Goal: Information Seeking & Learning: Learn about a topic

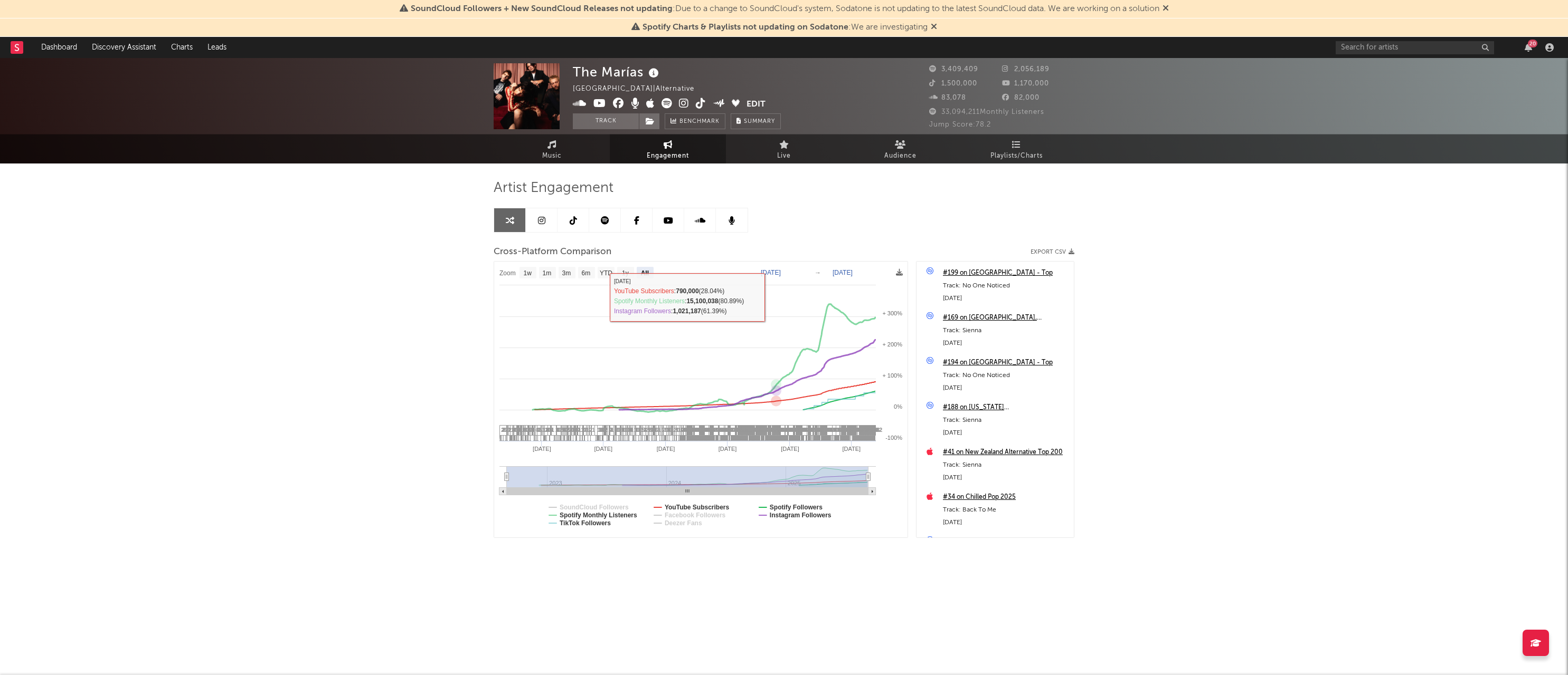
select select "All"
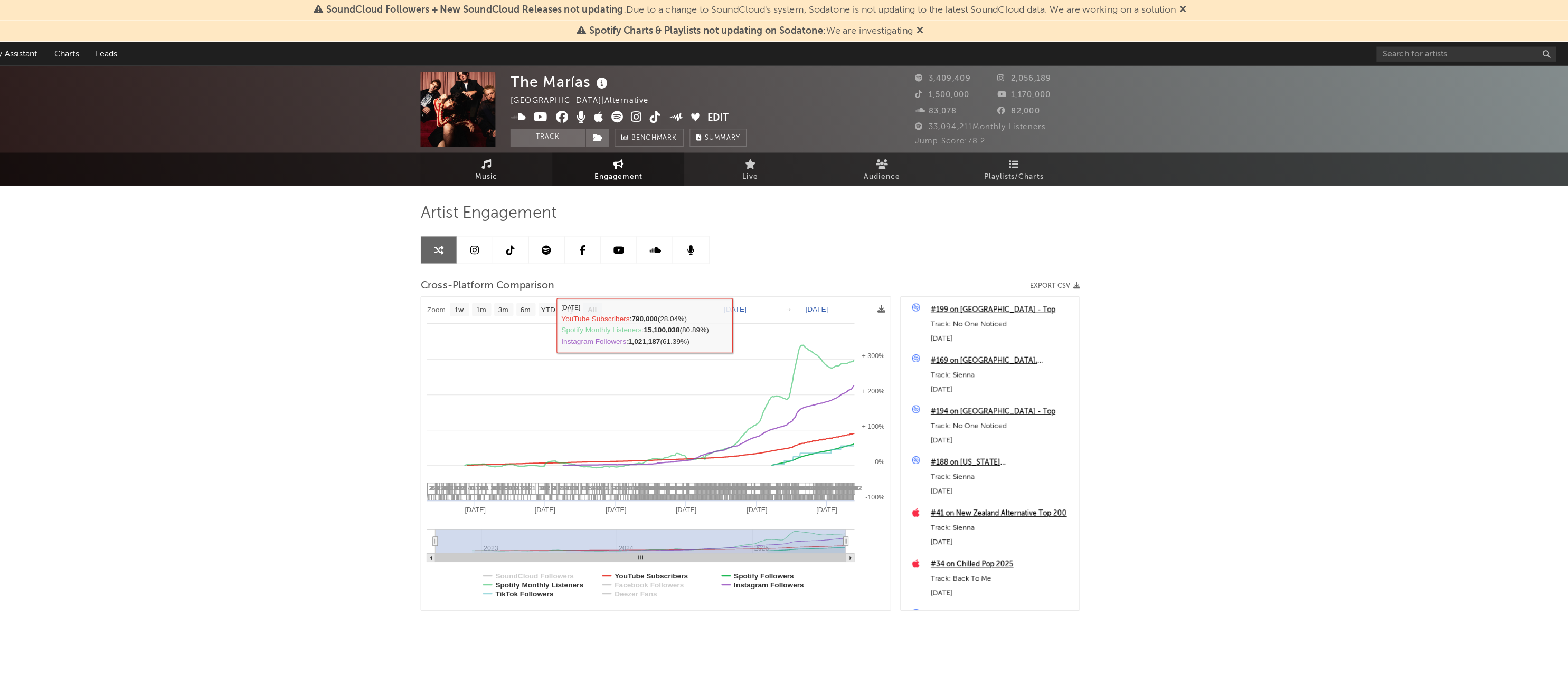
scroll to position [0, 123]
click at [494, 155] on link "Music" at bounding box center [551, 149] width 116 height 29
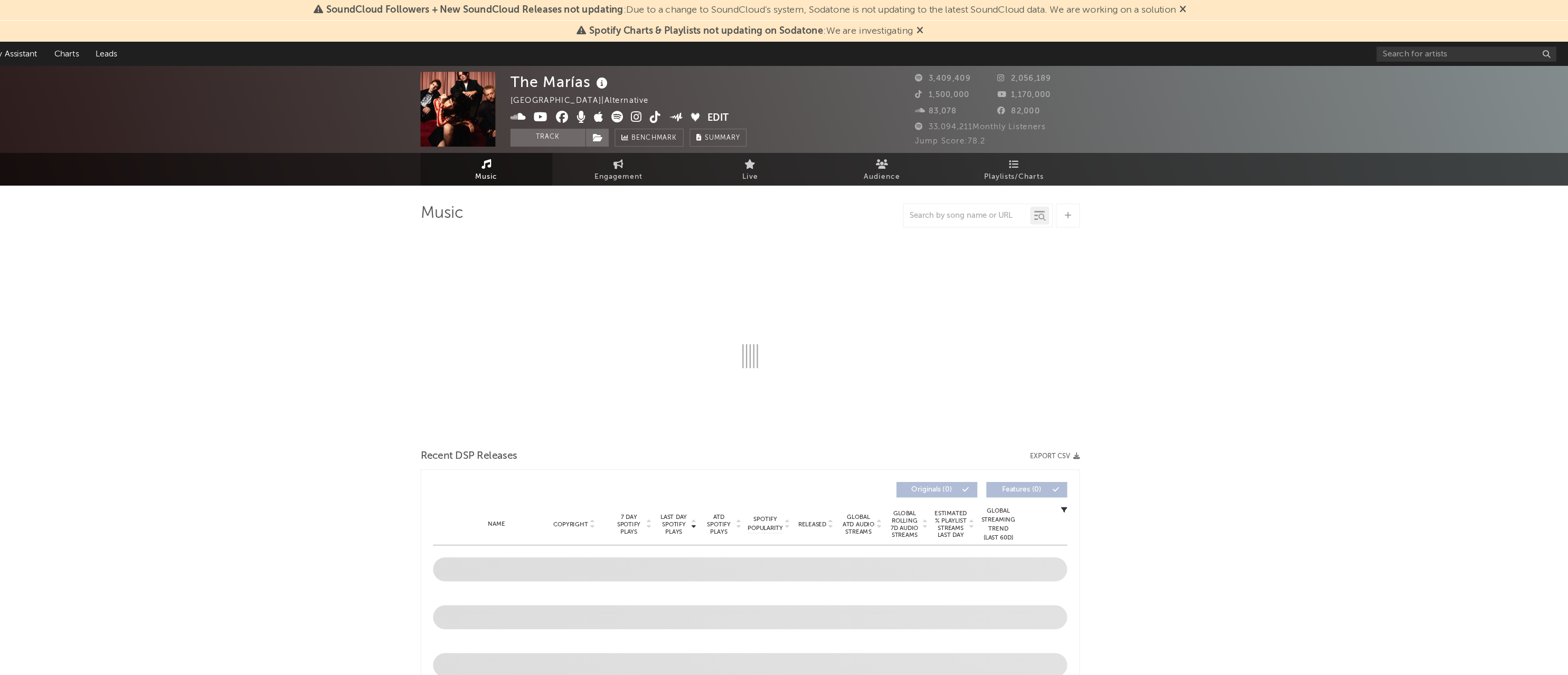
select select "6m"
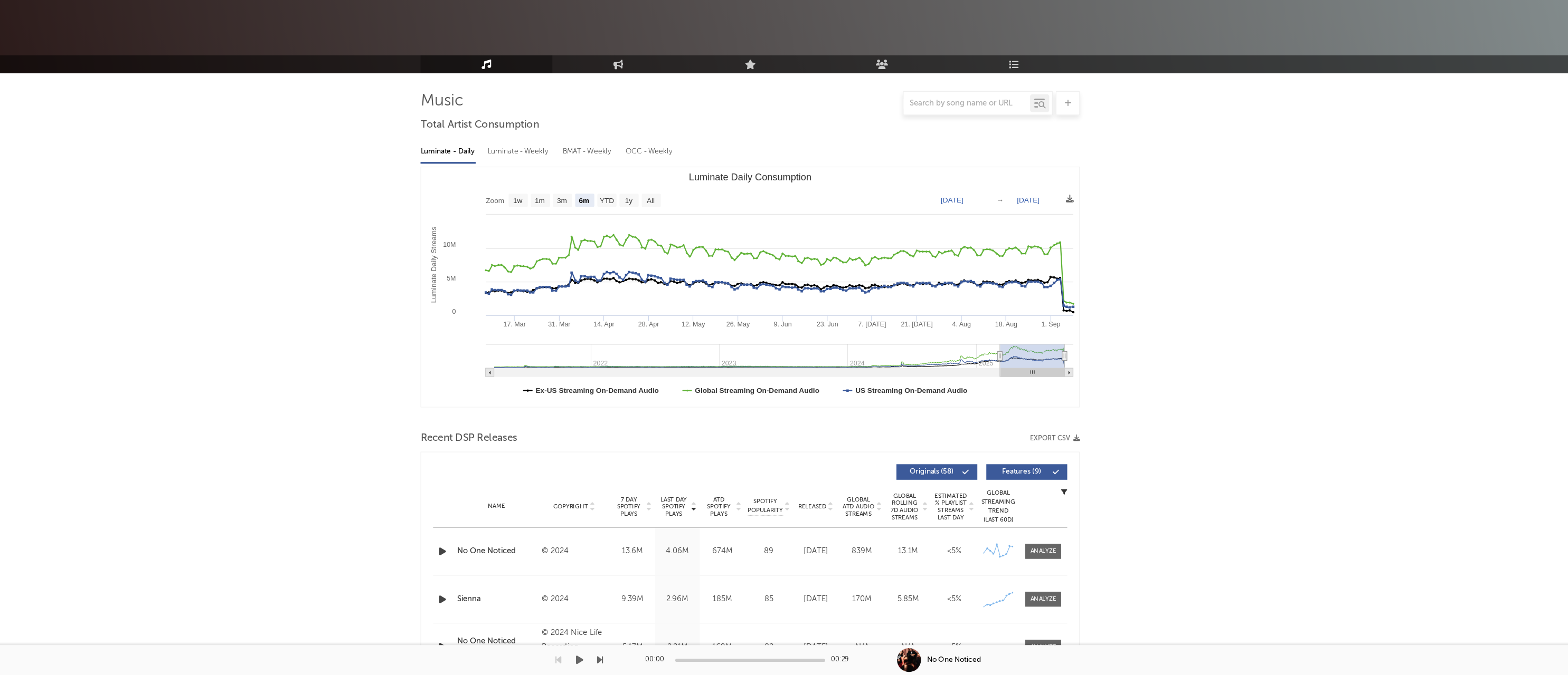
scroll to position [114, 0]
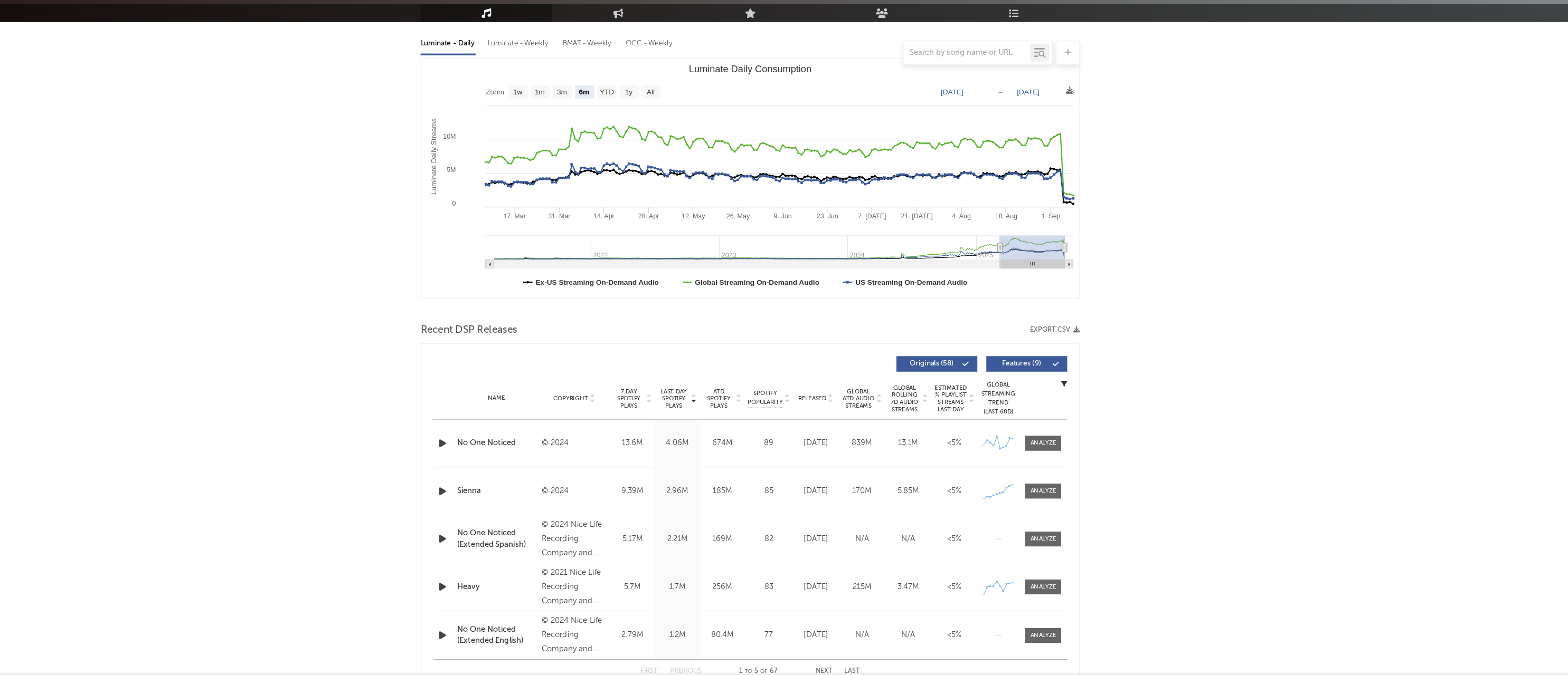
click at [526, 466] on div "No One Noticed" at bounding box center [560, 471] width 69 height 11
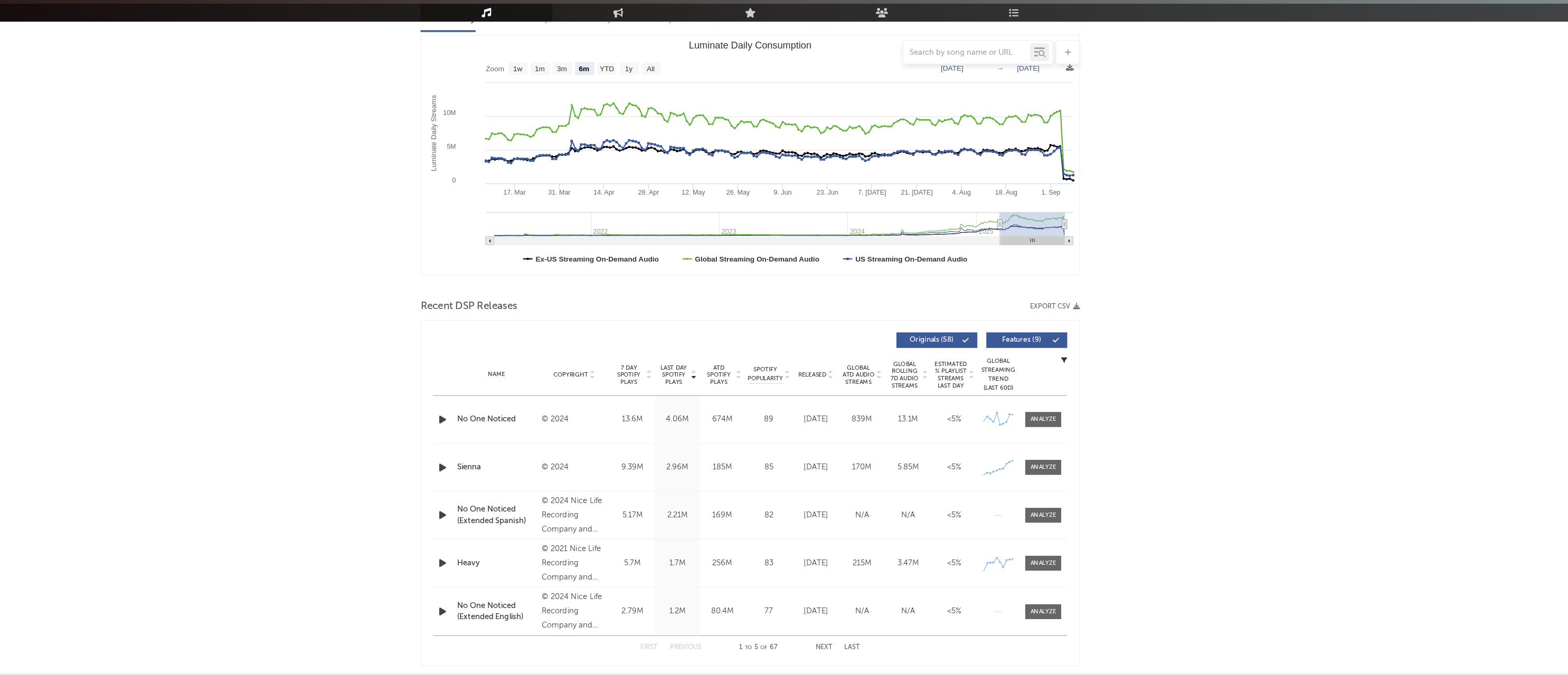
scroll to position [136, 0]
click at [1031, 444] on div at bounding box center [1042, 448] width 22 height 8
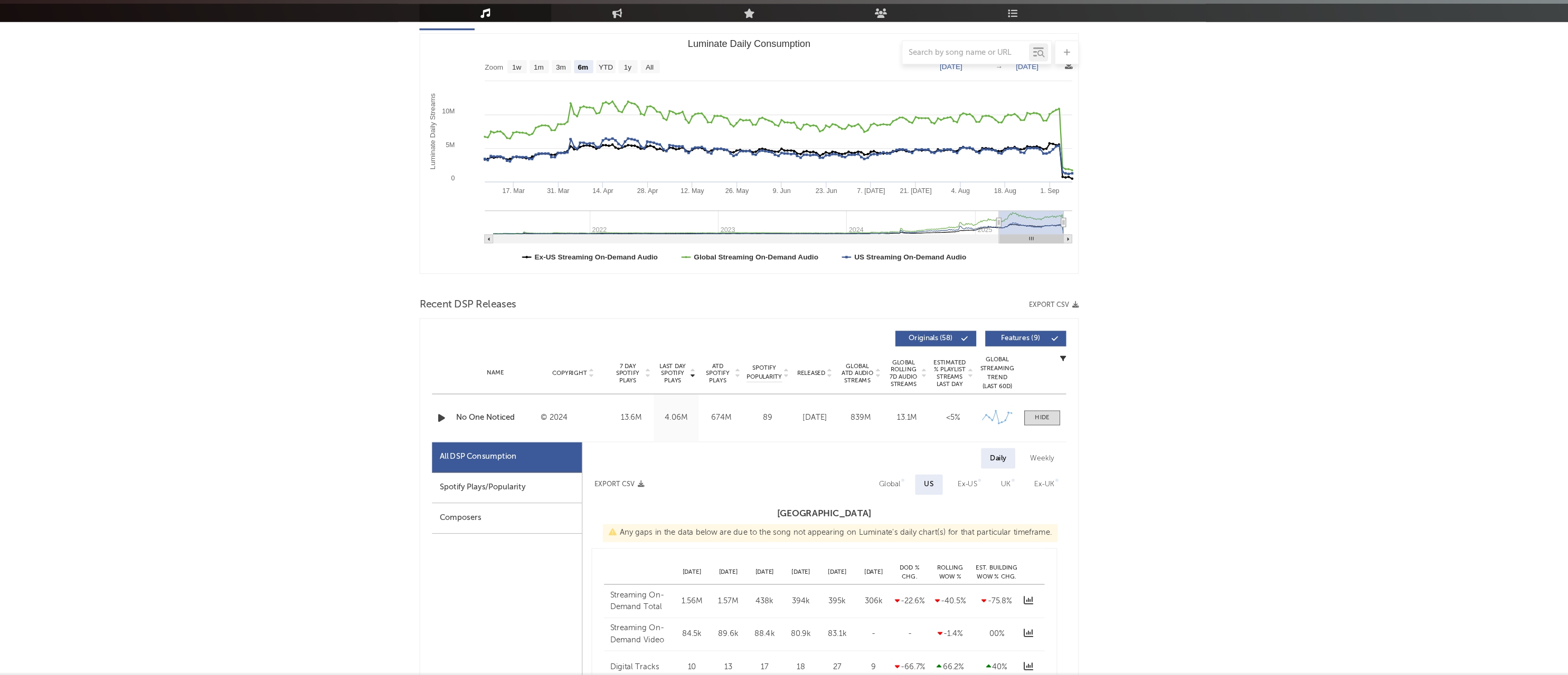
select select "6m"
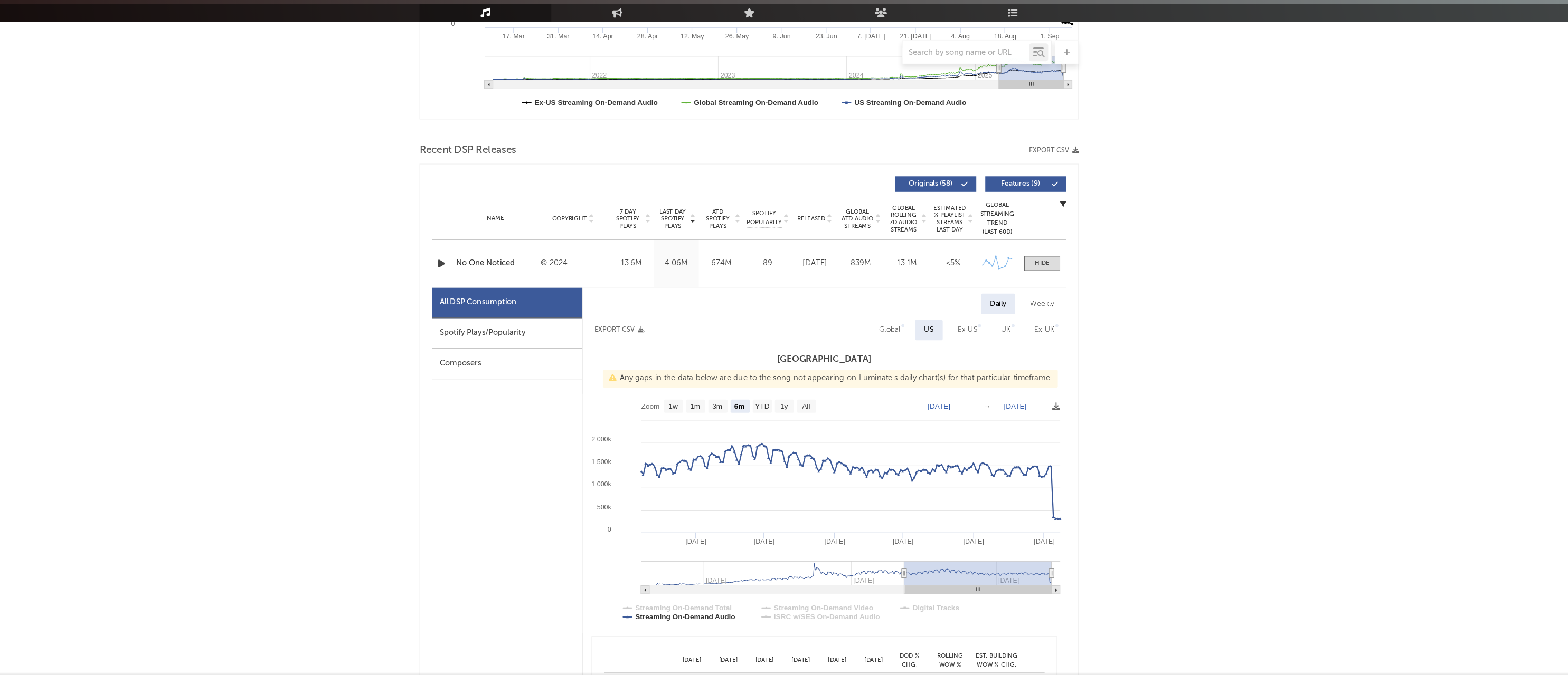
scroll to position [290, 0]
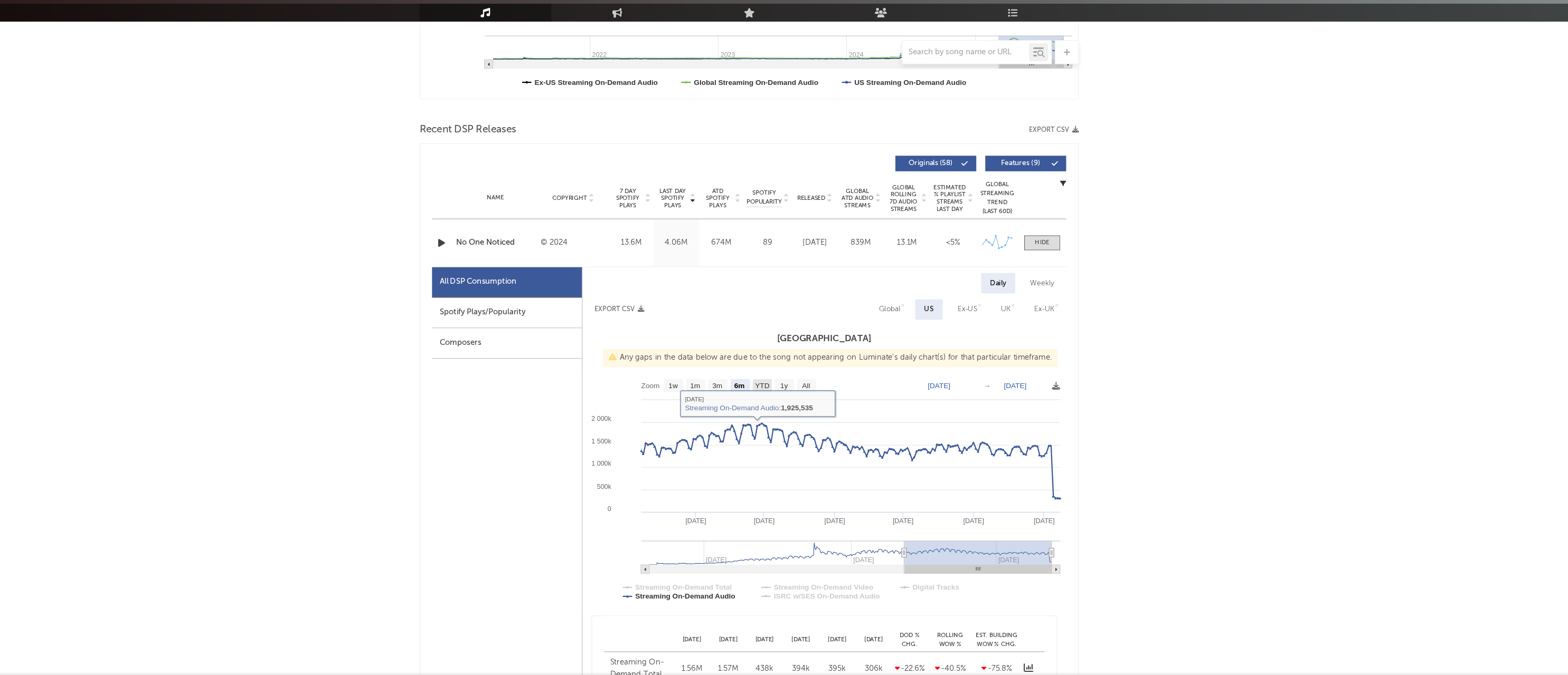
click at [787, 414] on rect at bounding box center [795, 420] width 17 height 12
select select "All"
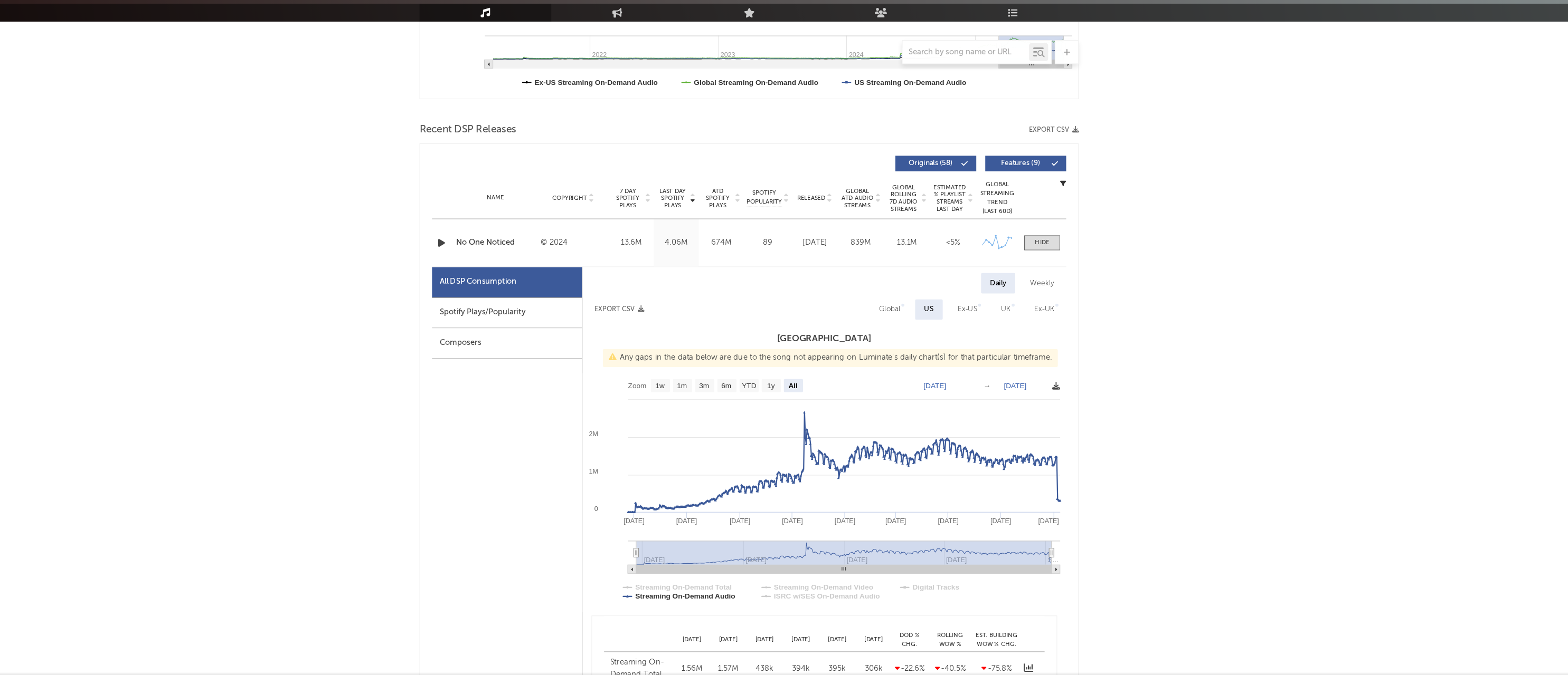
click at [1051, 417] on icon at bounding box center [1054, 420] width 7 height 7
click at [826, 343] on span "Download as CSV" at bounding box center [879, 352] width 106 height 18
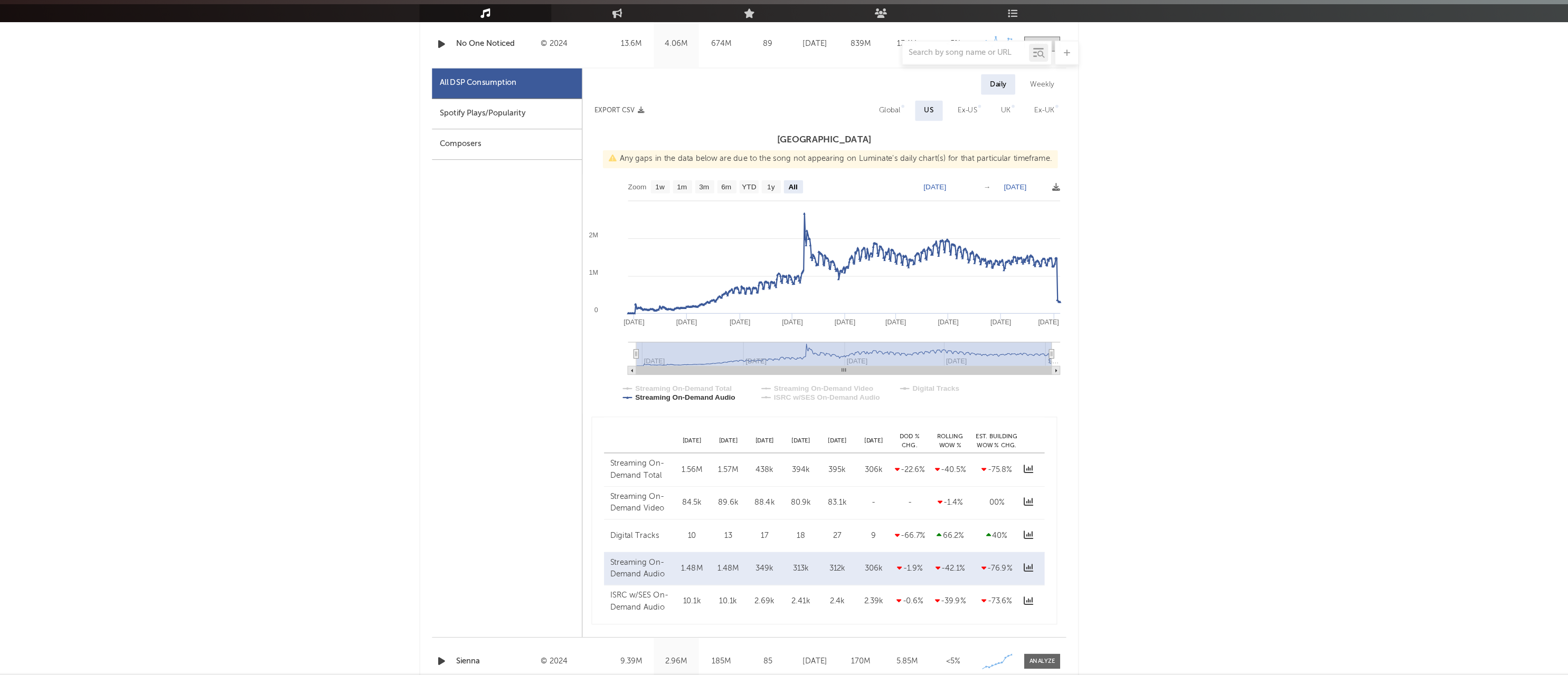
scroll to position [0, 0]
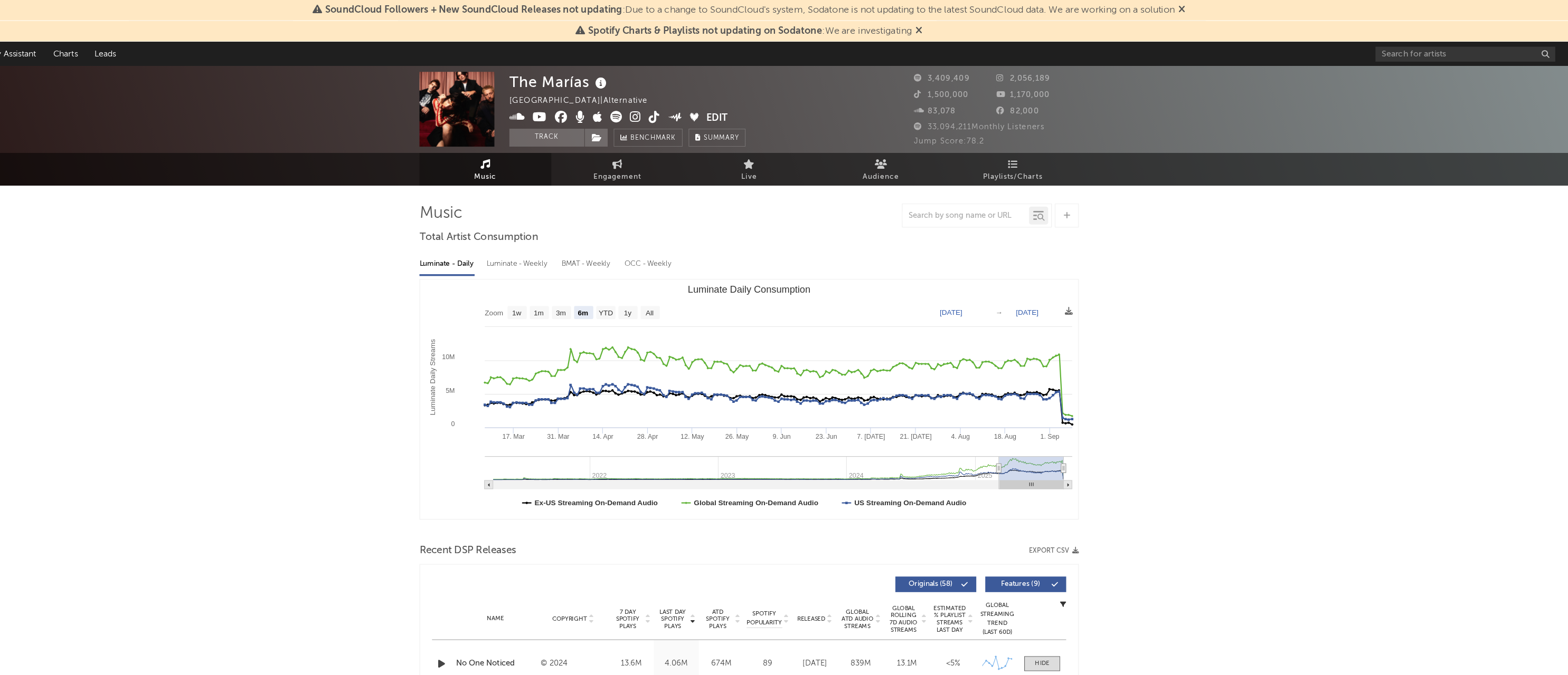
click at [1335, 56] on div "20" at bounding box center [1446, 48] width 222 height 21
click at [1335, 54] on input "text" at bounding box center [1415, 48] width 158 height 14
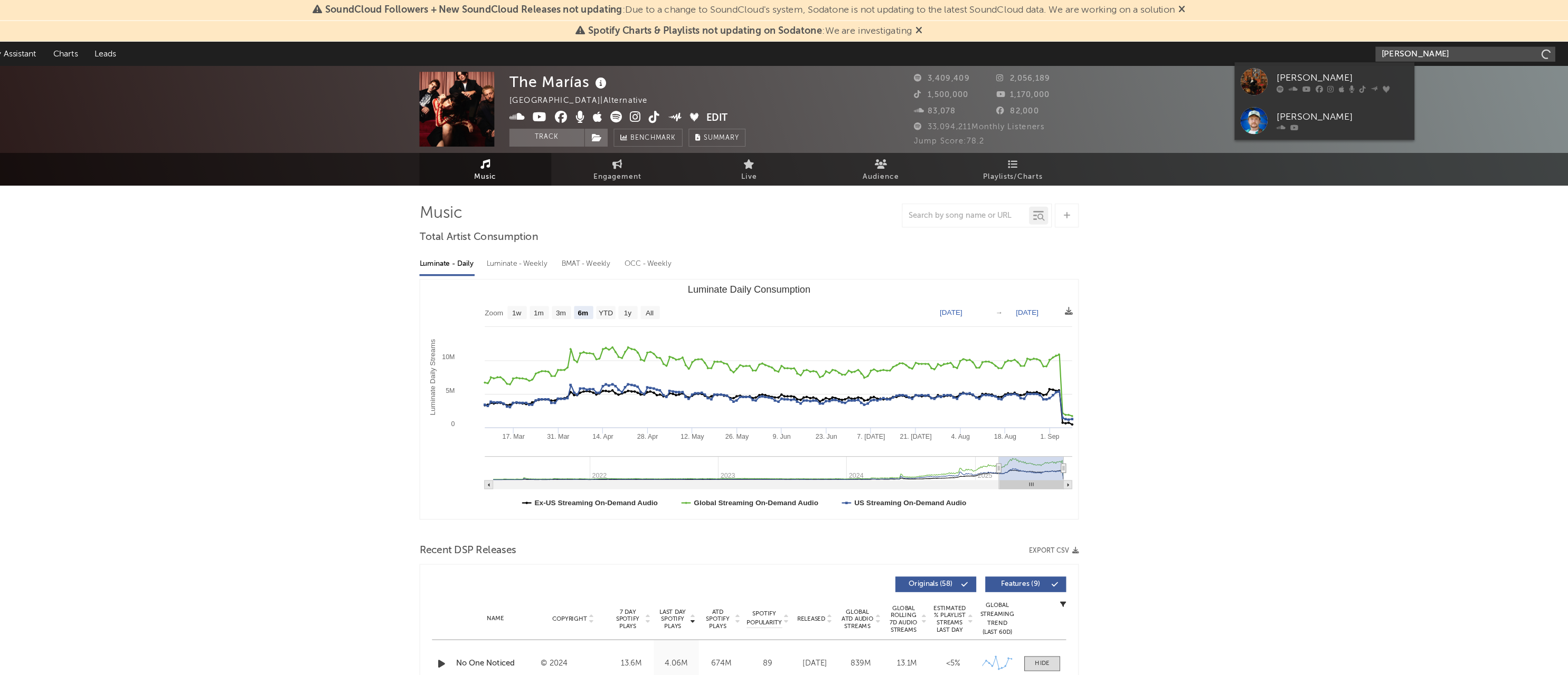
type input "[PERSON_NAME]"
click at [1248, 63] on div "[PERSON_NAME]" at bounding box center [1306, 68] width 116 height 13
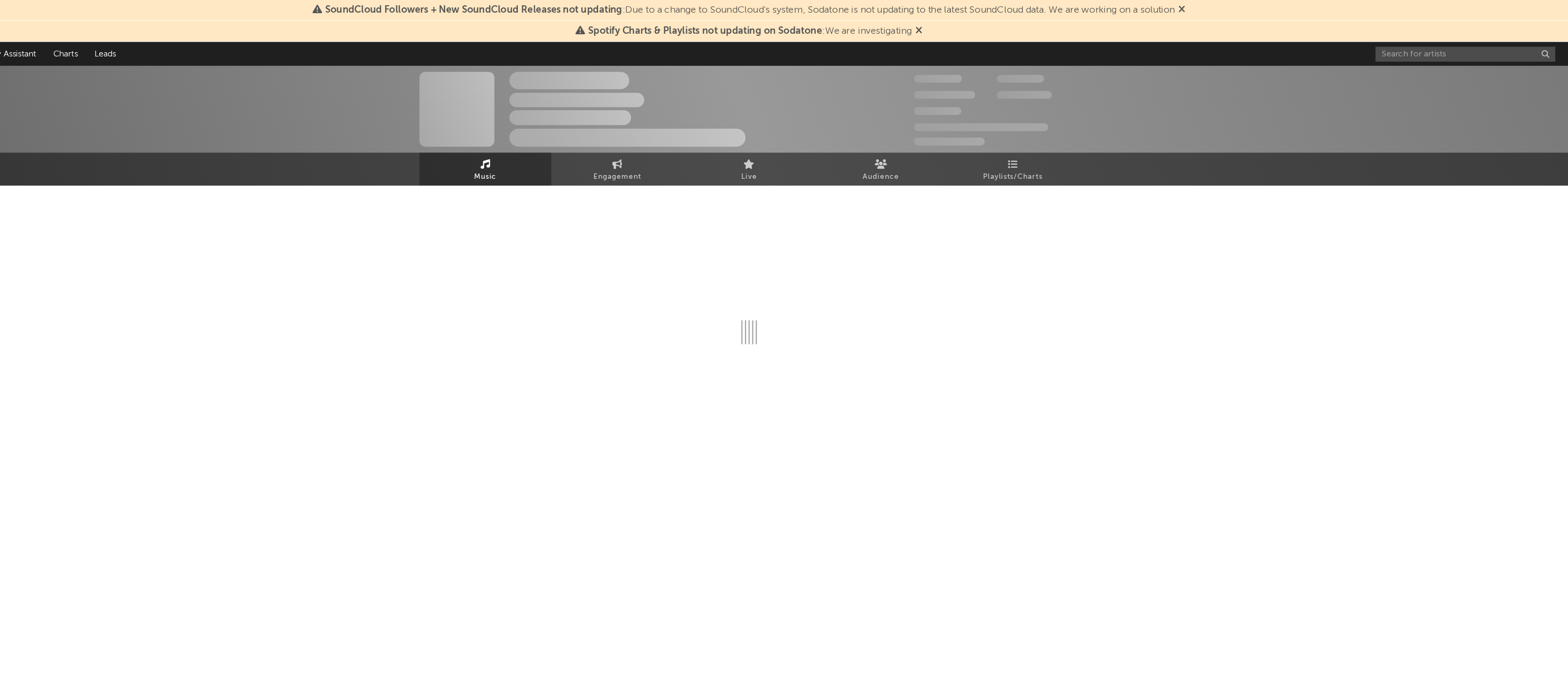
click at [1169, 68] on div "The Artist Name Unknown Location | Shoegaze Edit Track Benchmark Summary 300,00…" at bounding box center [784, 96] width 1568 height 76
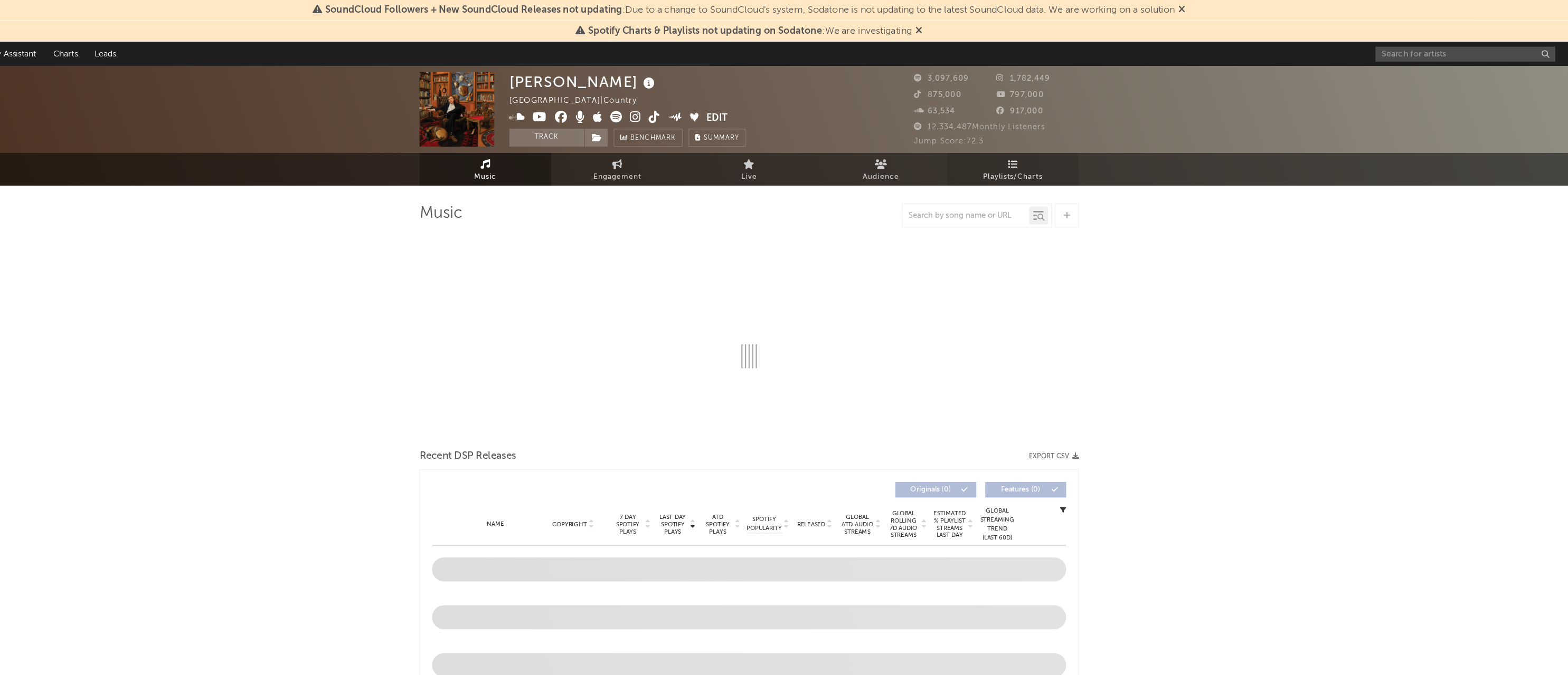
select select "6m"
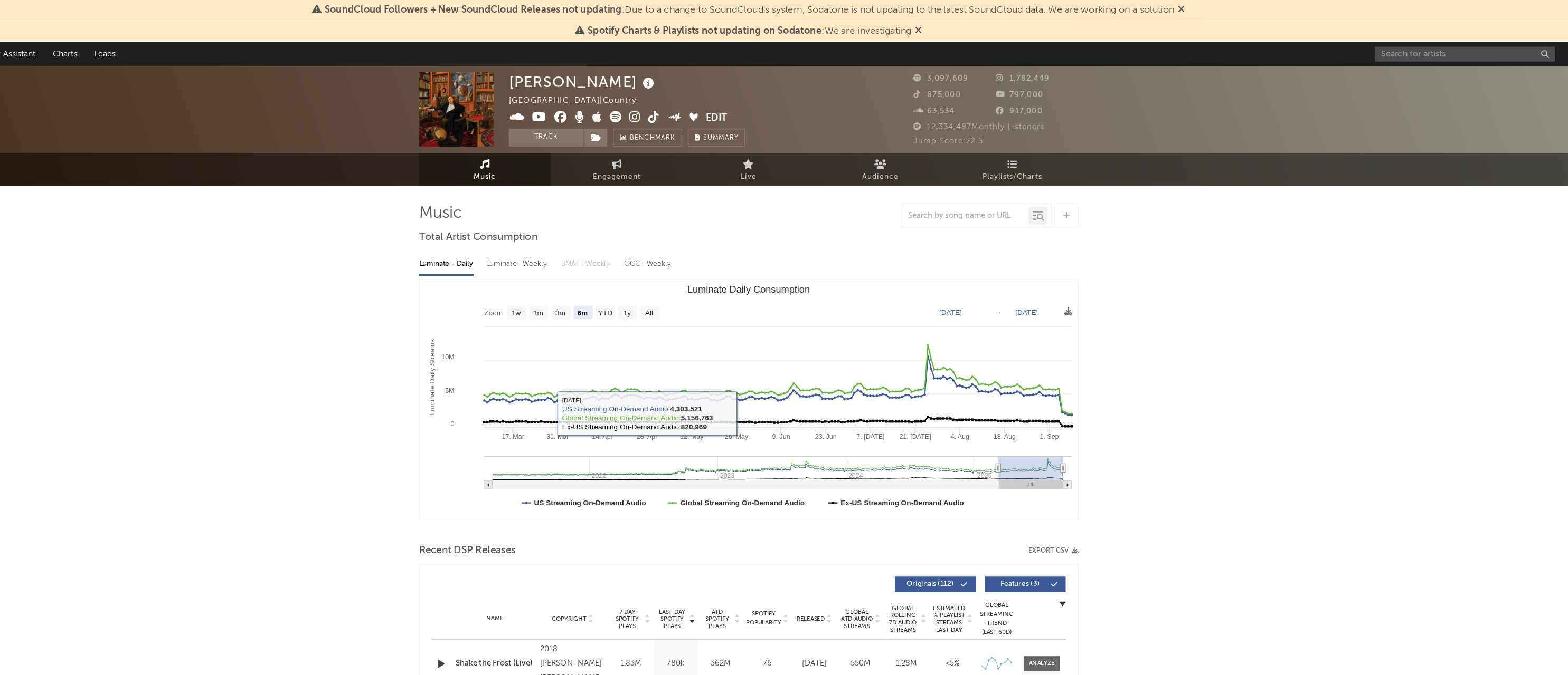
click at [919, 182] on div at bounding box center [984, 190] width 132 height 21
click at [919, 194] on div at bounding box center [975, 190] width 111 height 14
type input "I"
type input "Oneida"
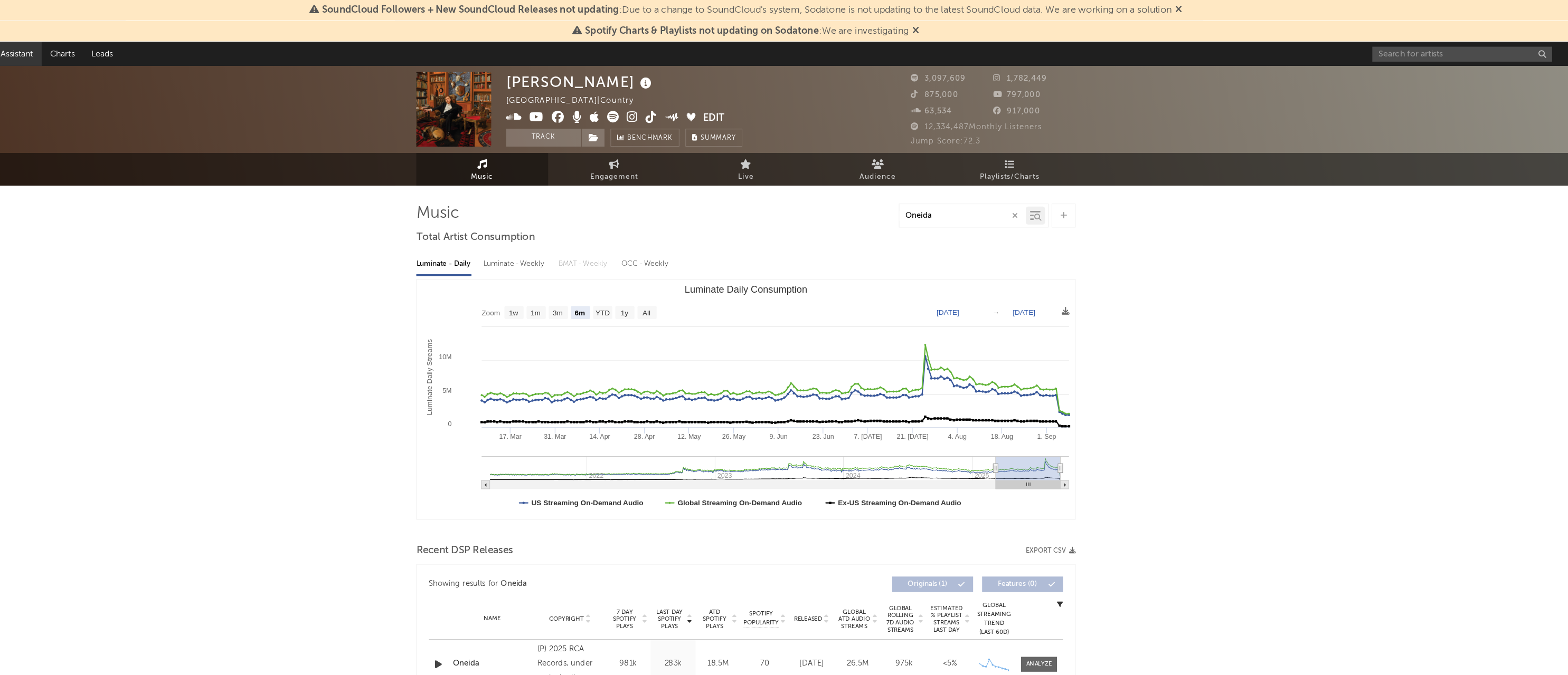
click at [84, 51] on link "Discovery Assistant" at bounding box center [123, 48] width 79 height 21
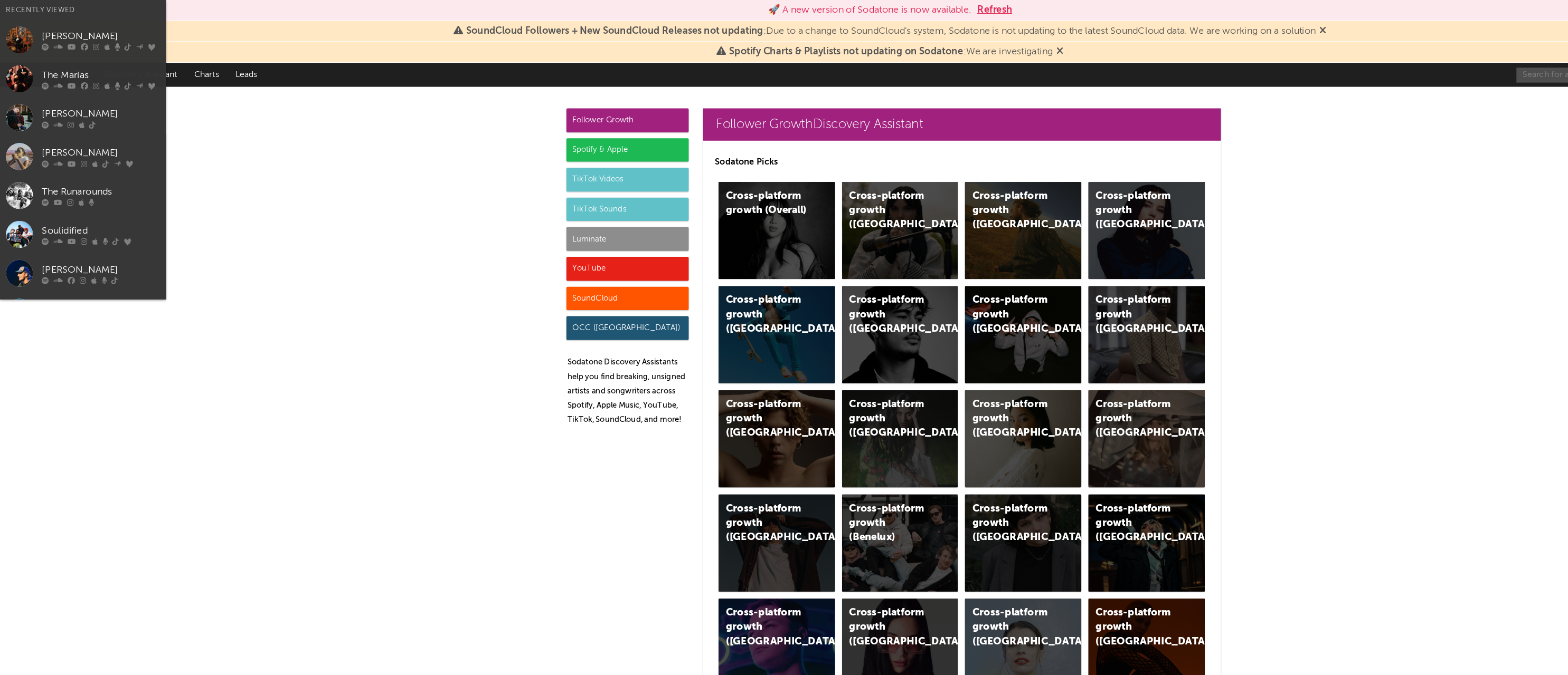
click at [1338, 70] on input "text" at bounding box center [1415, 66] width 158 height 14
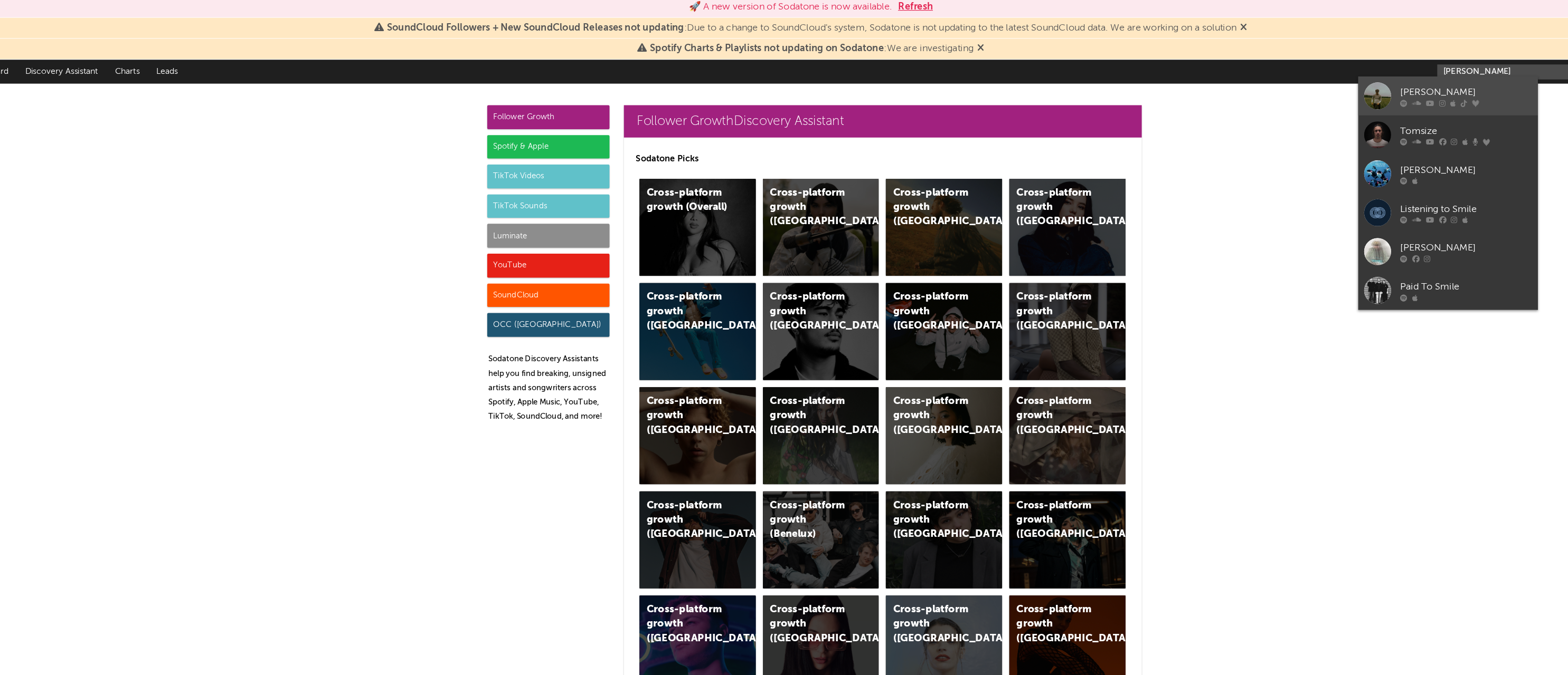
type input "[PERSON_NAME]"
click at [1303, 78] on div "[PERSON_NAME]" at bounding box center [1361, 84] width 116 height 13
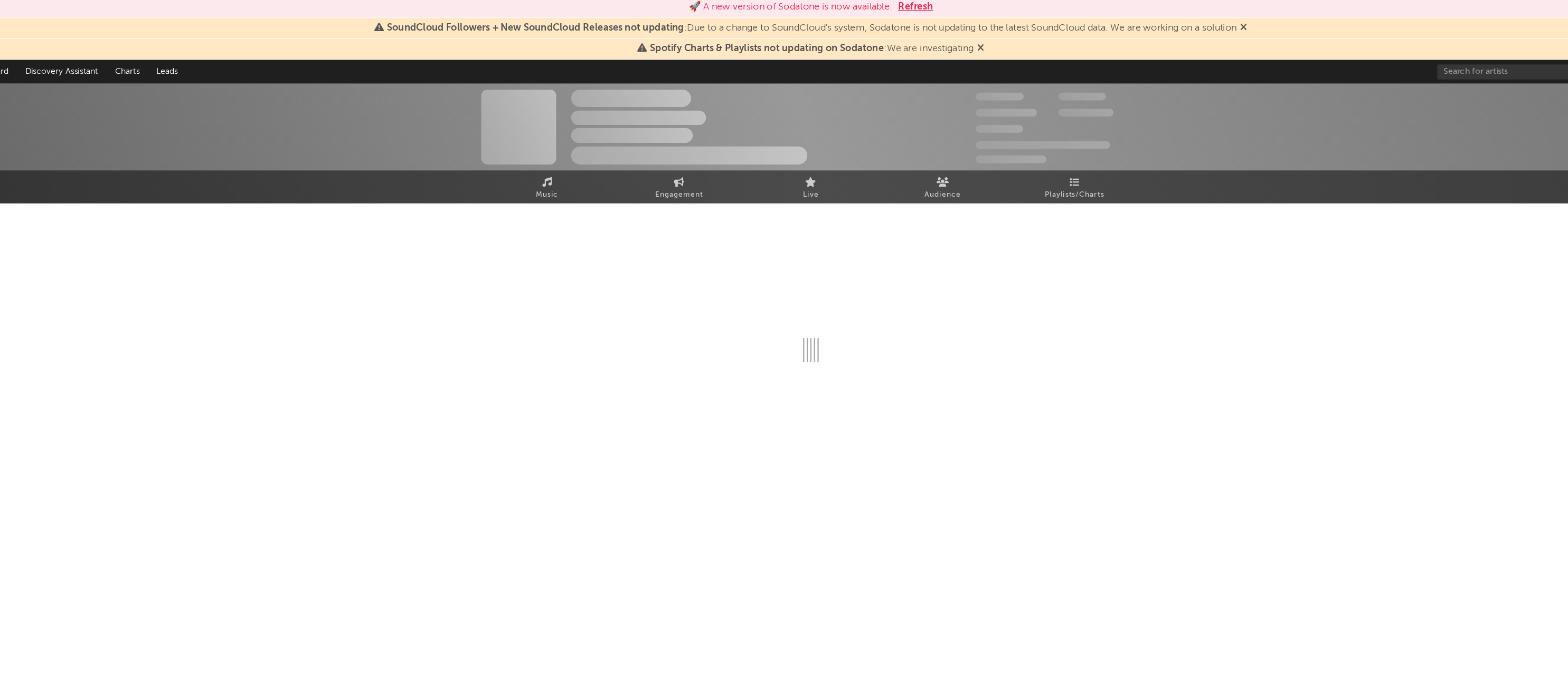
select select "6m"
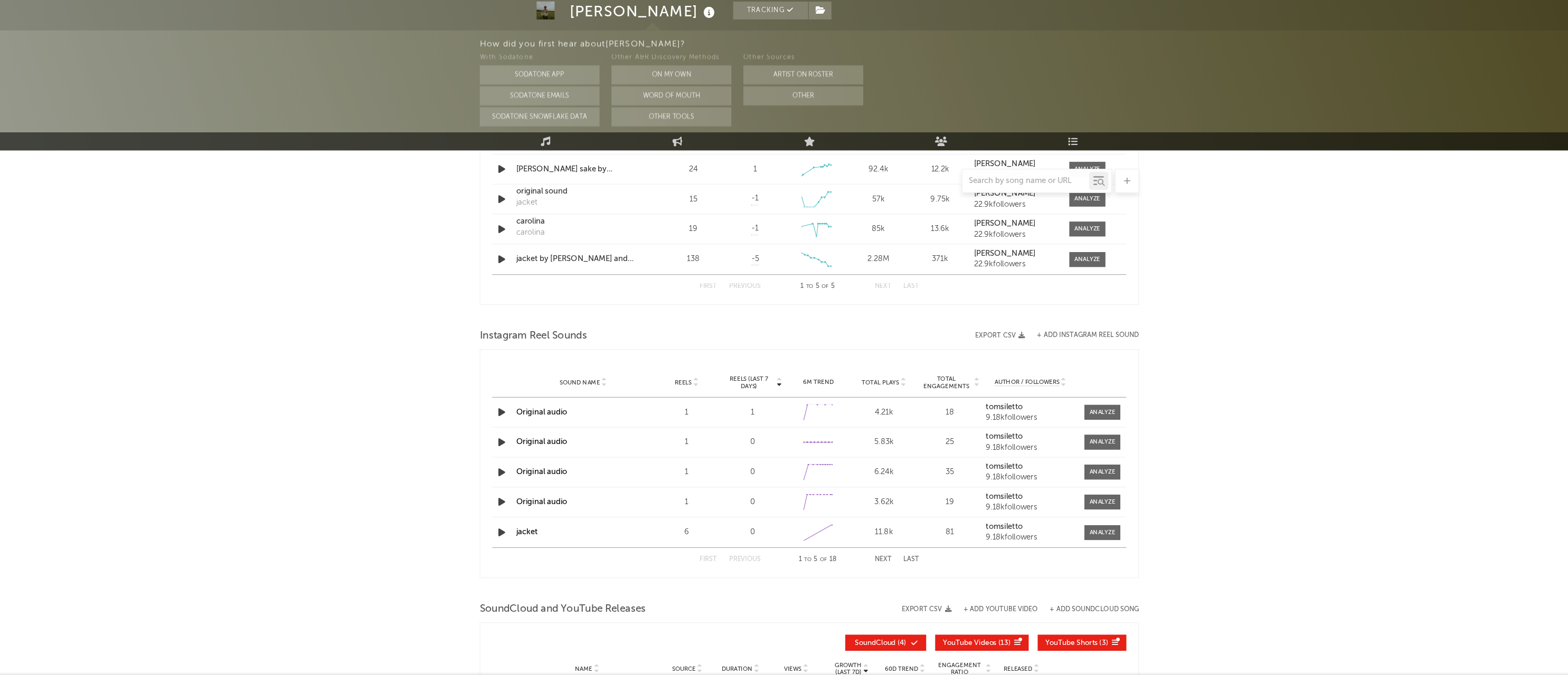
scroll to position [822, 0]
click at [507, 437] on icon "button" at bounding box center [512, 443] width 11 height 14
click at [507, 437] on icon "button" at bounding box center [512, 443] width 10 height 14
click at [507, 437] on icon "button" at bounding box center [512, 443] width 11 height 14
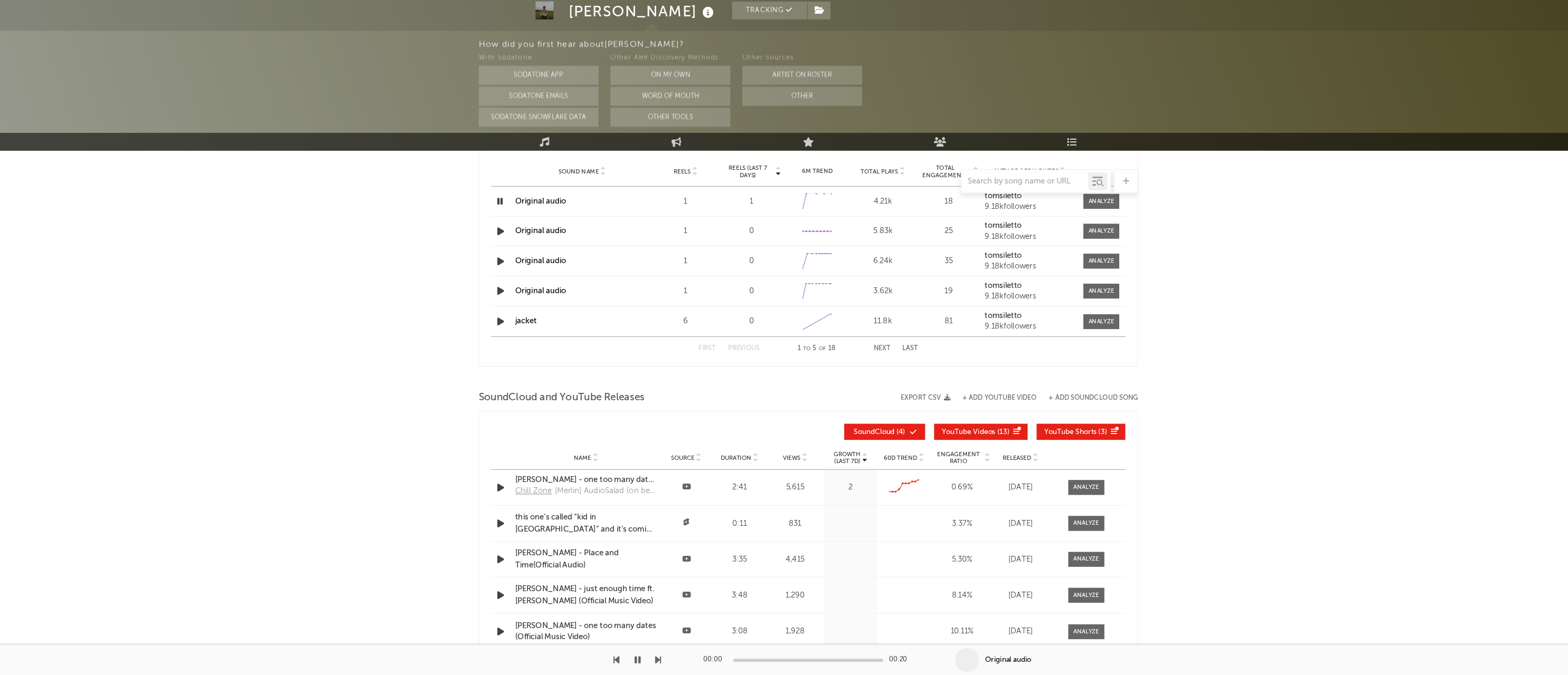
scroll to position [1011, 0]
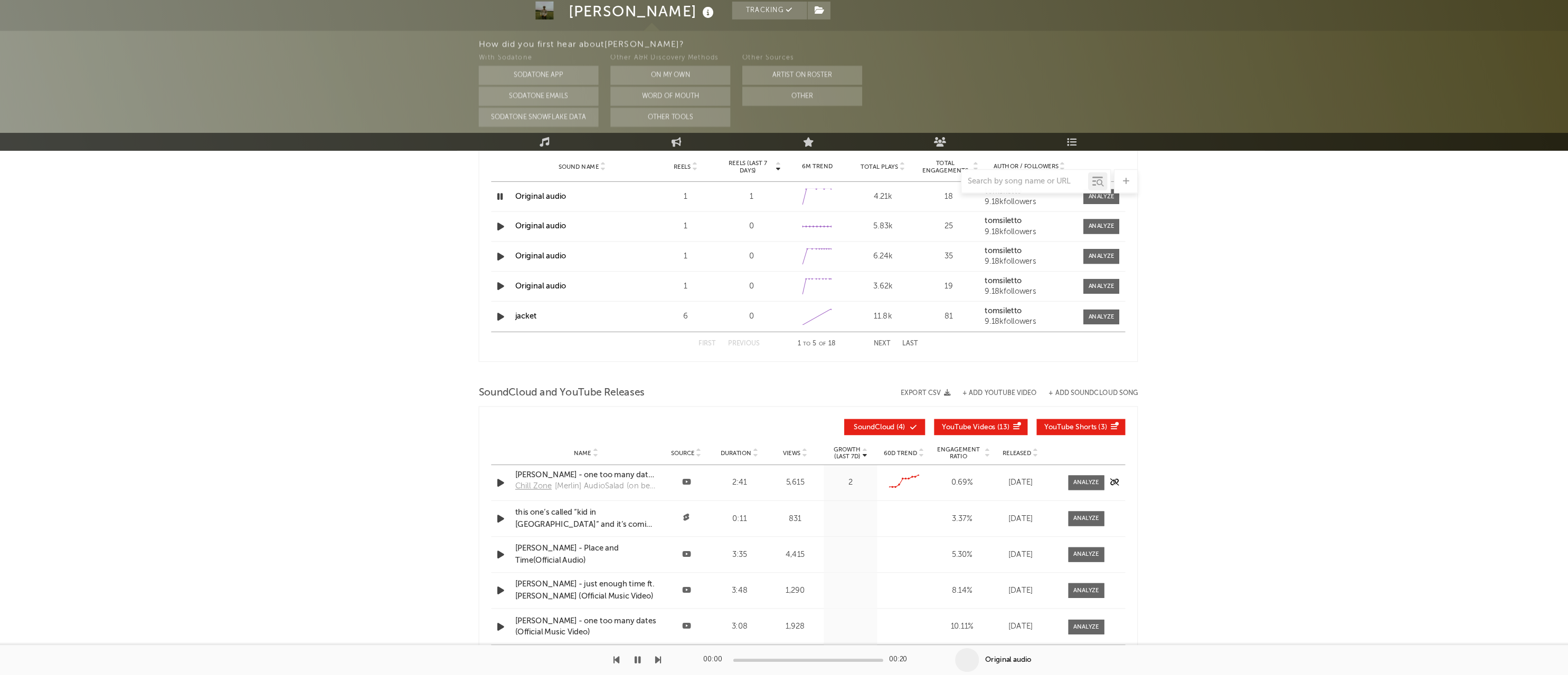
click at [507, 499] on icon "button" at bounding box center [512, 506] width 11 height 14
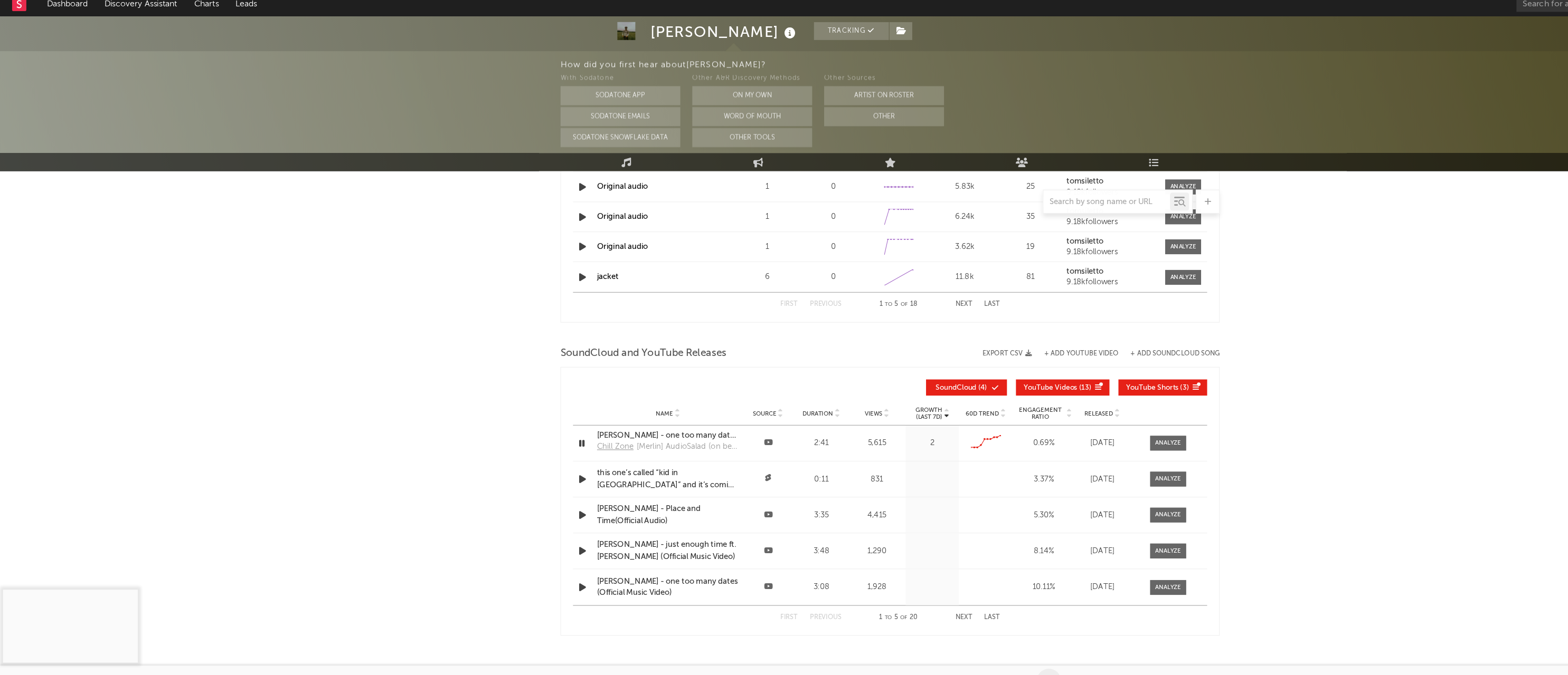
scroll to position [1073, 0]
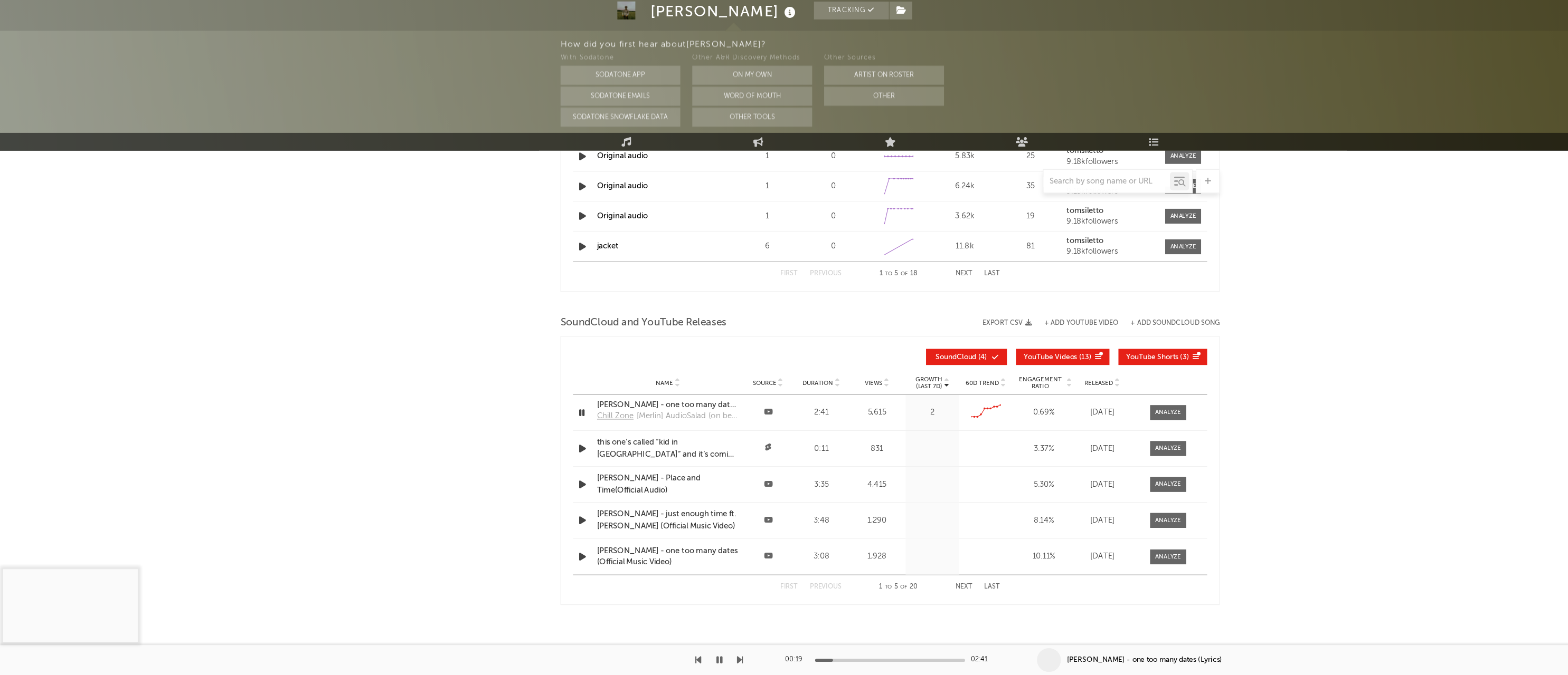
click at [635, 657] on icon "button" at bounding box center [632, 661] width 5 height 9
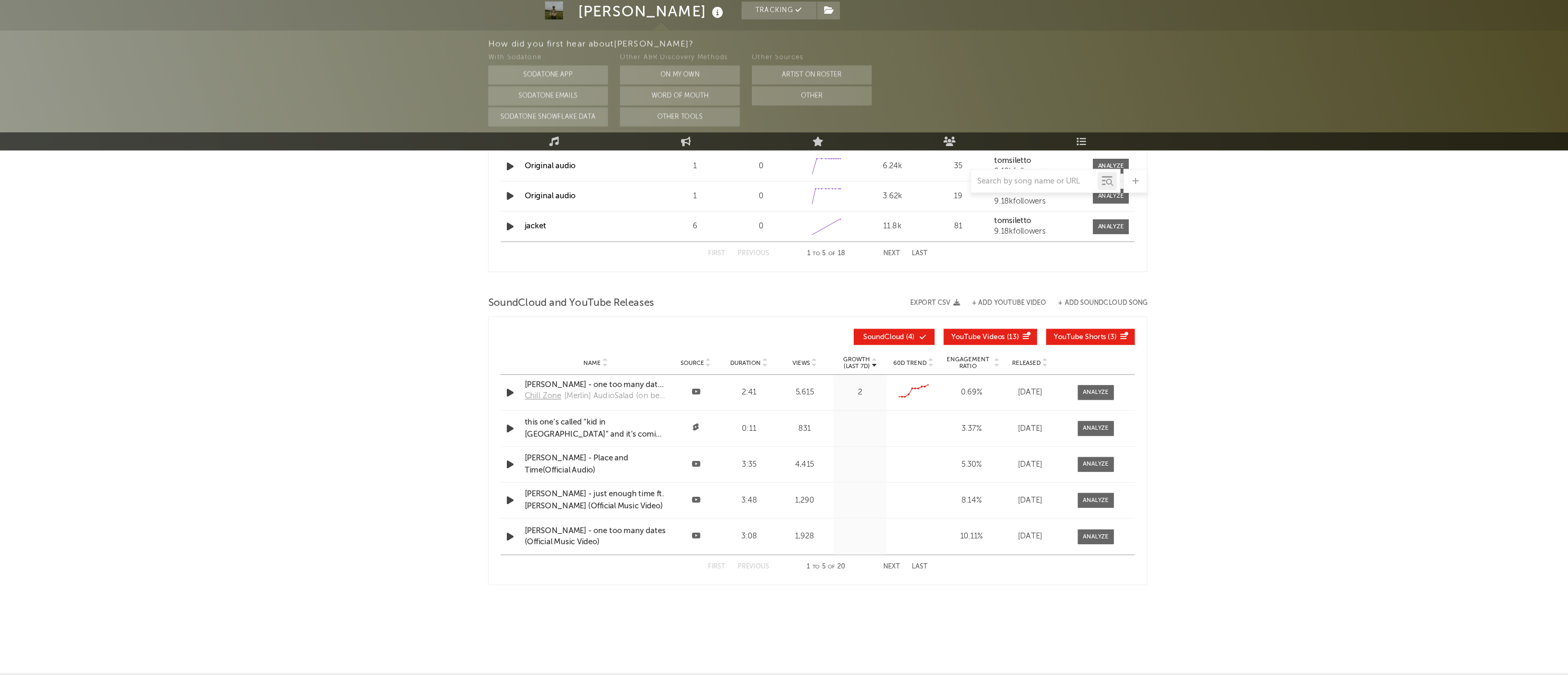
scroll to position [1090, 0]
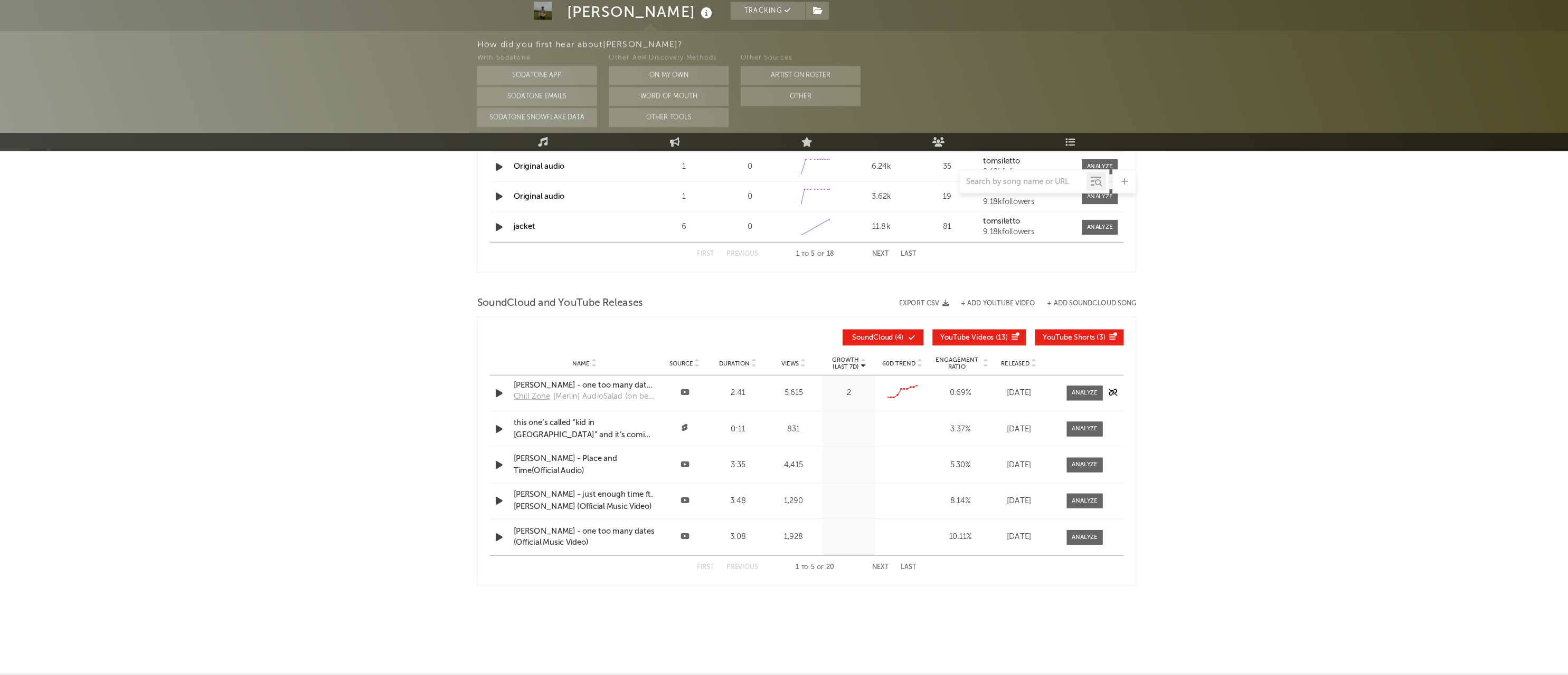
click at [507, 420] on icon "button" at bounding box center [512, 427] width 11 height 14
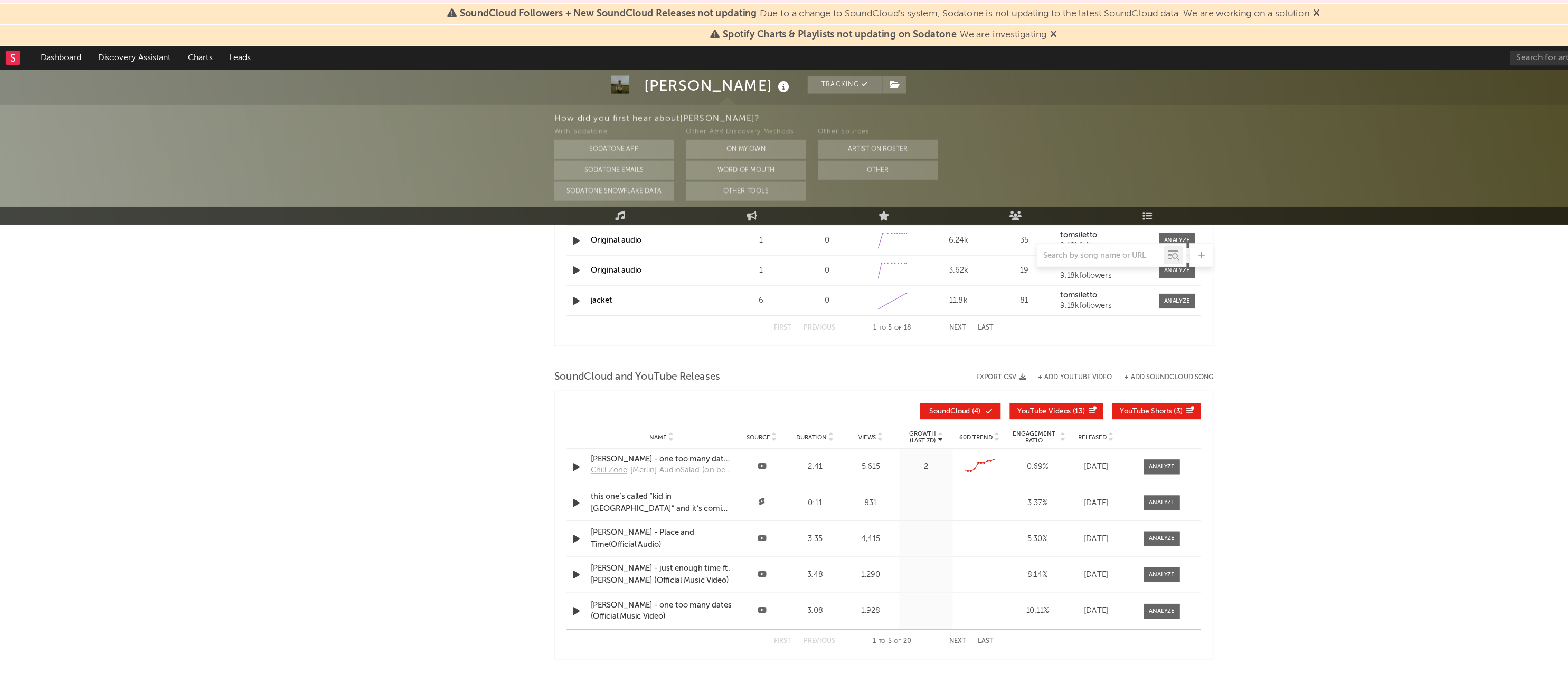
click at [513, 230] on div at bounding box center [784, 240] width 581 height 21
click at [508, 221] on icon "button" at bounding box center [512, 228] width 11 height 14
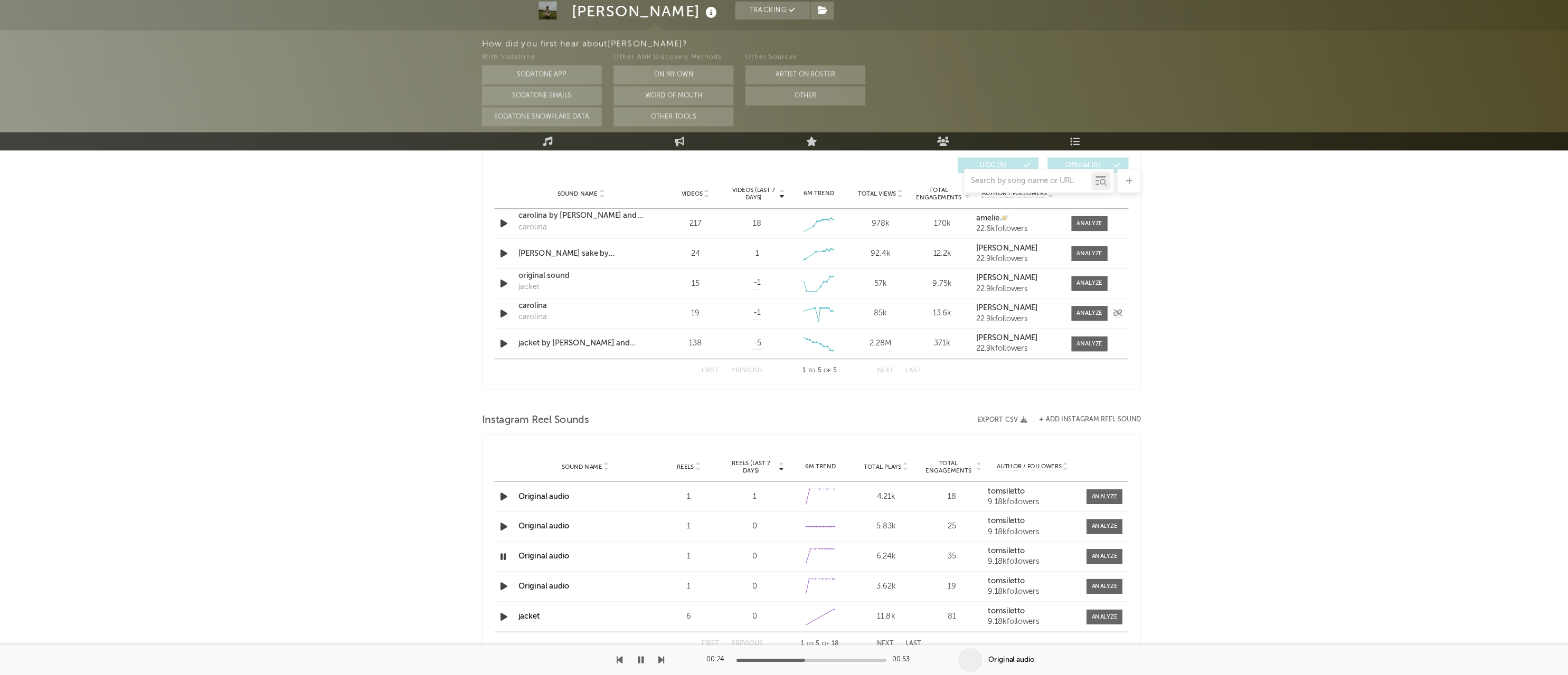
scroll to position [748, 0]
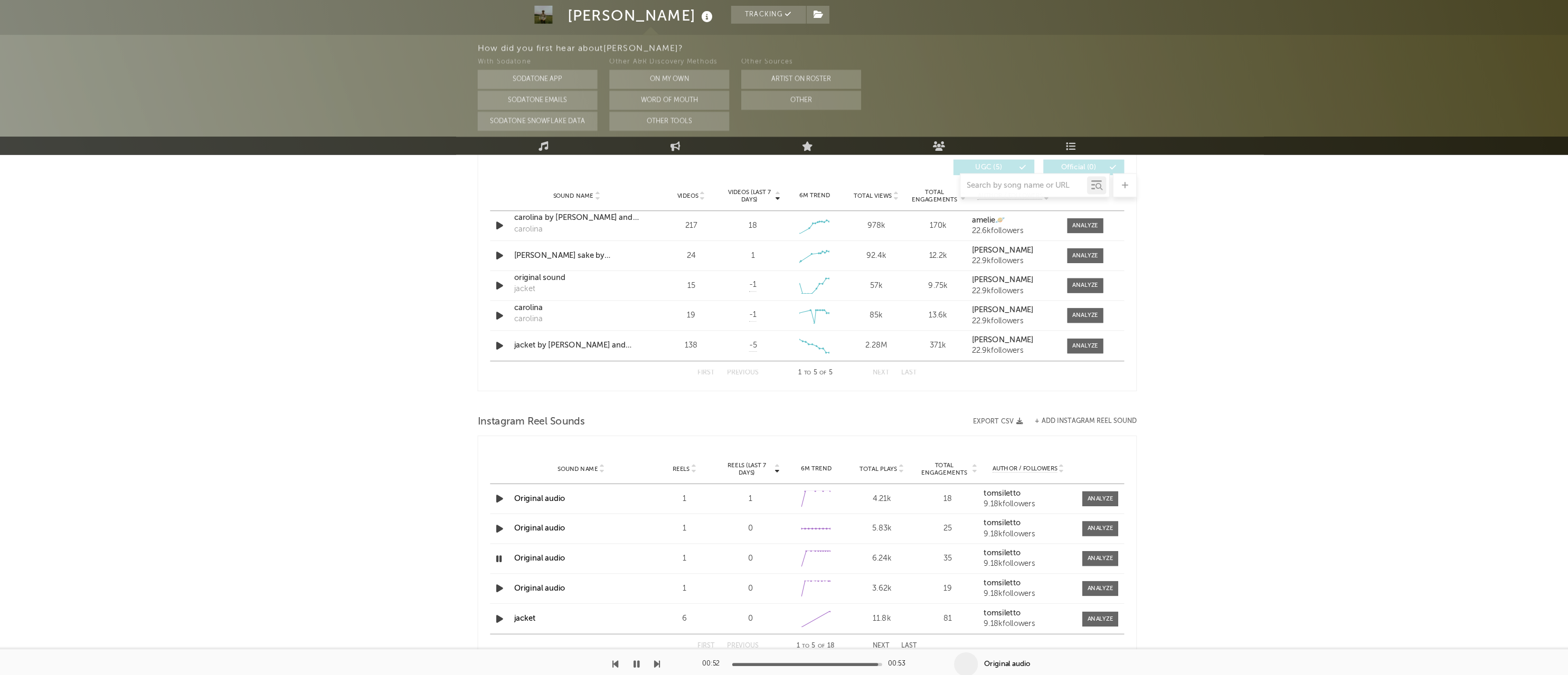
click at [631, 657] on icon "button" at bounding box center [632, 661] width 5 height 9
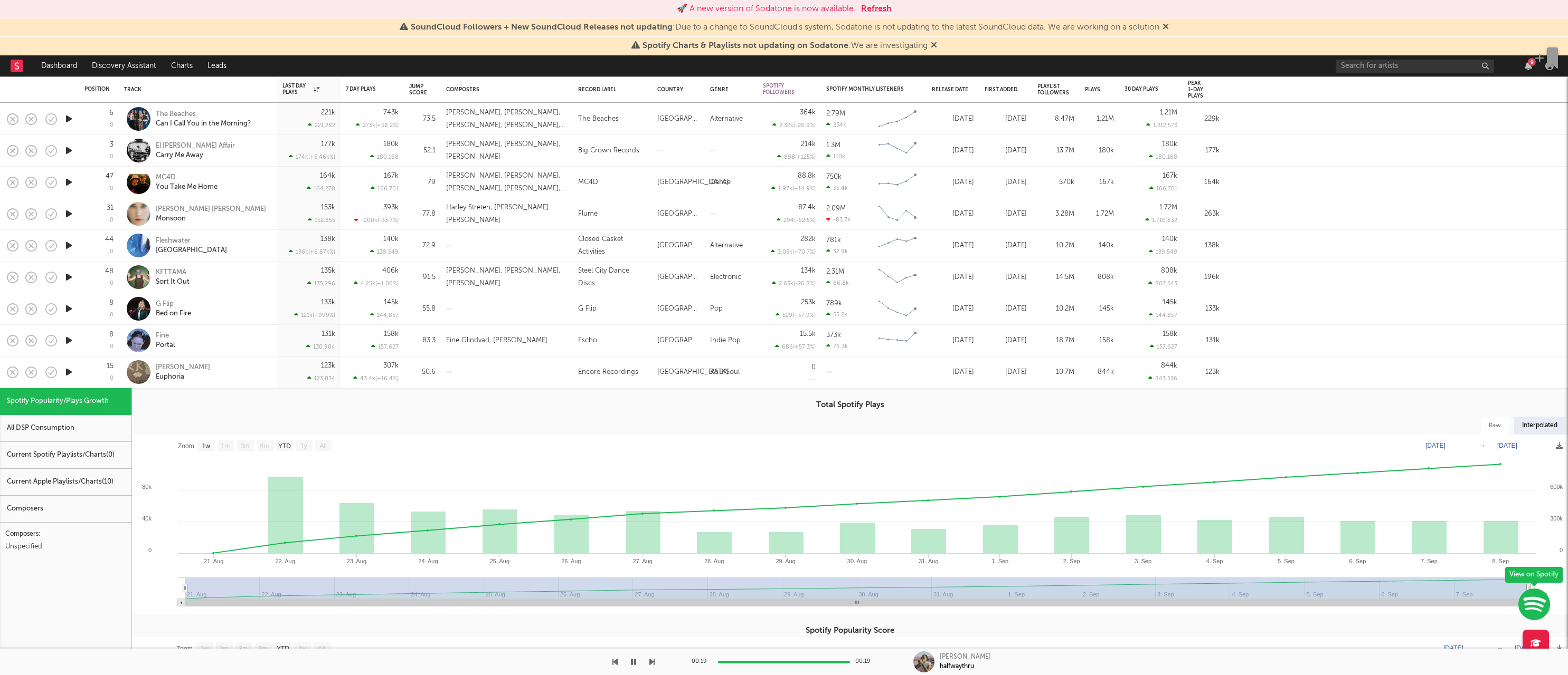
select select "1w"
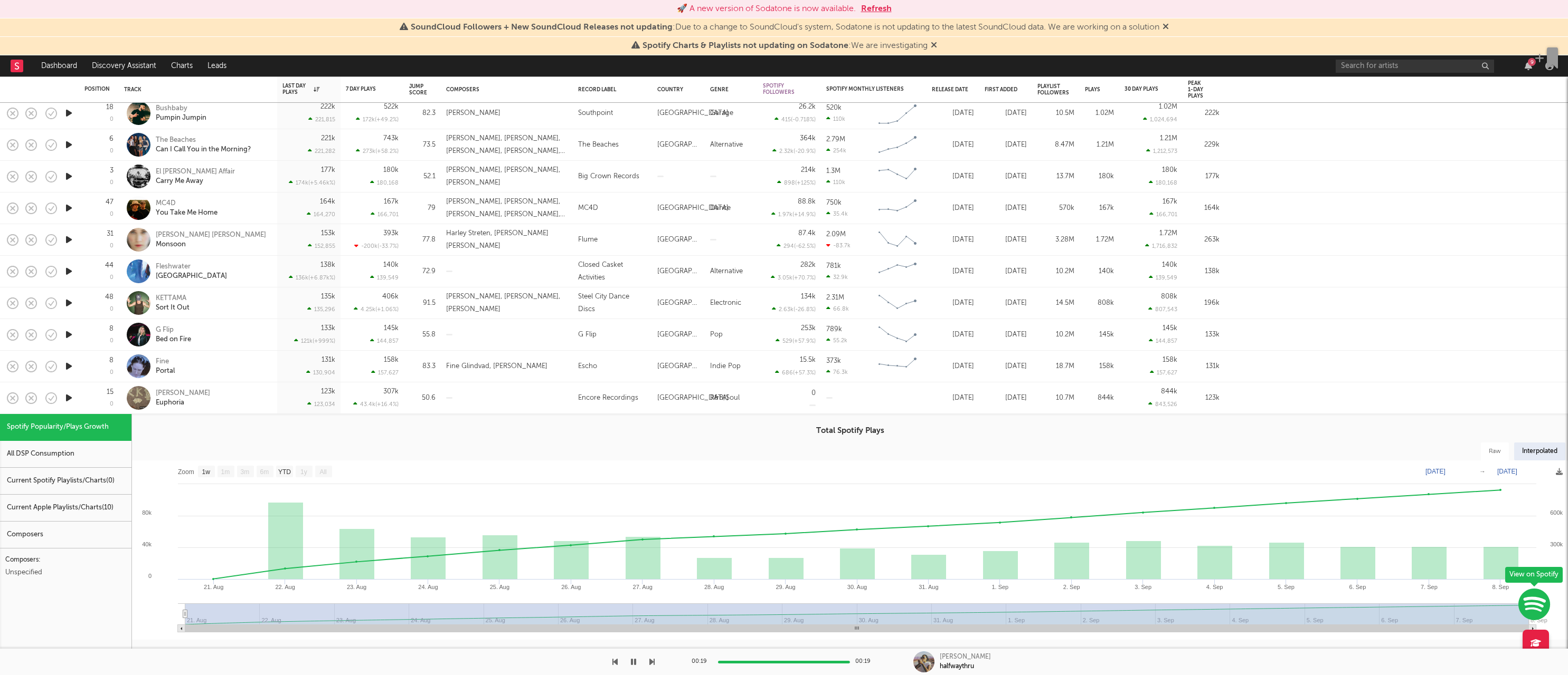
click at [71, 400] on icon "button" at bounding box center [68, 399] width 11 height 14
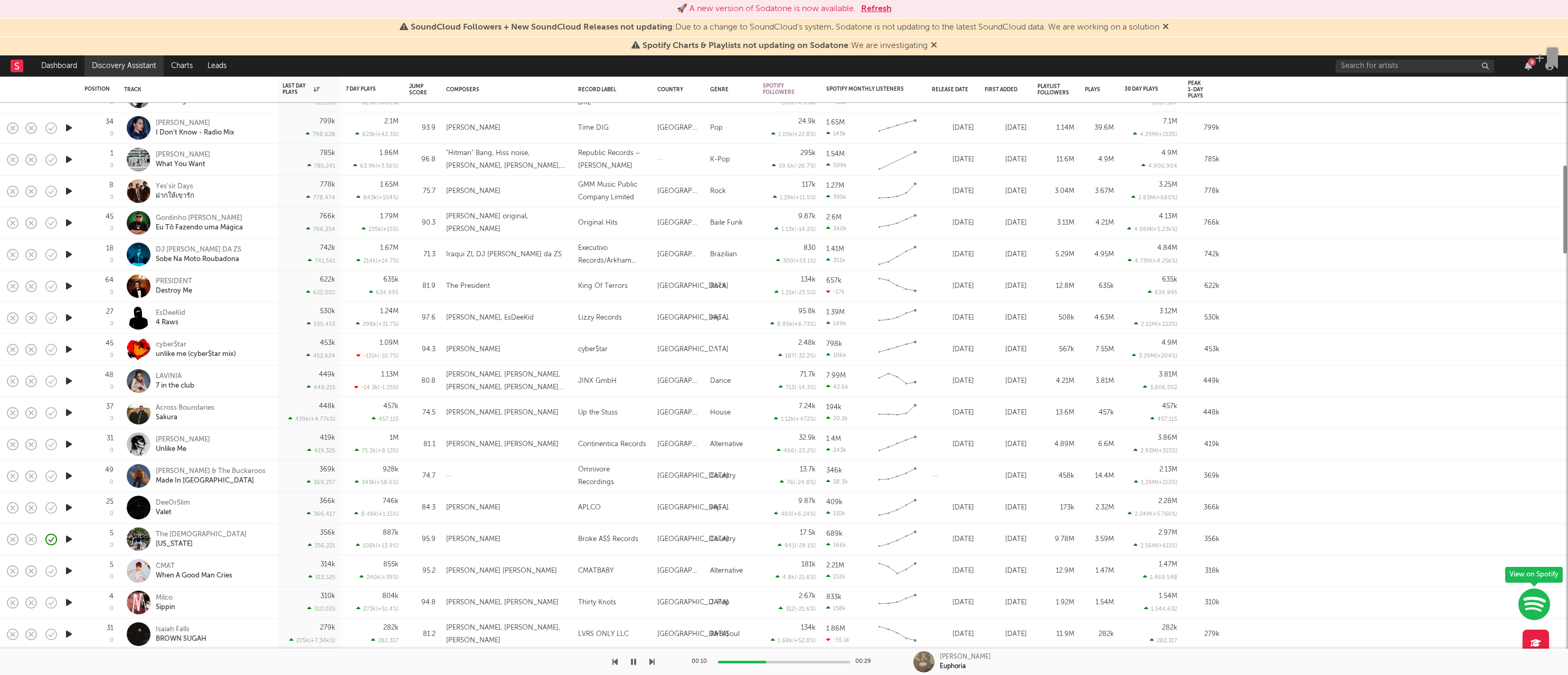
click at [132, 68] on link "Discovery Assistant" at bounding box center [123, 66] width 79 height 21
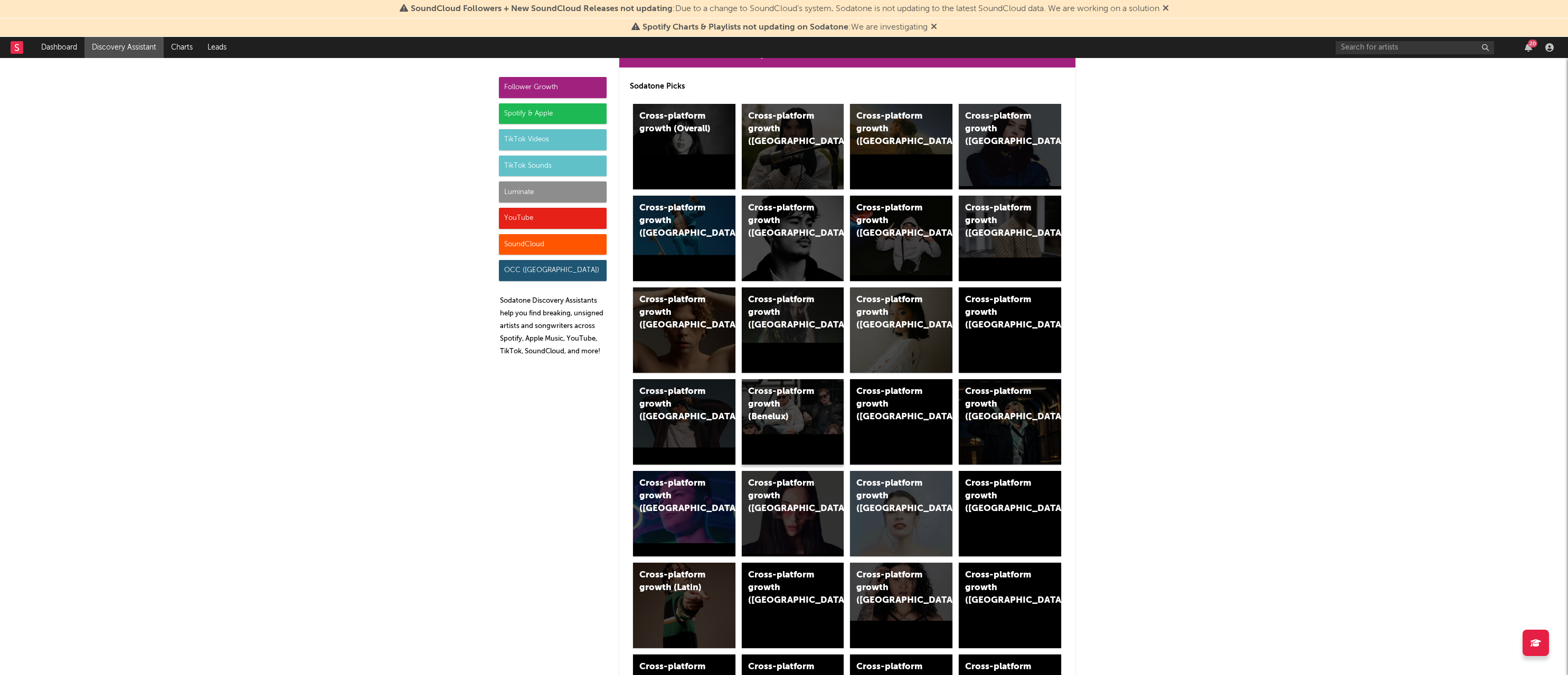
scroll to position [43, 0]
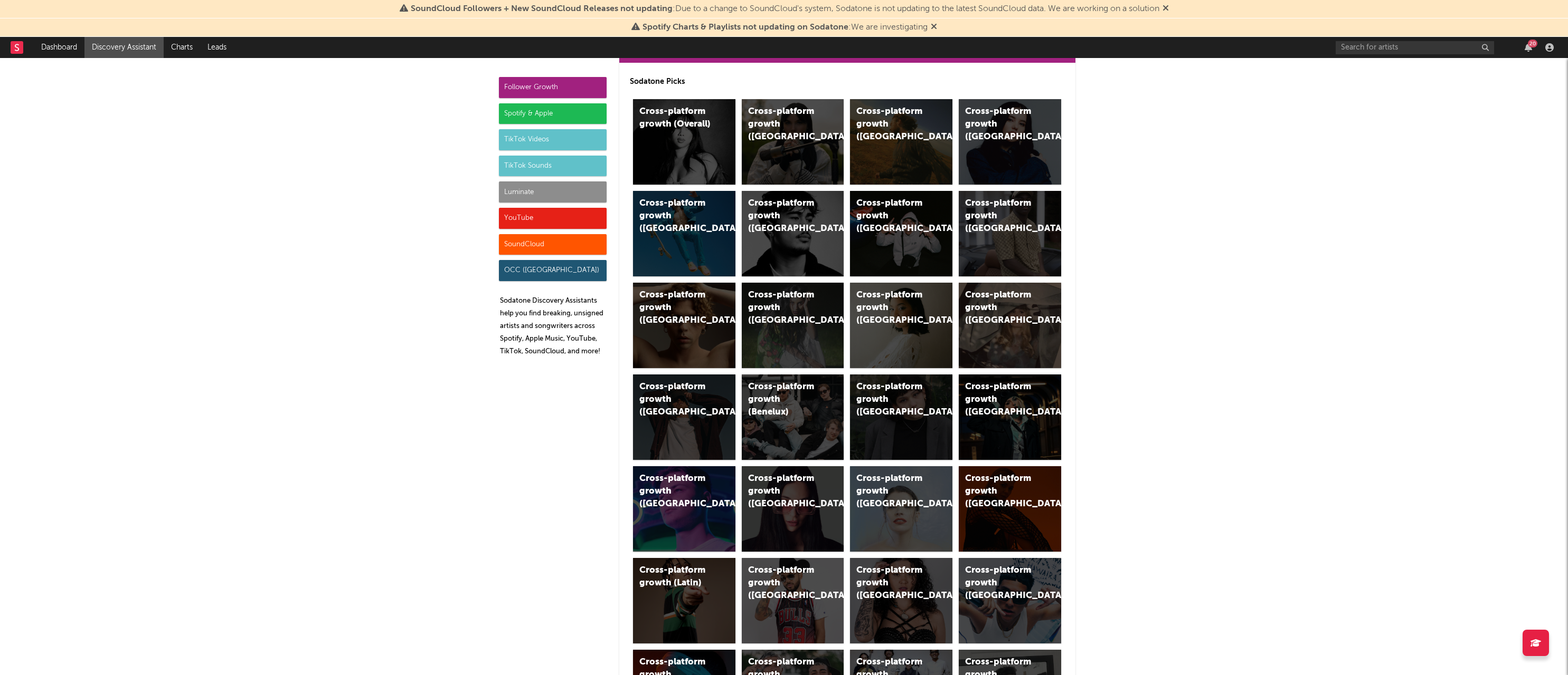
click at [536, 141] on div "TikTok Videos" at bounding box center [552, 140] width 108 height 21
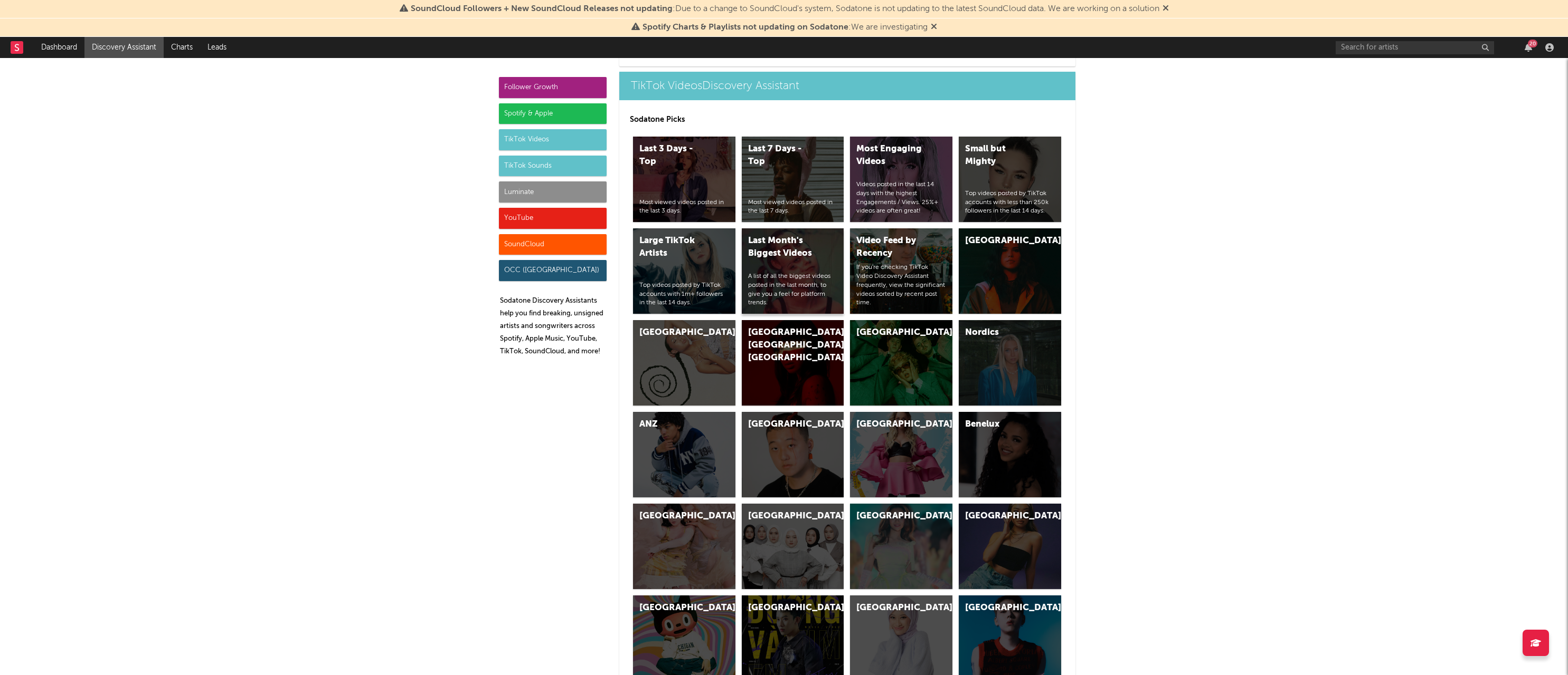
scroll to position [2412, 0]
click at [718, 190] on div "Last 3 Days - Top Most viewed videos posted in the last 3 days." at bounding box center [683, 180] width 103 height 85
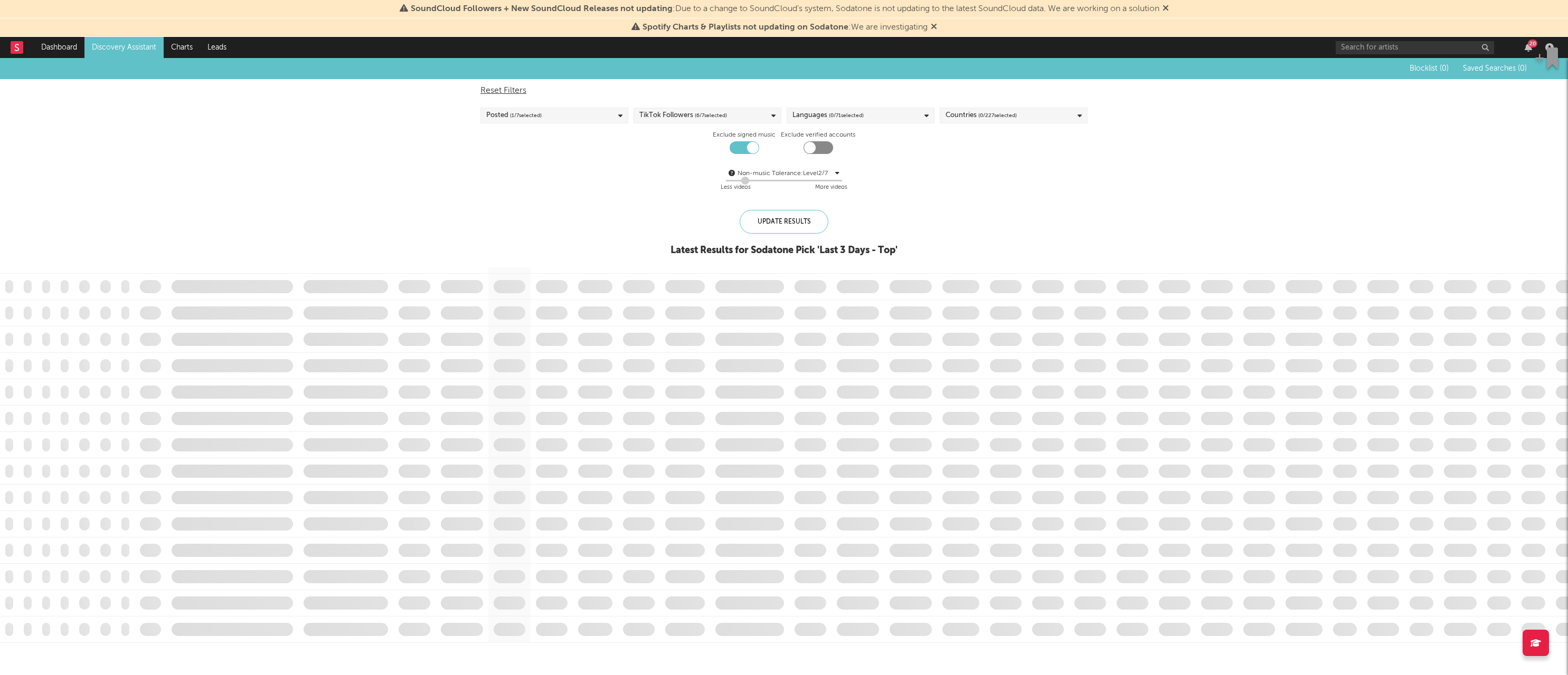
checkbox input "true"
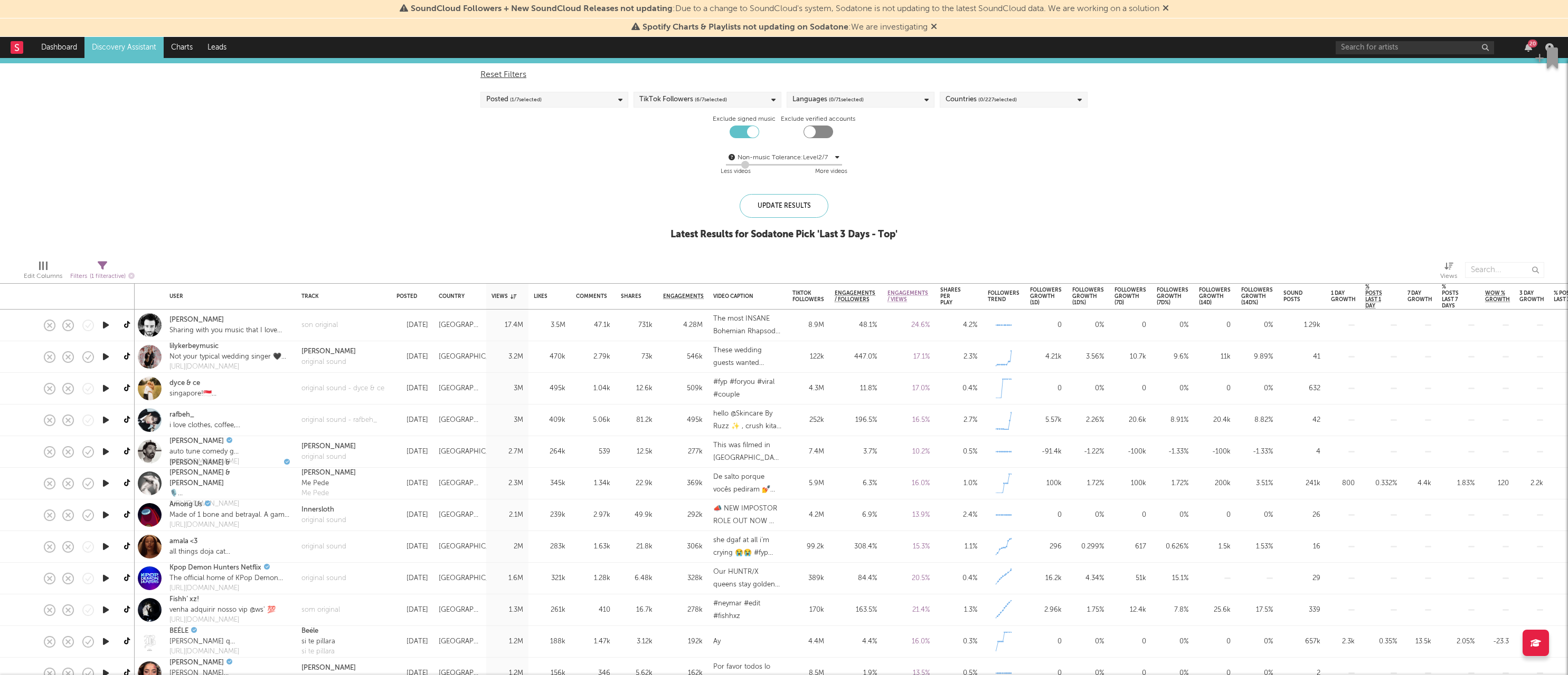
click at [108, 326] on icon "button" at bounding box center [106, 325] width 11 height 14
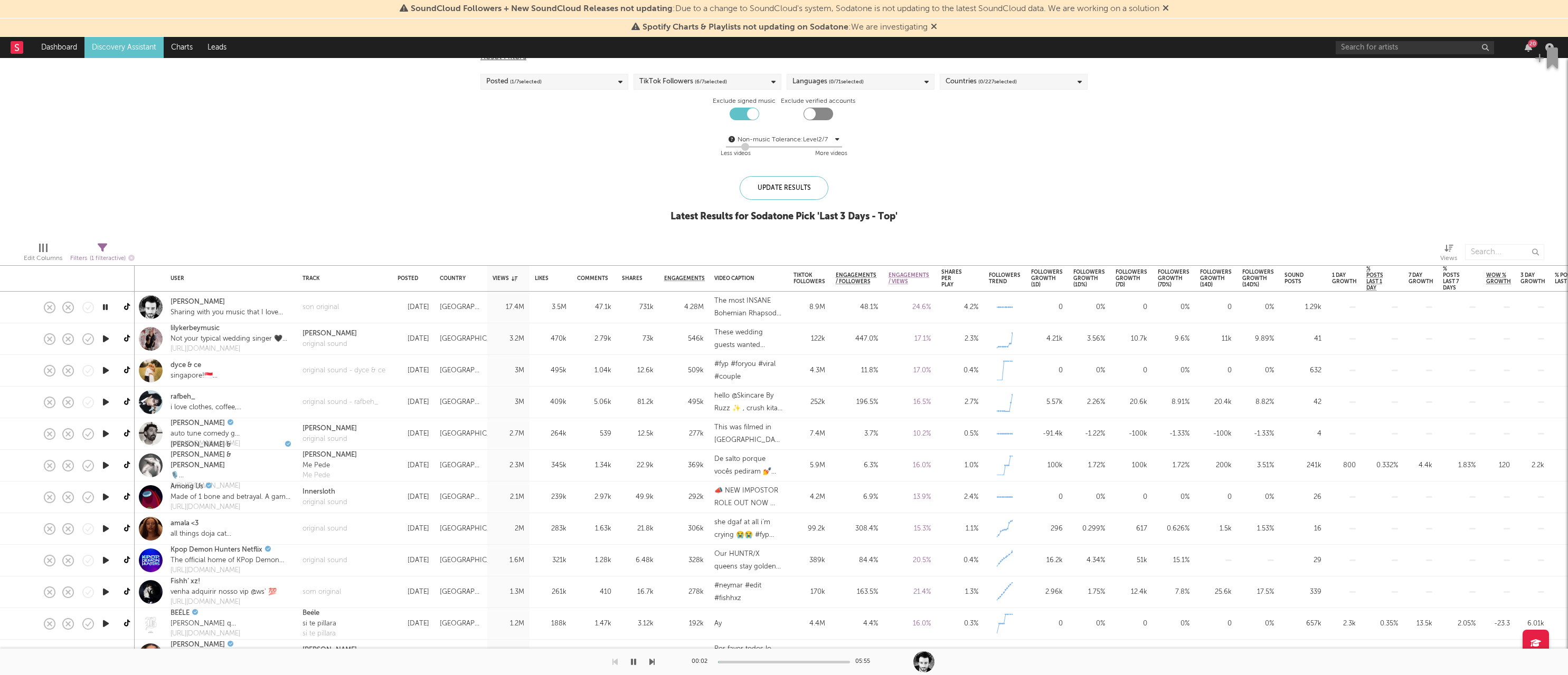
click at [104, 341] on icon "button" at bounding box center [106, 339] width 11 height 14
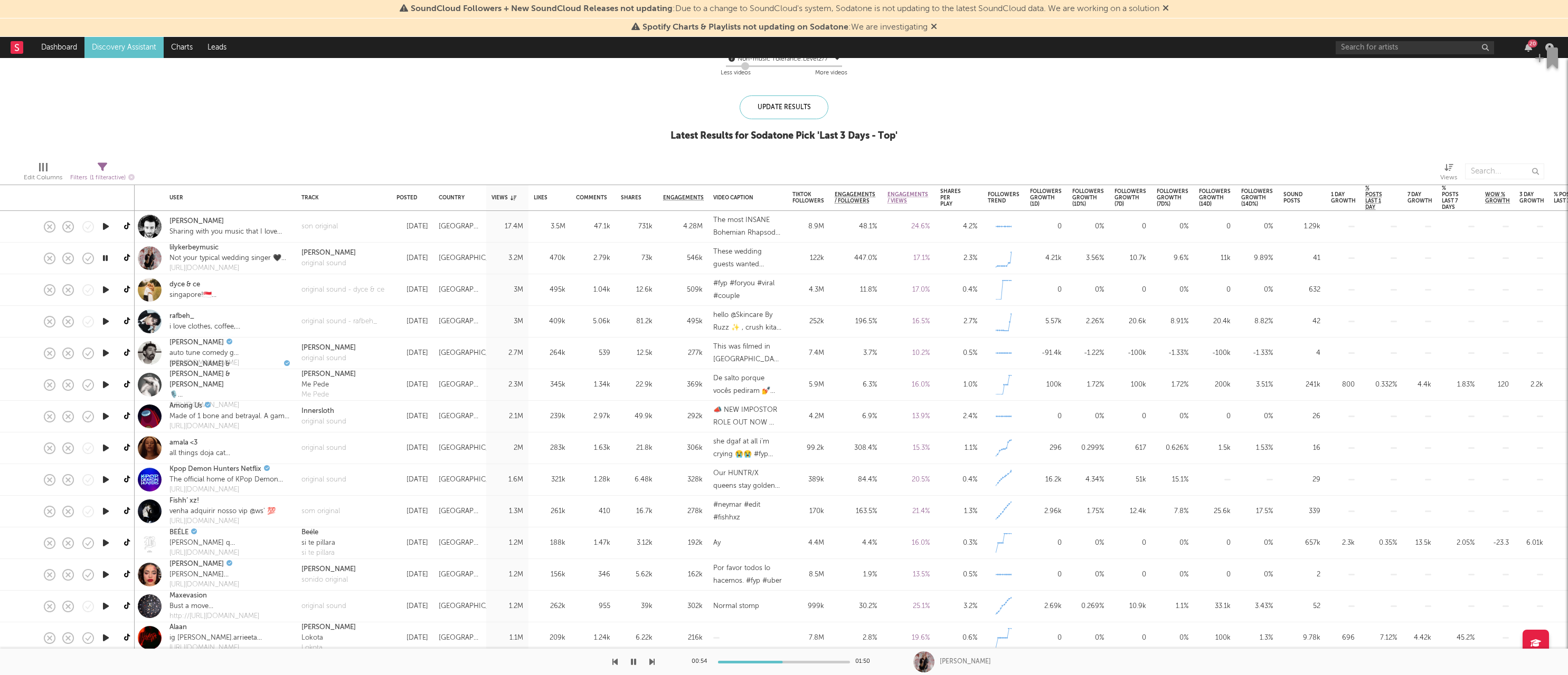
click at [106, 385] on icon "button" at bounding box center [106, 385] width 11 height 14
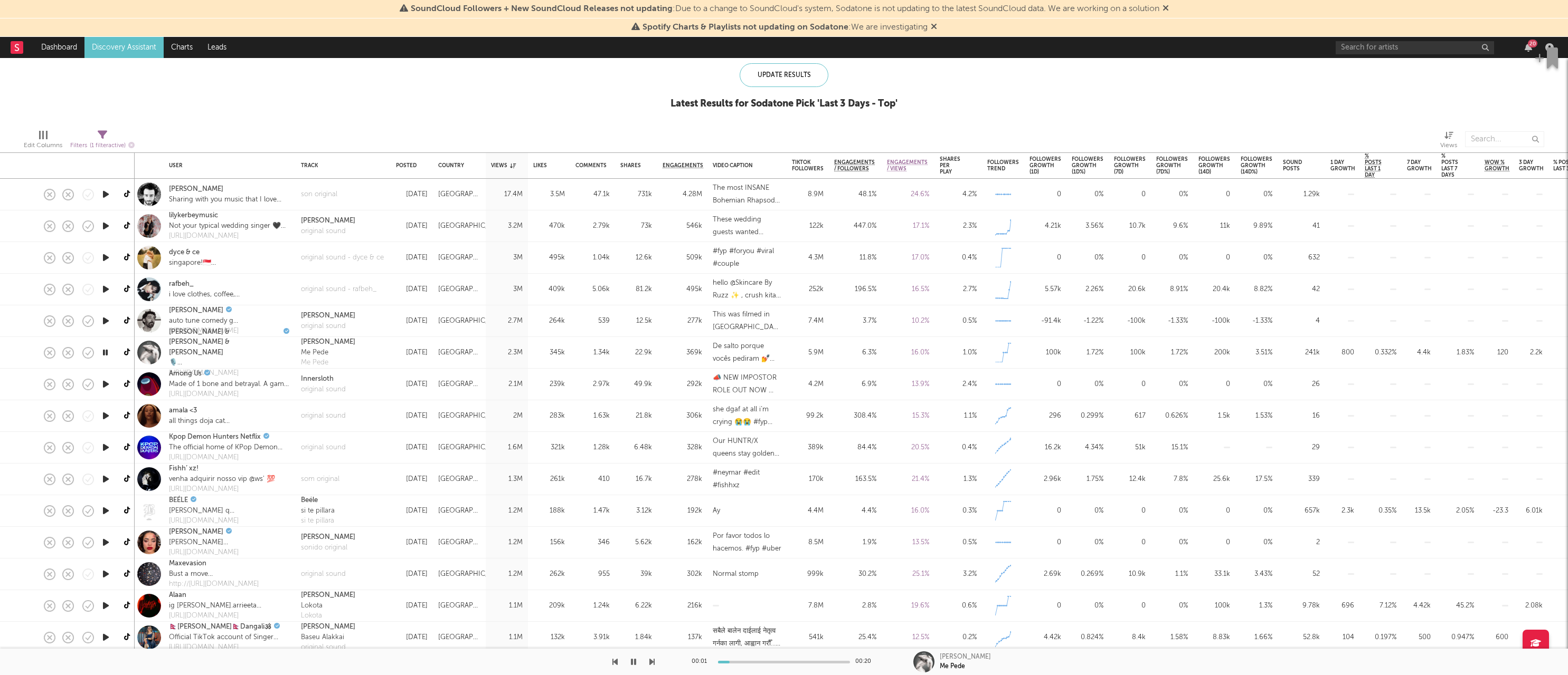
click at [108, 571] on icon "button" at bounding box center [106, 574] width 11 height 14
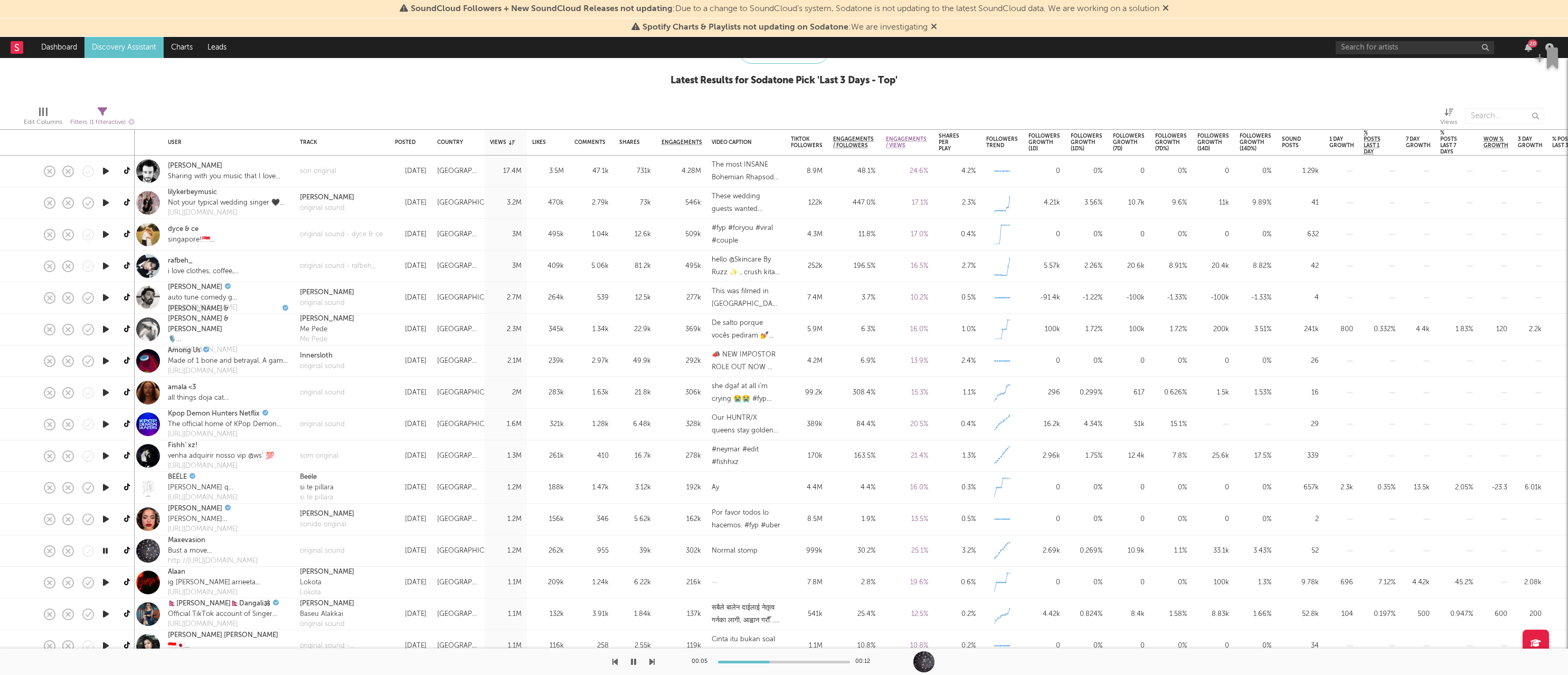
click at [110, 588] on icon "button" at bounding box center [106, 583] width 11 height 14
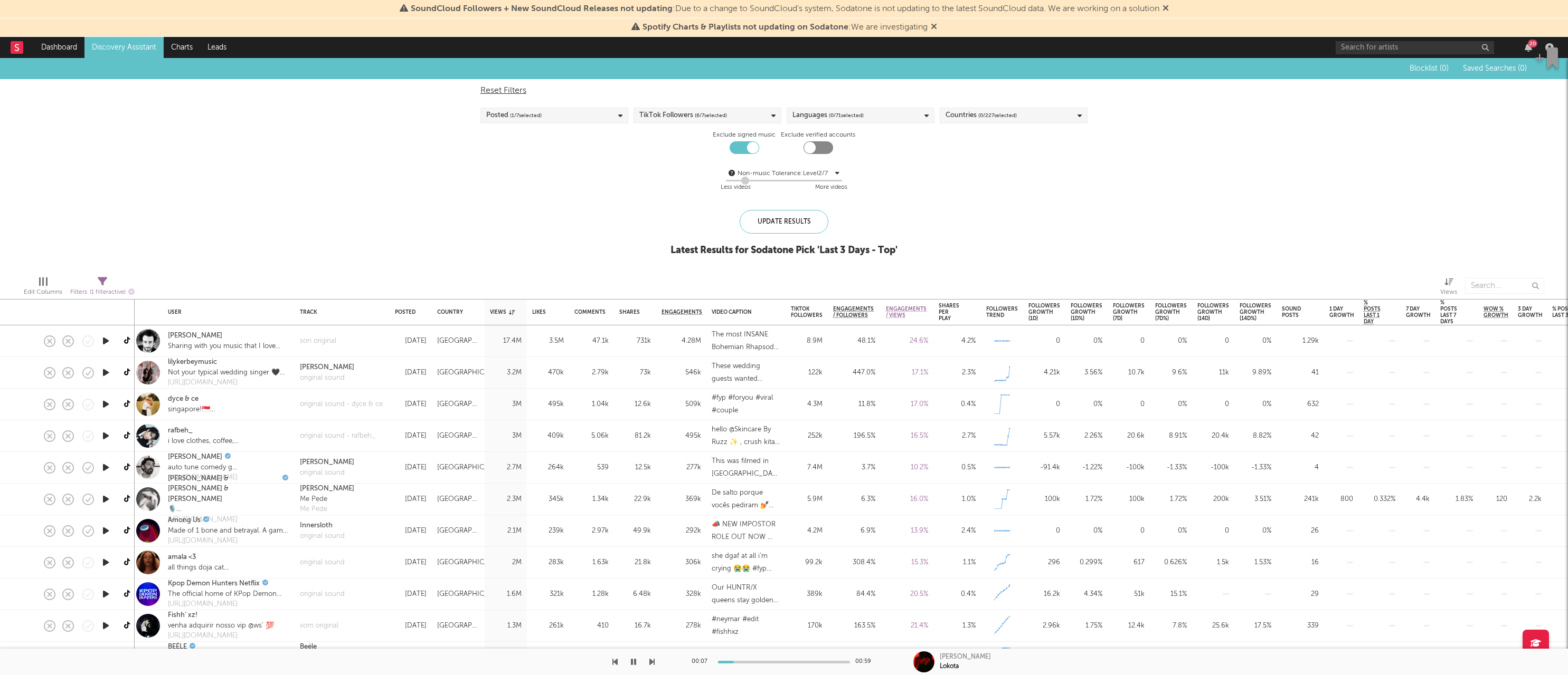
click at [137, 45] on link "Discovery Assistant" at bounding box center [123, 48] width 79 height 21
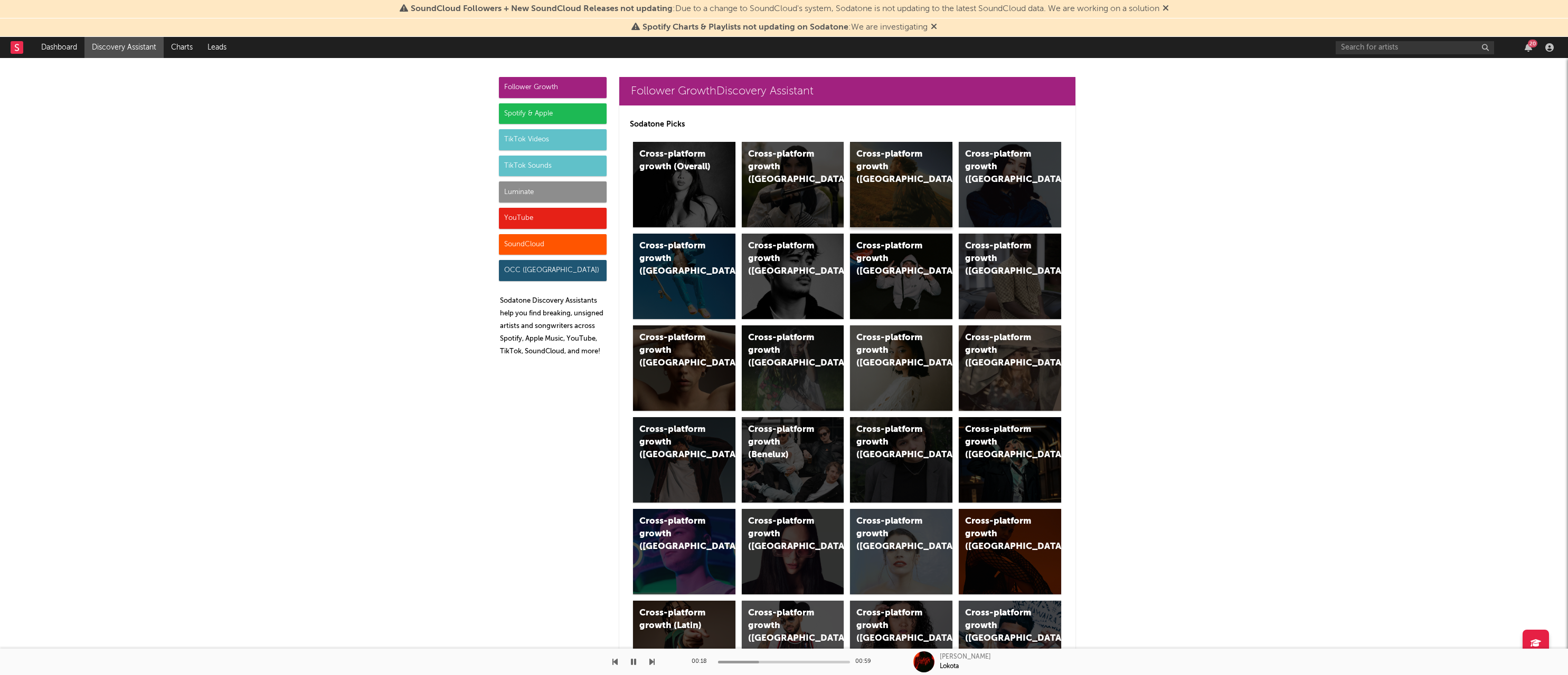
click at [895, 193] on div "Cross-platform growth ([GEOGRAPHIC_DATA])" at bounding box center [900, 184] width 103 height 85
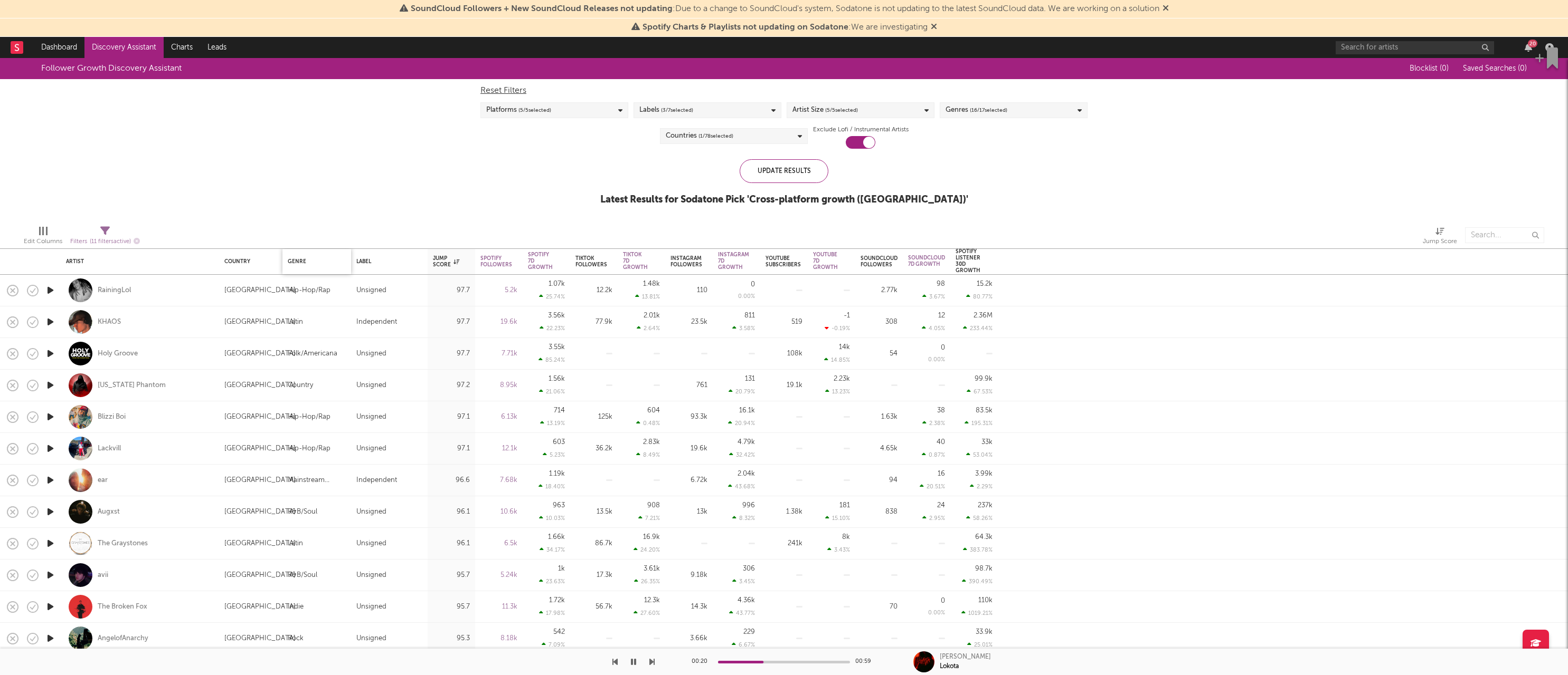
checkbox input "true"
click at [51, 293] on icon "button" at bounding box center [50, 291] width 11 height 14
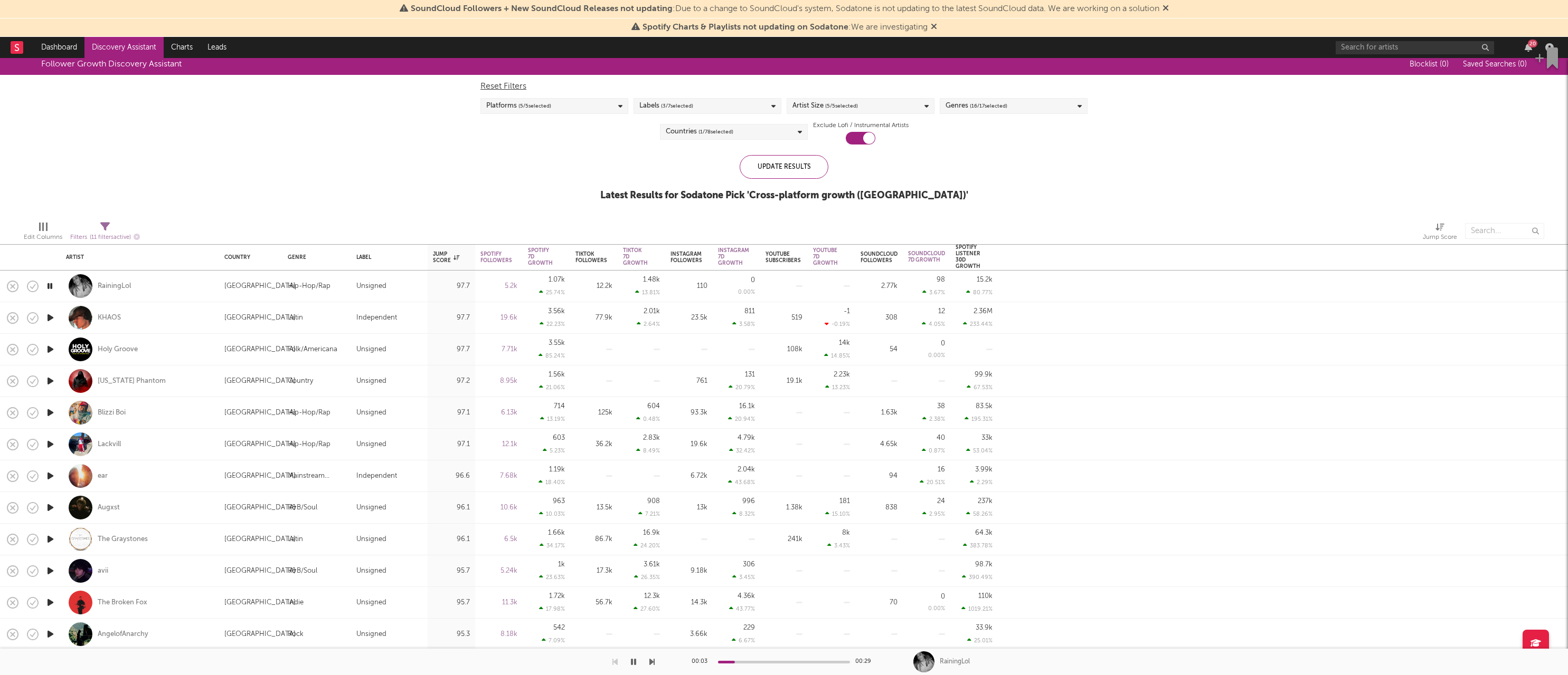
click at [52, 318] on icon "button" at bounding box center [50, 318] width 11 height 14
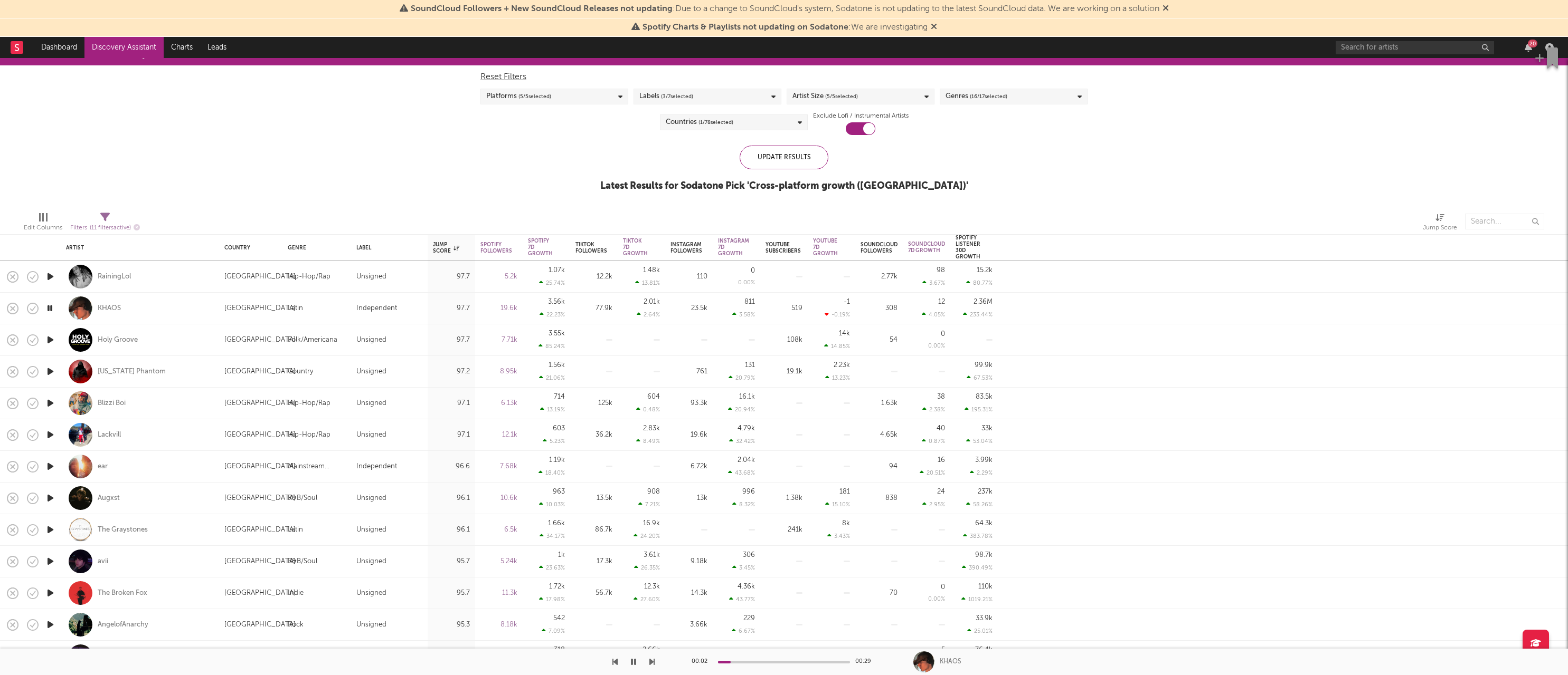
click at [51, 341] on icon "button" at bounding box center [50, 340] width 11 height 14
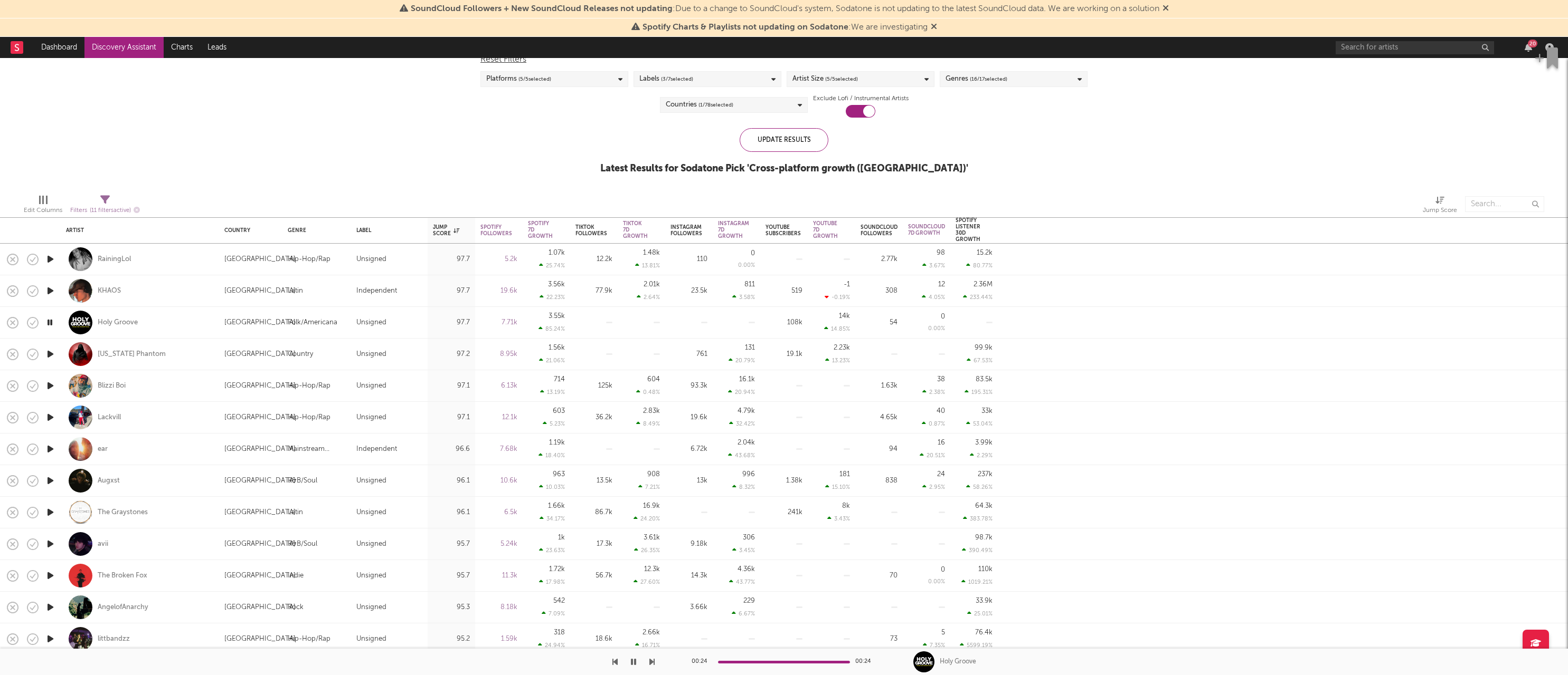
click at [50, 357] on icon "button" at bounding box center [50, 355] width 11 height 14
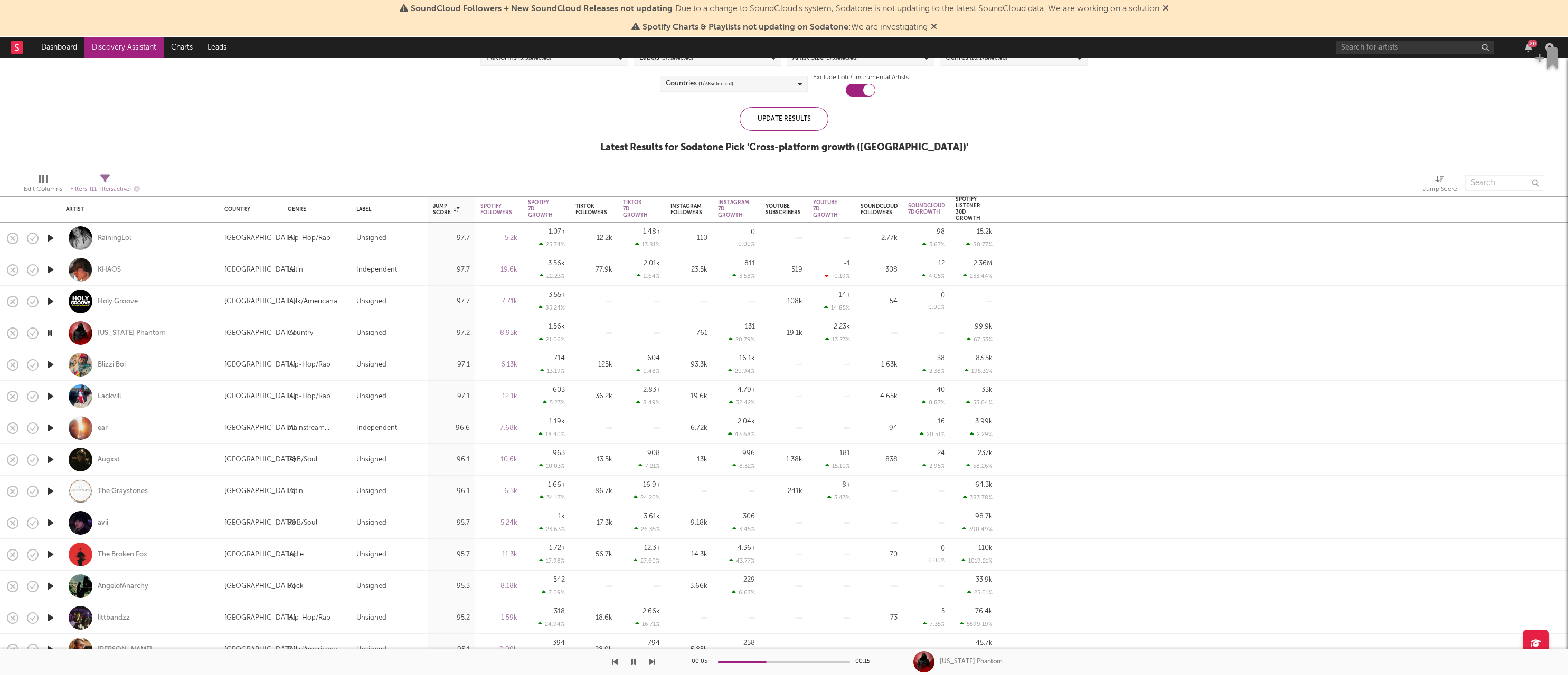
click at [52, 365] on icon "button" at bounding box center [50, 365] width 11 height 14
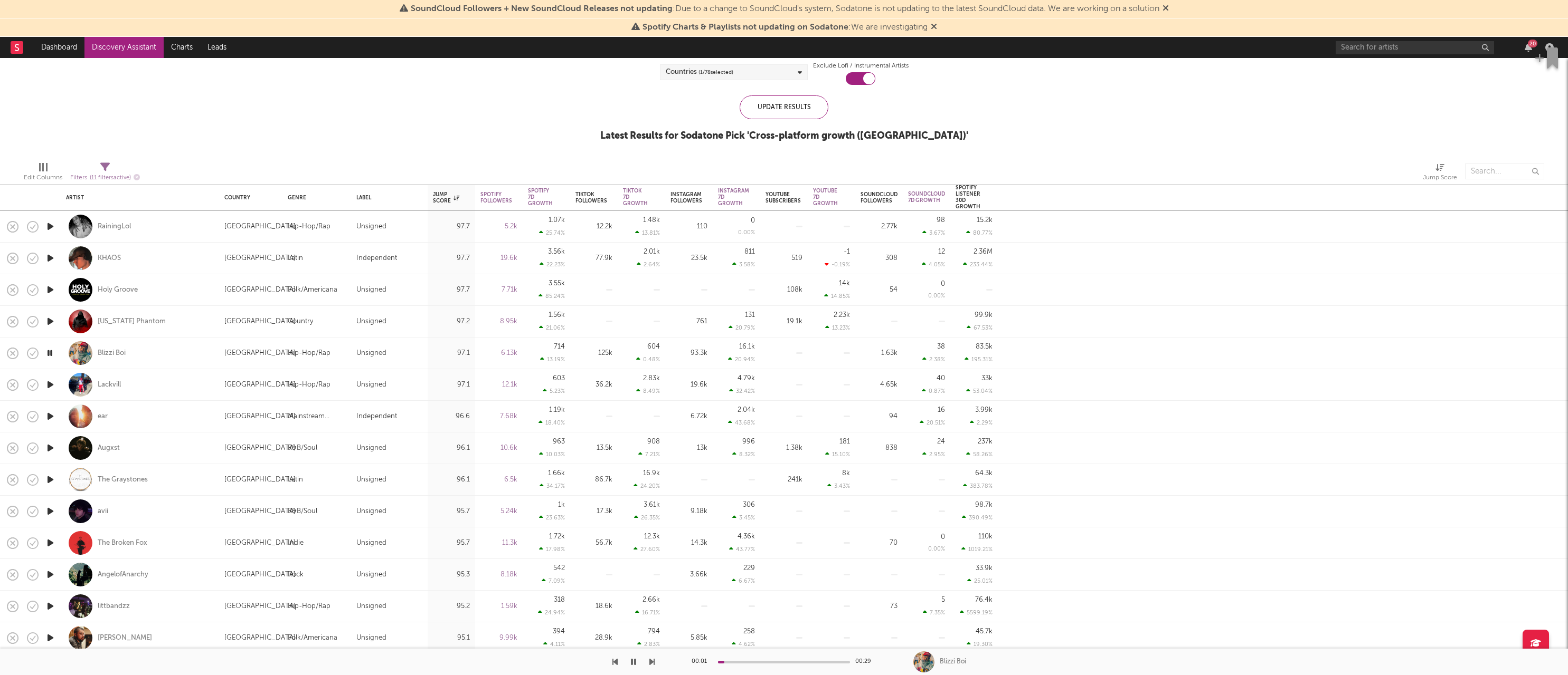
click at [50, 385] on icon "button" at bounding box center [50, 385] width 11 height 14
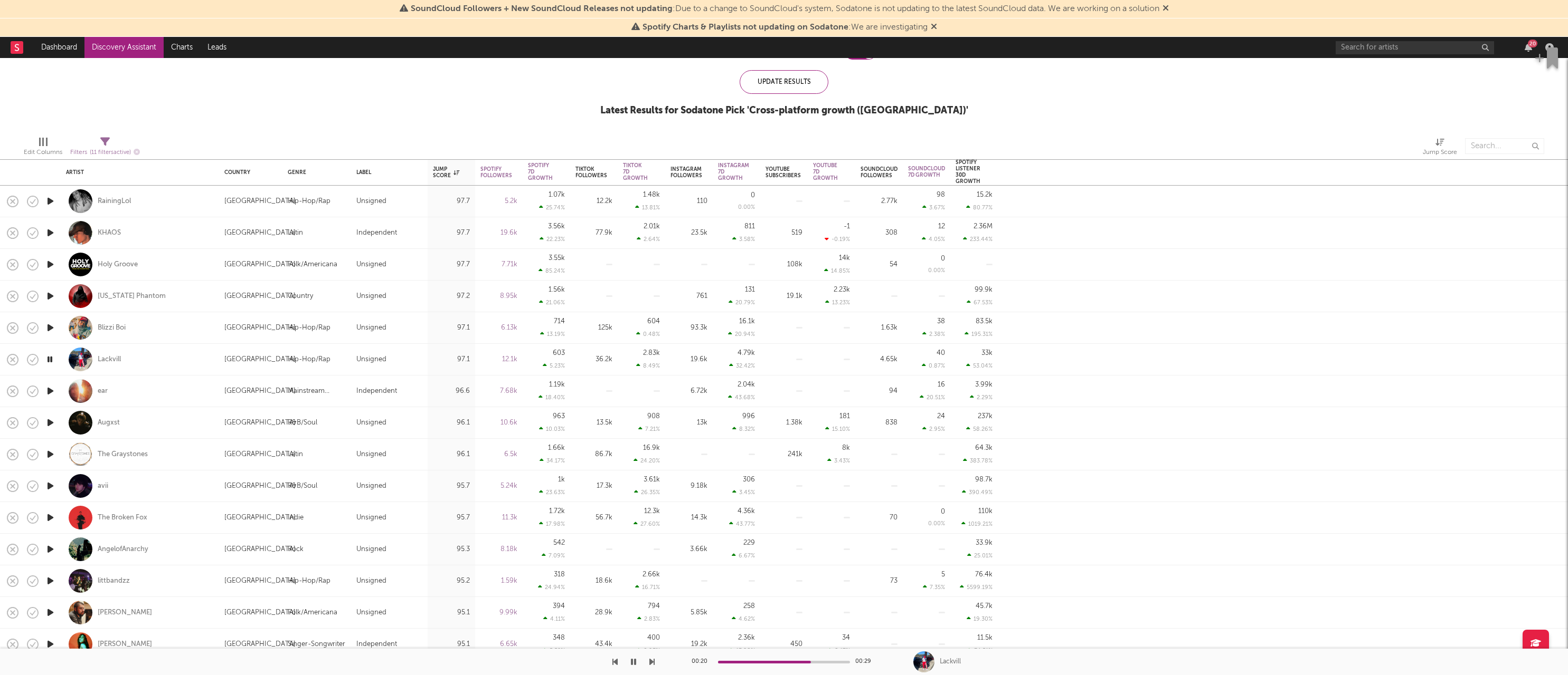
click at [52, 360] on icon "button" at bounding box center [50, 359] width 10 height 14
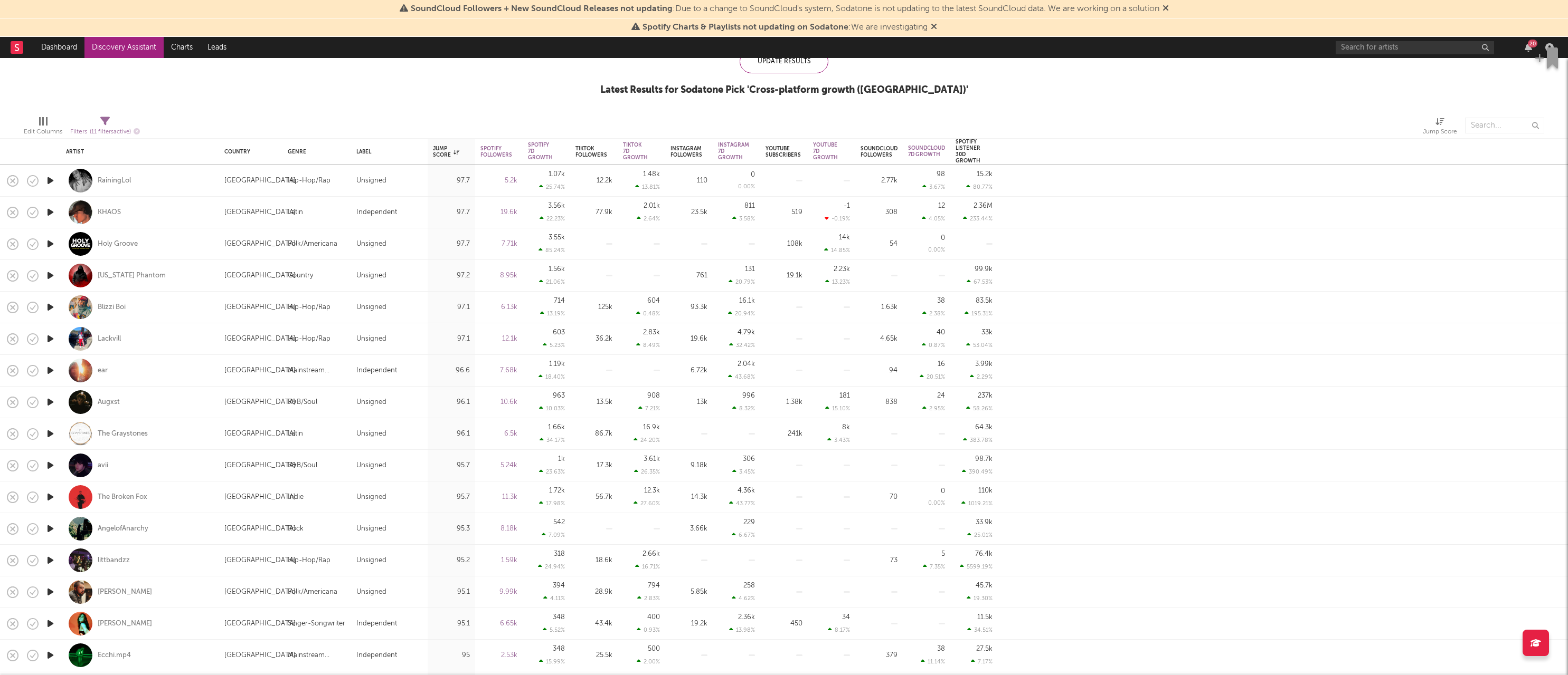
click at [49, 371] on icon "button" at bounding box center [50, 371] width 11 height 14
click at [50, 405] on icon "button" at bounding box center [50, 402] width 11 height 14
click at [49, 433] on icon "button" at bounding box center [50, 434] width 11 height 14
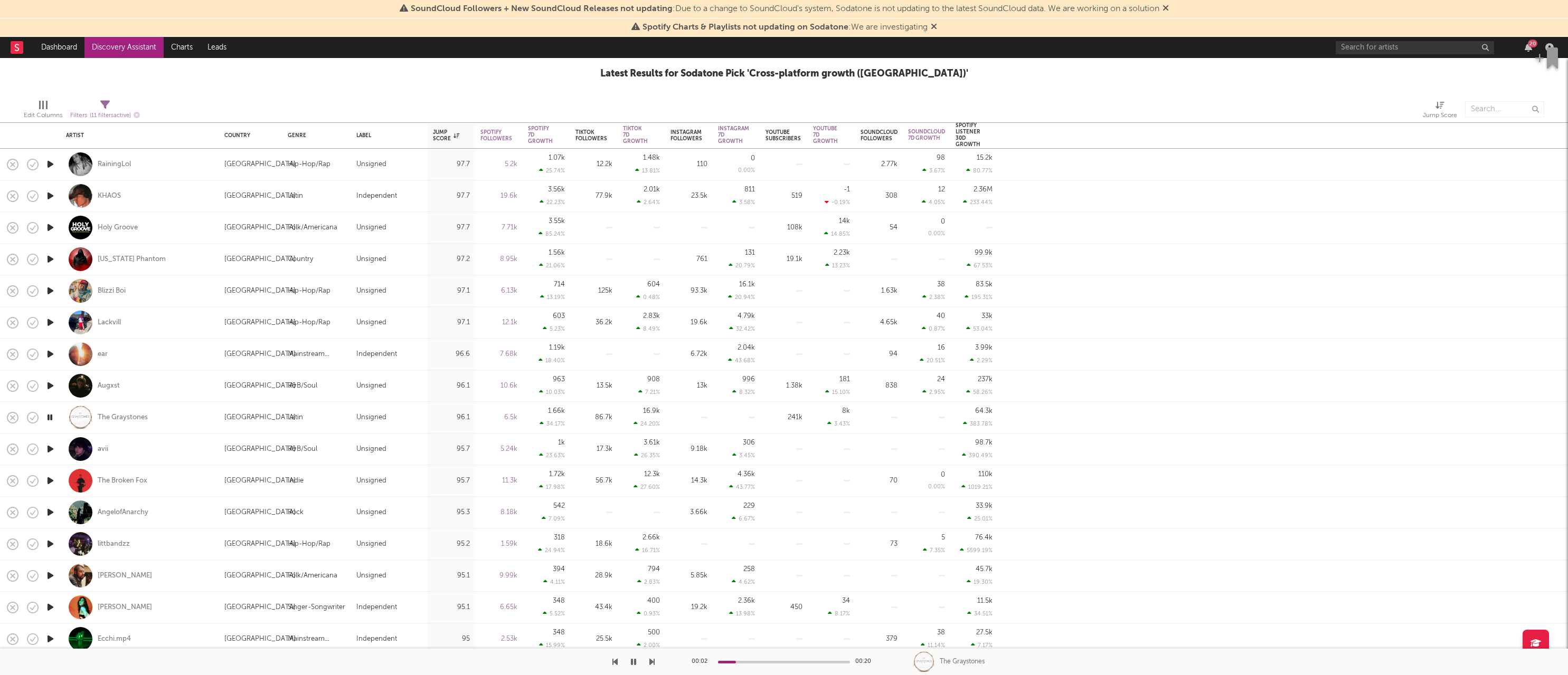
click at [47, 449] on icon "button" at bounding box center [50, 449] width 11 height 14
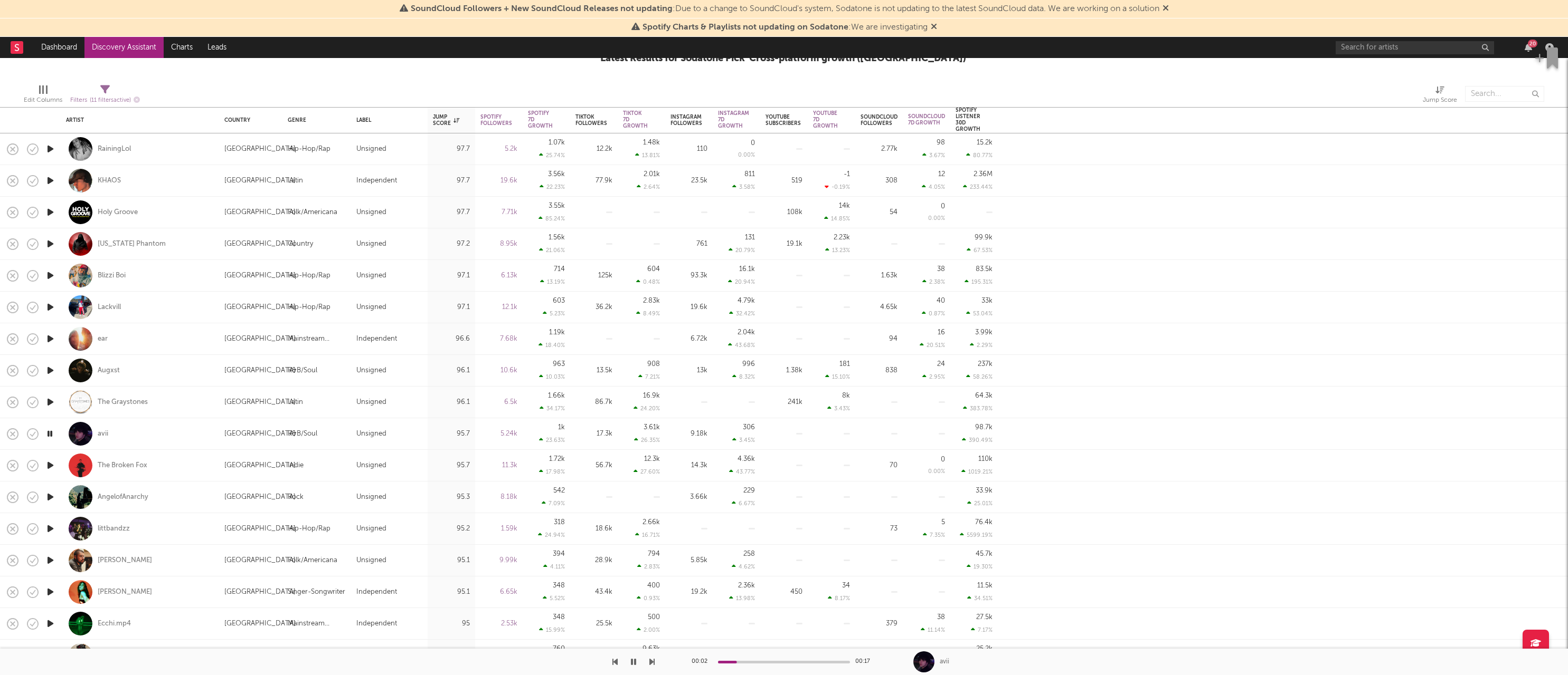
click at [48, 429] on icon "button" at bounding box center [50, 434] width 10 height 14
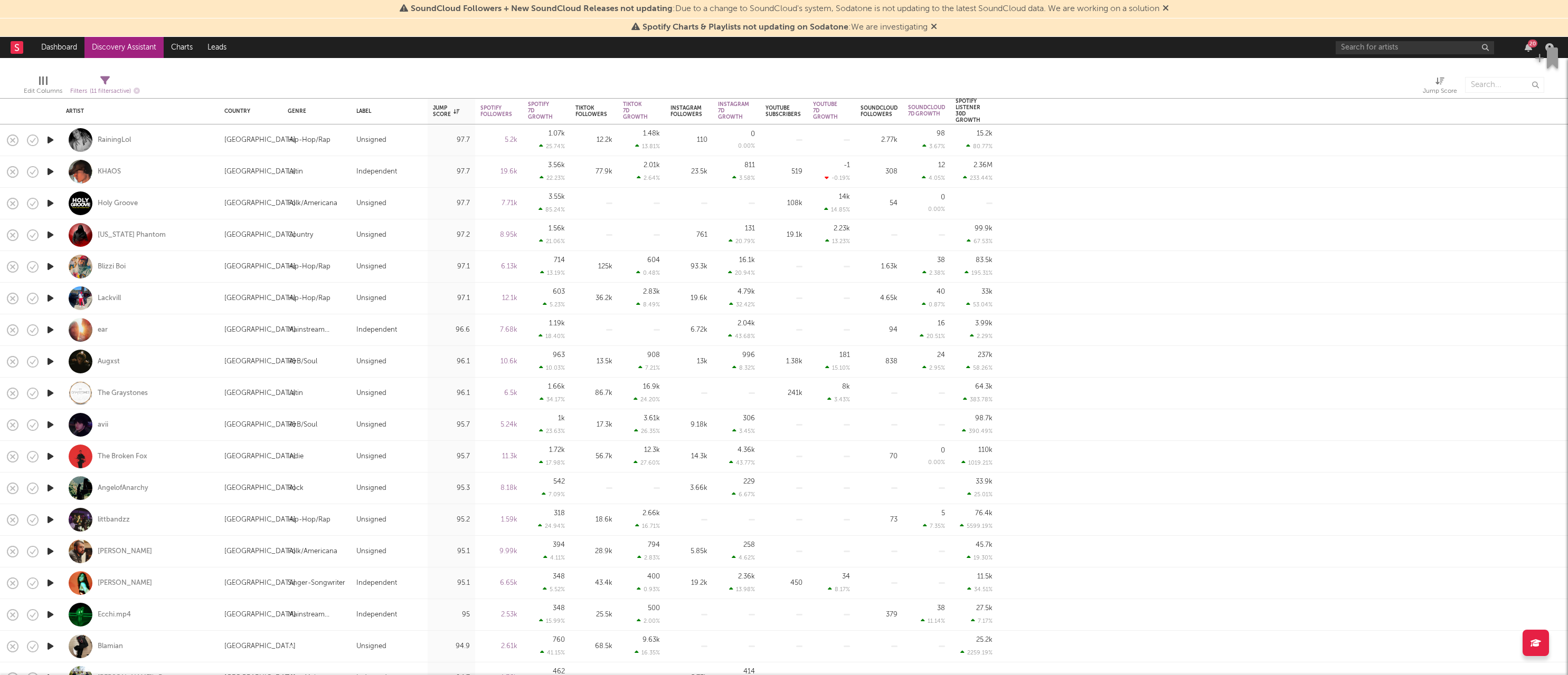
click at [52, 421] on icon "button" at bounding box center [50, 425] width 11 height 14
click at [55, 455] on icon "button" at bounding box center [50, 457] width 11 height 14
click at [50, 457] on icon "button" at bounding box center [50, 457] width 10 height 14
click at [51, 488] on icon "button" at bounding box center [50, 488] width 11 height 14
click at [52, 519] on icon "button" at bounding box center [50, 520] width 11 height 14
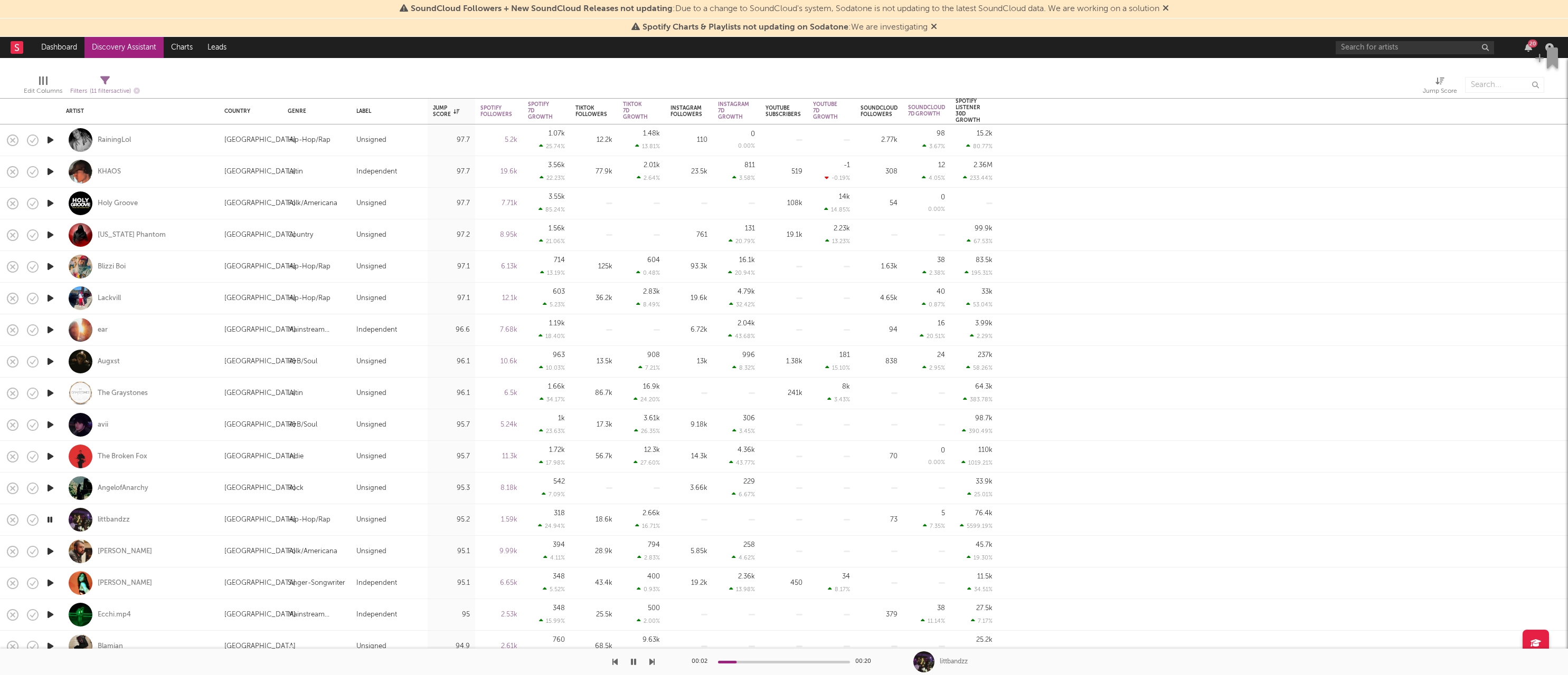
click at [52, 551] on icon "button" at bounding box center [50, 552] width 11 height 14
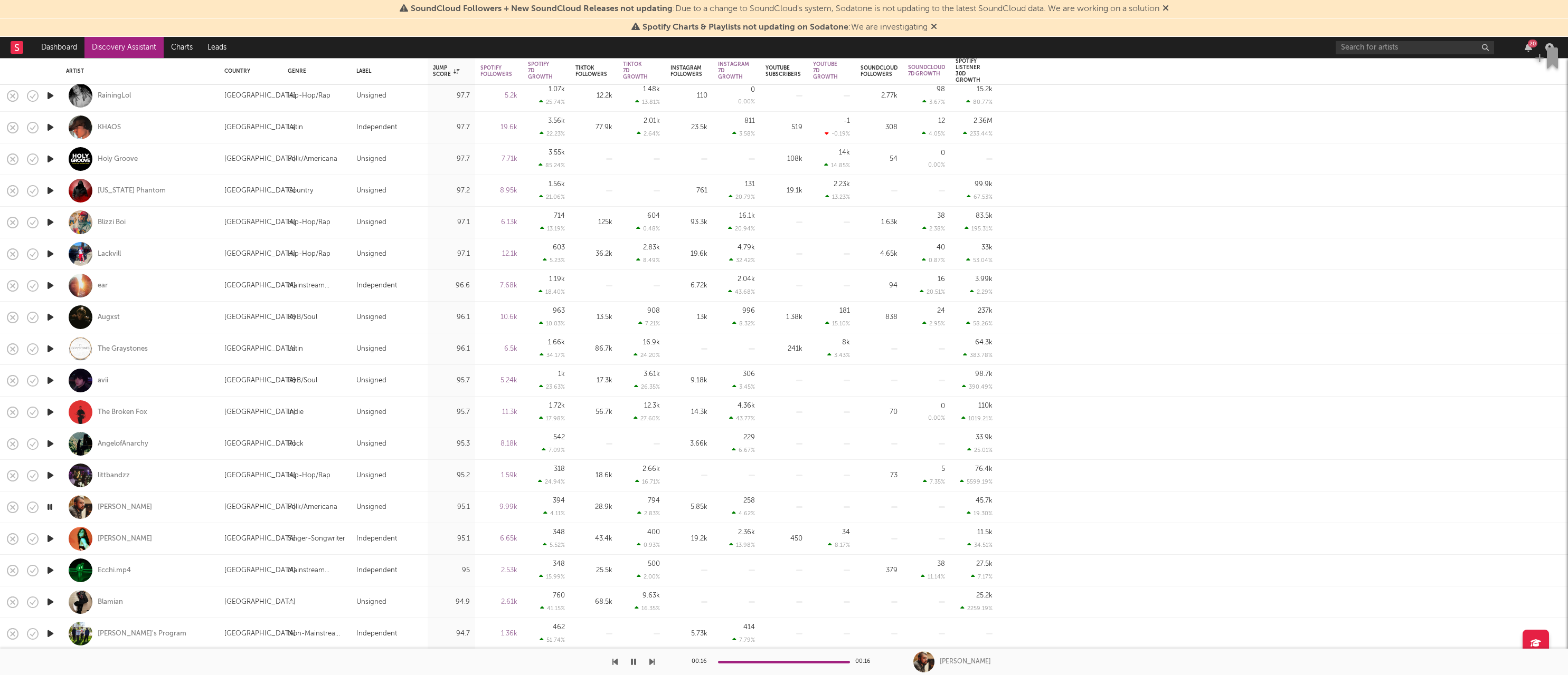
click at [54, 542] on icon "button" at bounding box center [50, 539] width 11 height 14
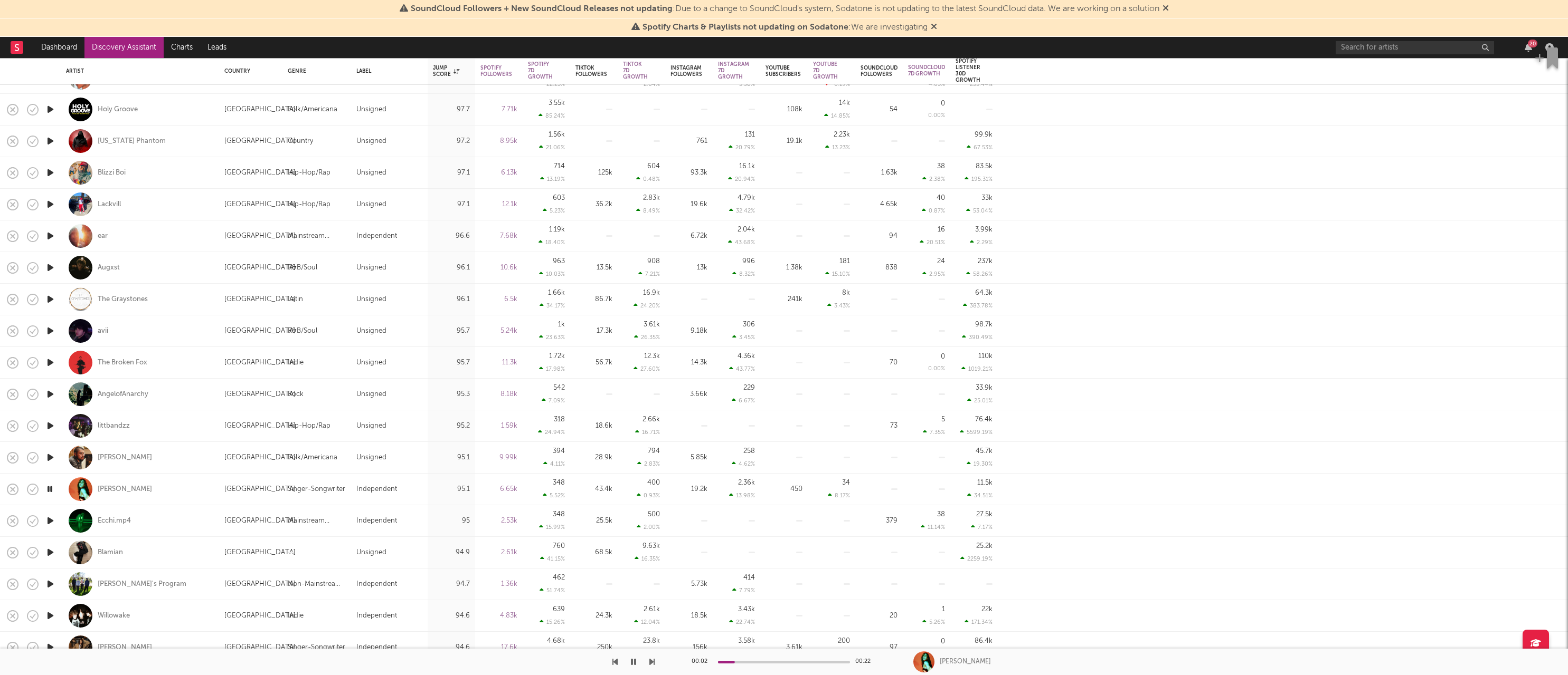
click at [49, 520] on icon "button" at bounding box center [50, 522] width 11 height 14
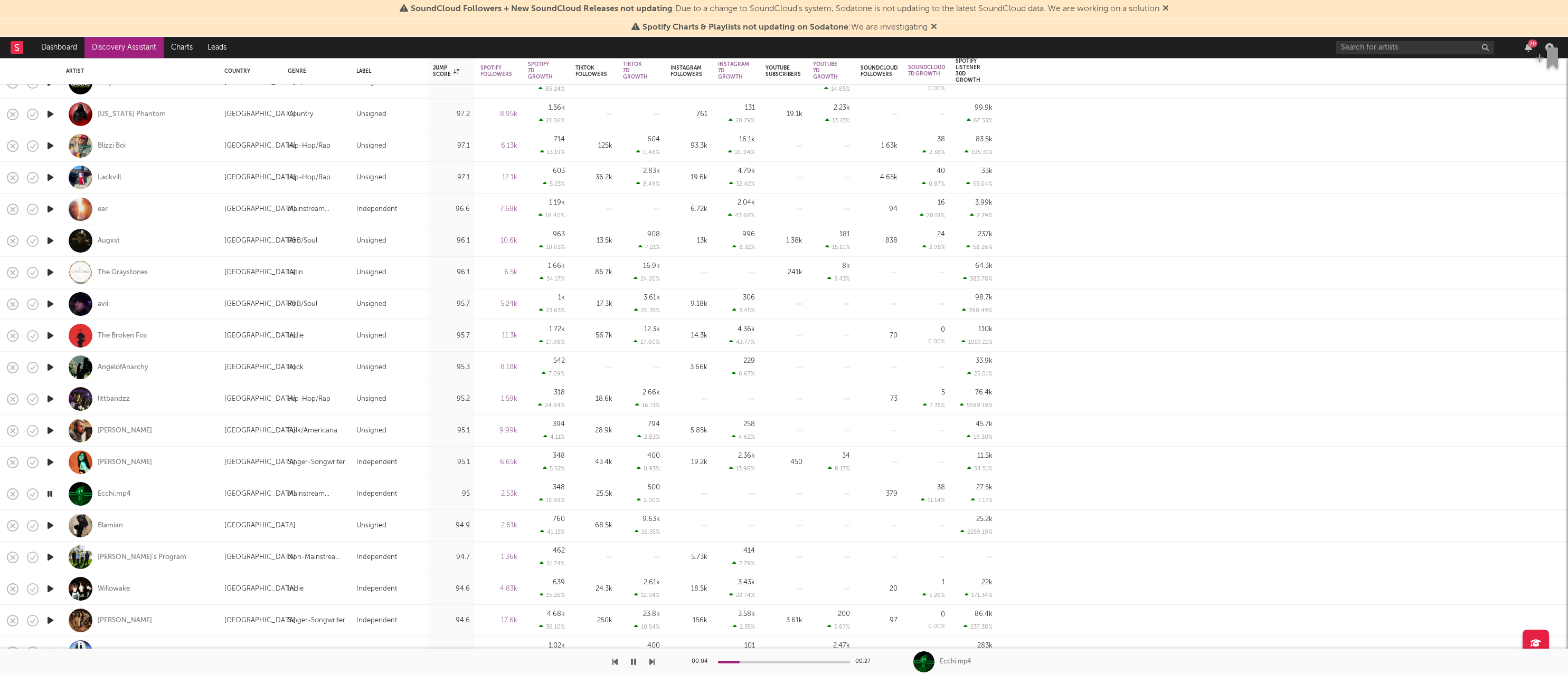
click at [49, 527] on icon "button" at bounding box center [50, 526] width 11 height 14
click at [53, 558] on icon "button" at bounding box center [50, 558] width 11 height 14
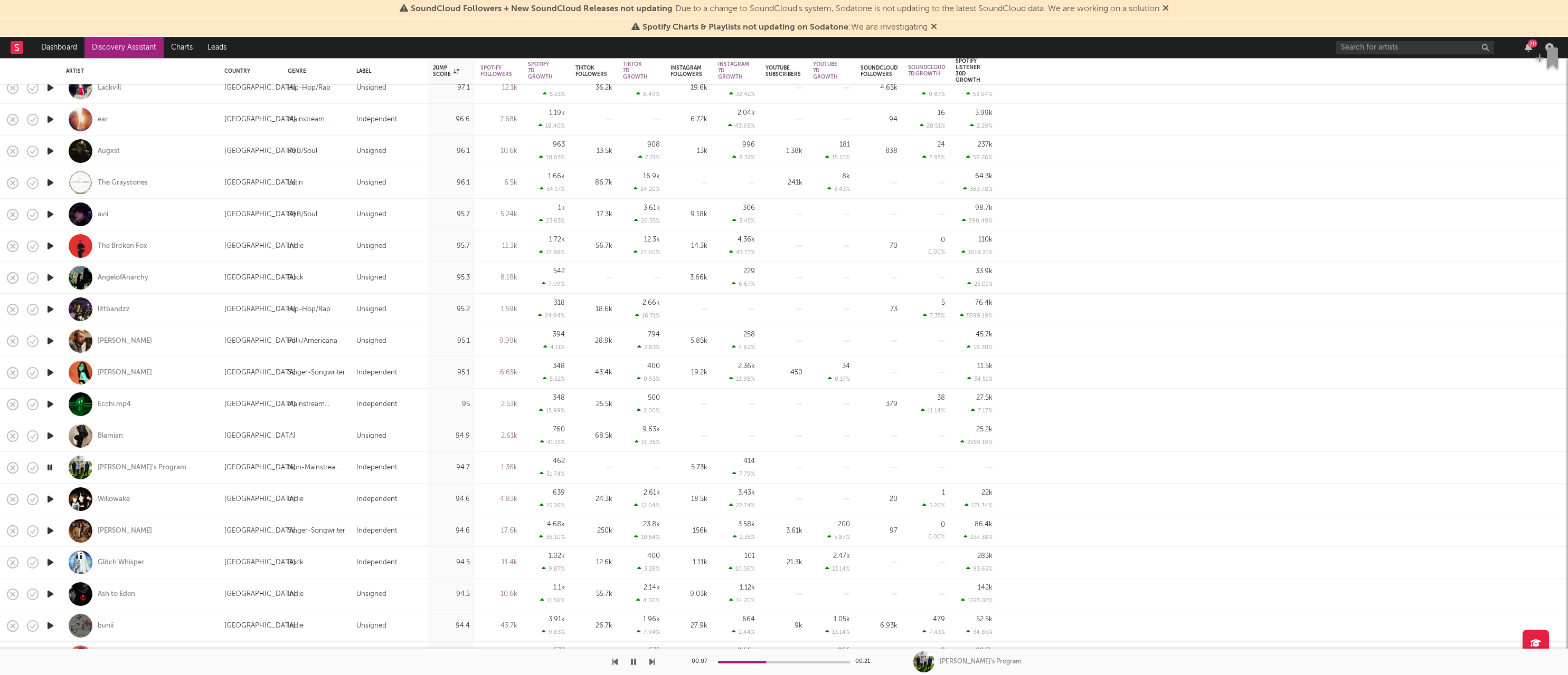
click at [50, 498] on icon "button" at bounding box center [50, 499] width 11 height 14
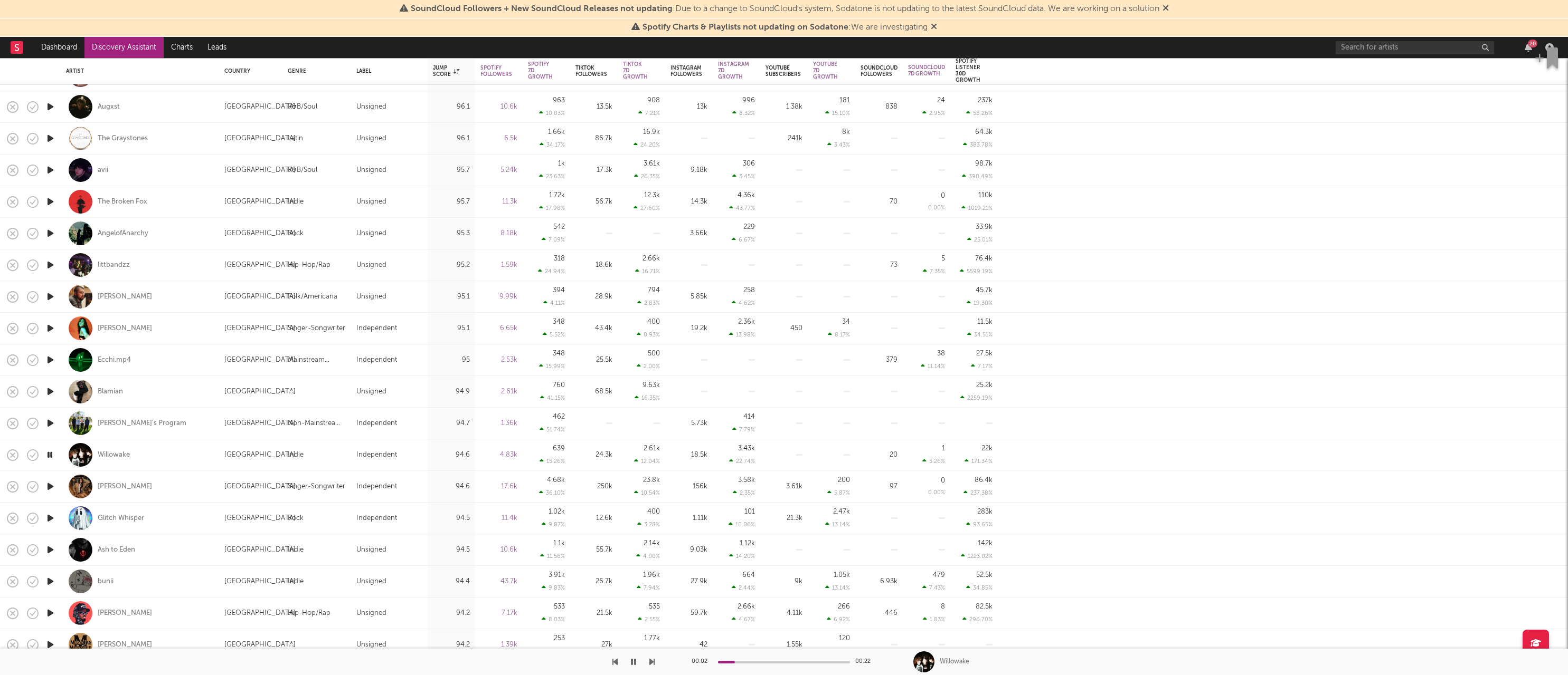
click at [54, 486] on icon "button" at bounding box center [50, 486] width 11 height 14
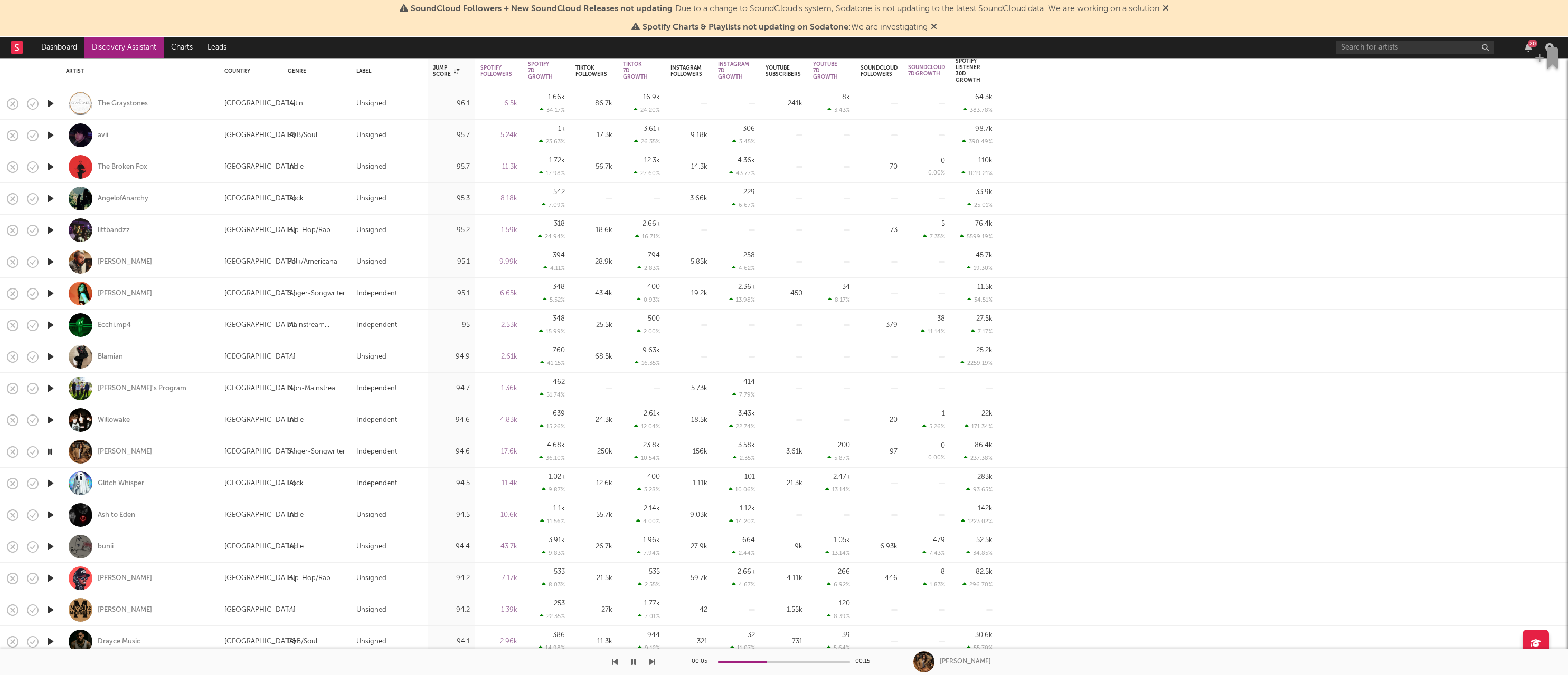
click at [49, 485] on icon "button" at bounding box center [50, 484] width 11 height 14
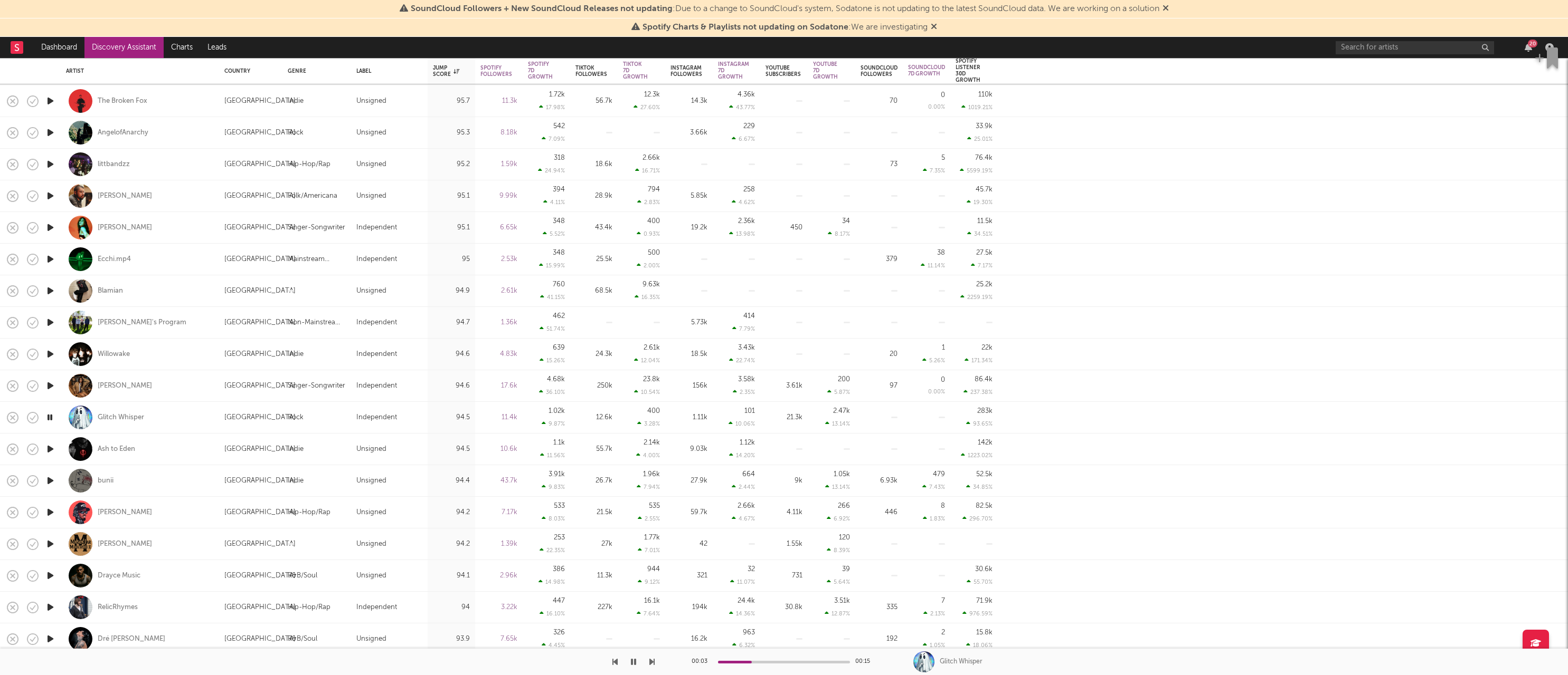
click at [48, 450] on icon "button" at bounding box center [50, 449] width 11 height 14
click at [48, 481] on icon "button" at bounding box center [50, 481] width 11 height 14
click at [50, 513] on icon "button" at bounding box center [50, 513] width 11 height 14
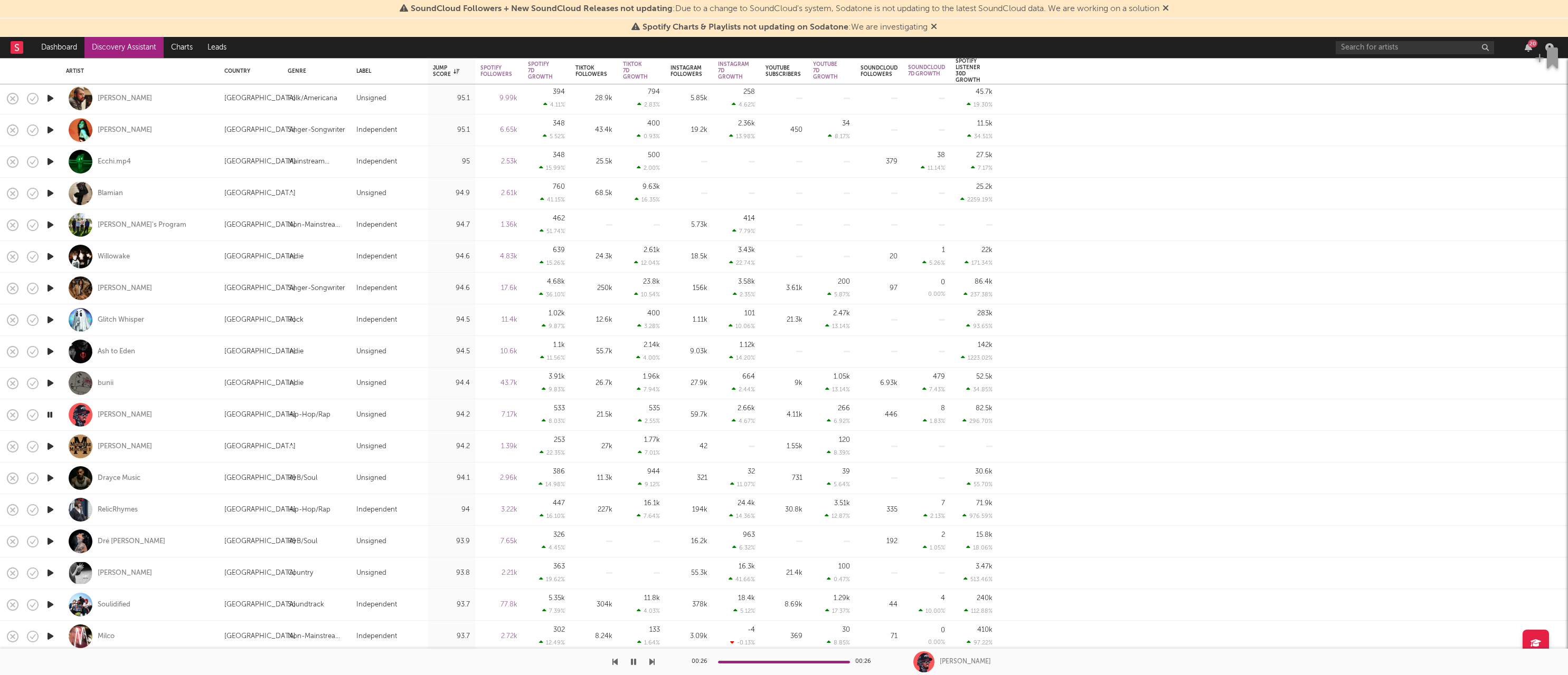
click at [52, 416] on icon "button" at bounding box center [50, 415] width 10 height 14
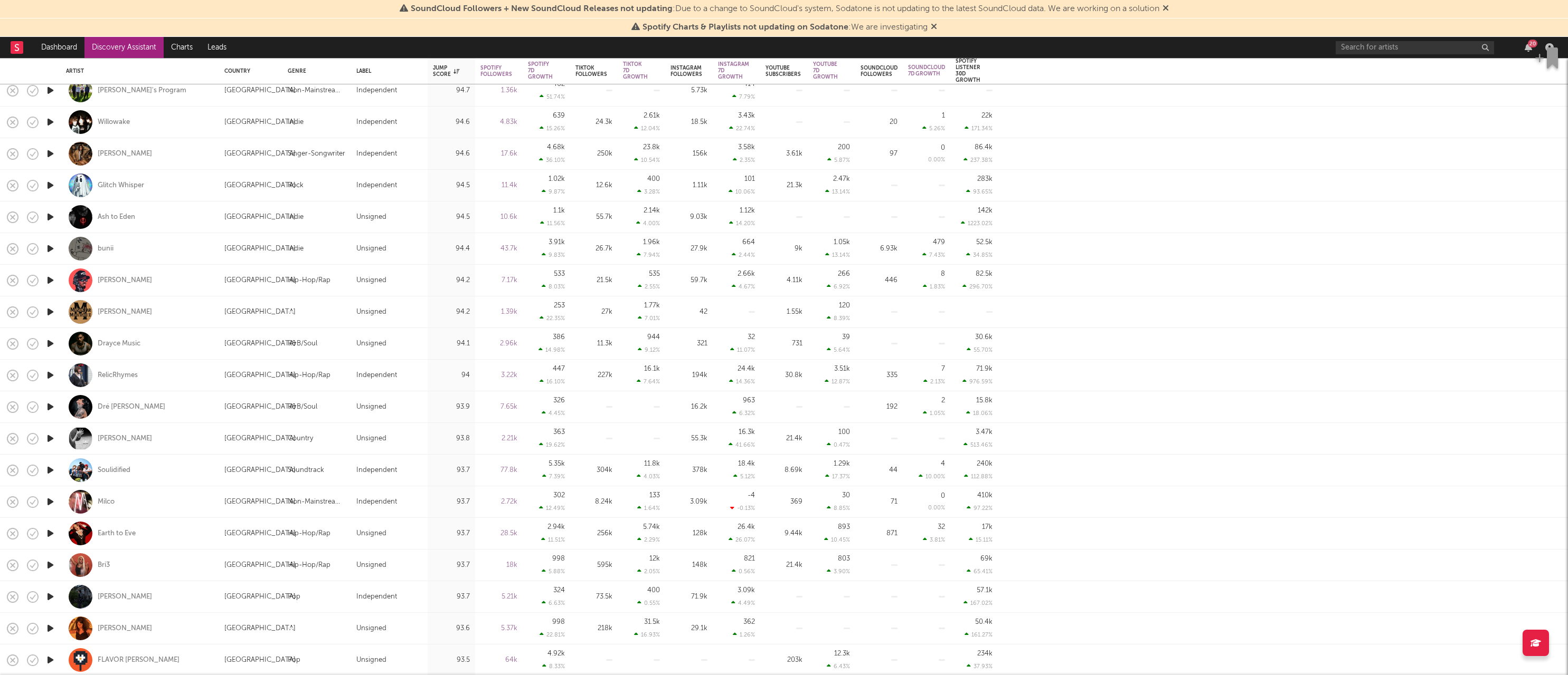
click at [51, 311] on icon "button" at bounding box center [50, 313] width 11 height 14
click at [51, 344] on icon "button" at bounding box center [50, 344] width 11 height 14
click at [49, 377] on icon "button" at bounding box center [50, 375] width 11 height 14
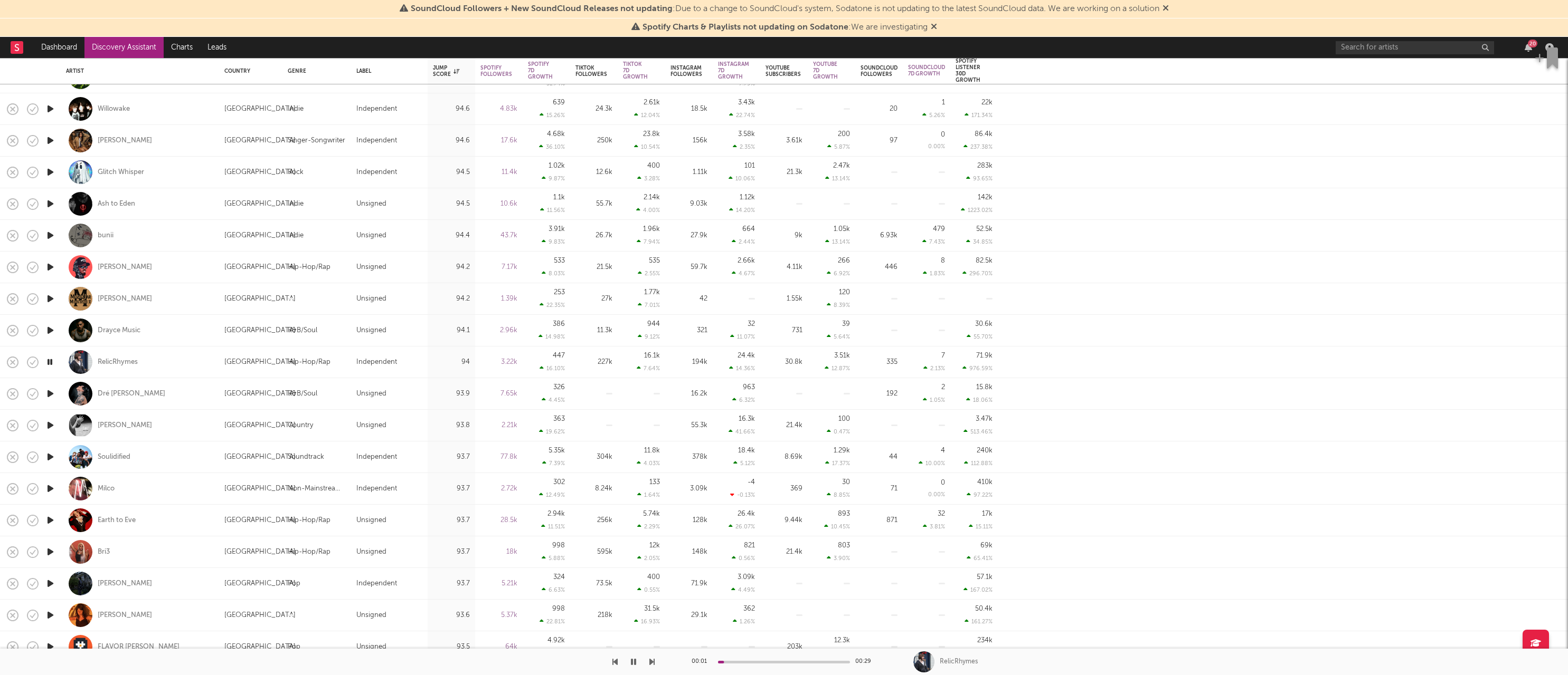
click at [49, 395] on icon "button" at bounding box center [50, 394] width 11 height 14
click at [50, 424] on icon "button" at bounding box center [50, 426] width 11 height 14
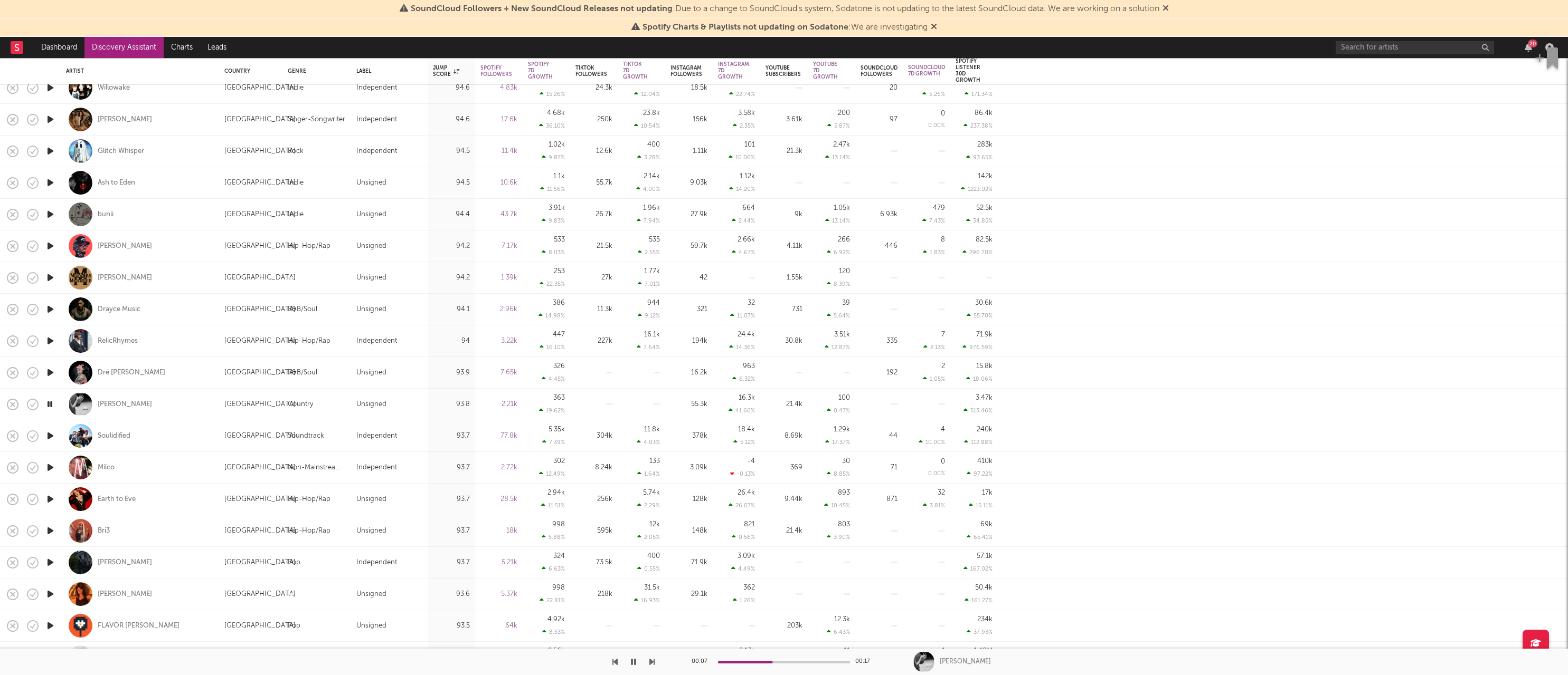
click at [50, 432] on icon "button" at bounding box center [50, 437] width 11 height 14
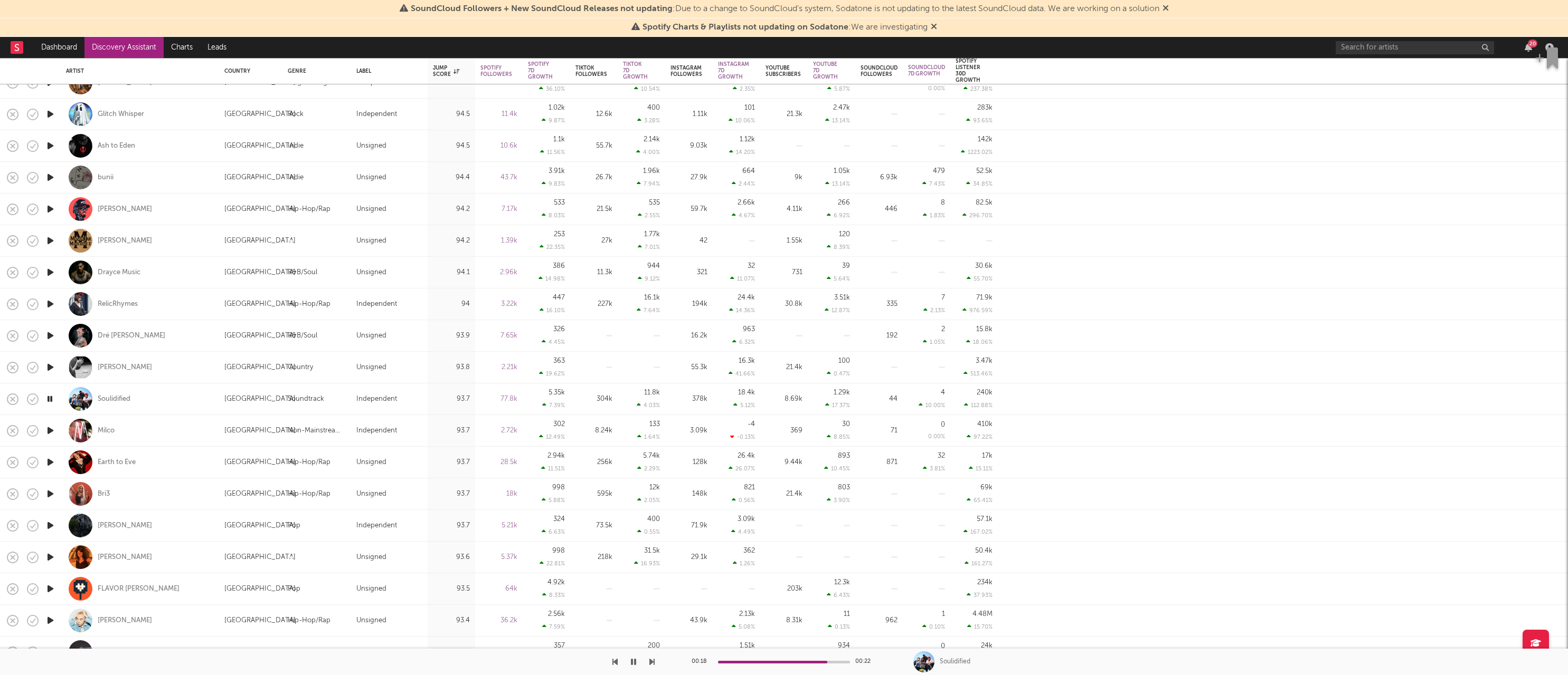
click at [48, 430] on icon "button" at bounding box center [50, 431] width 11 height 14
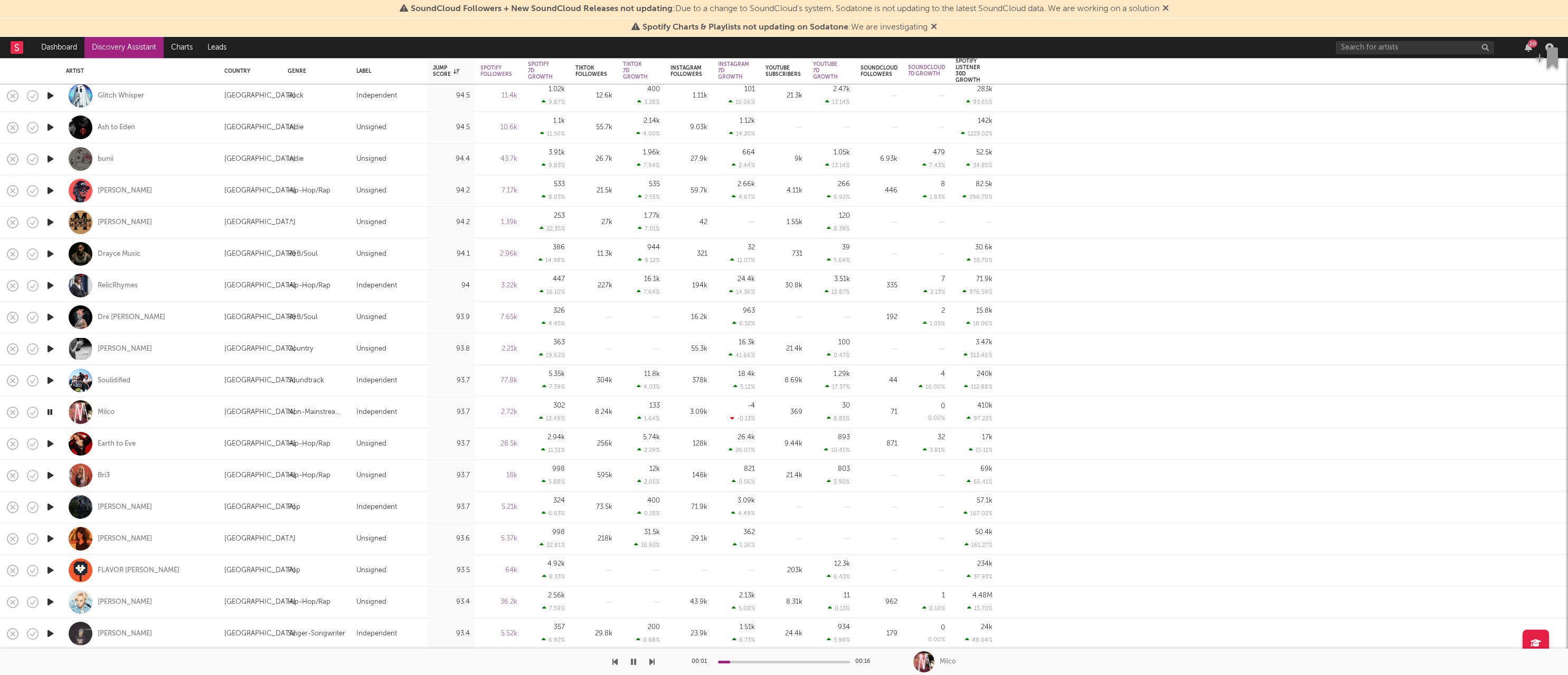
click at [50, 443] on icon "button" at bounding box center [50, 444] width 11 height 14
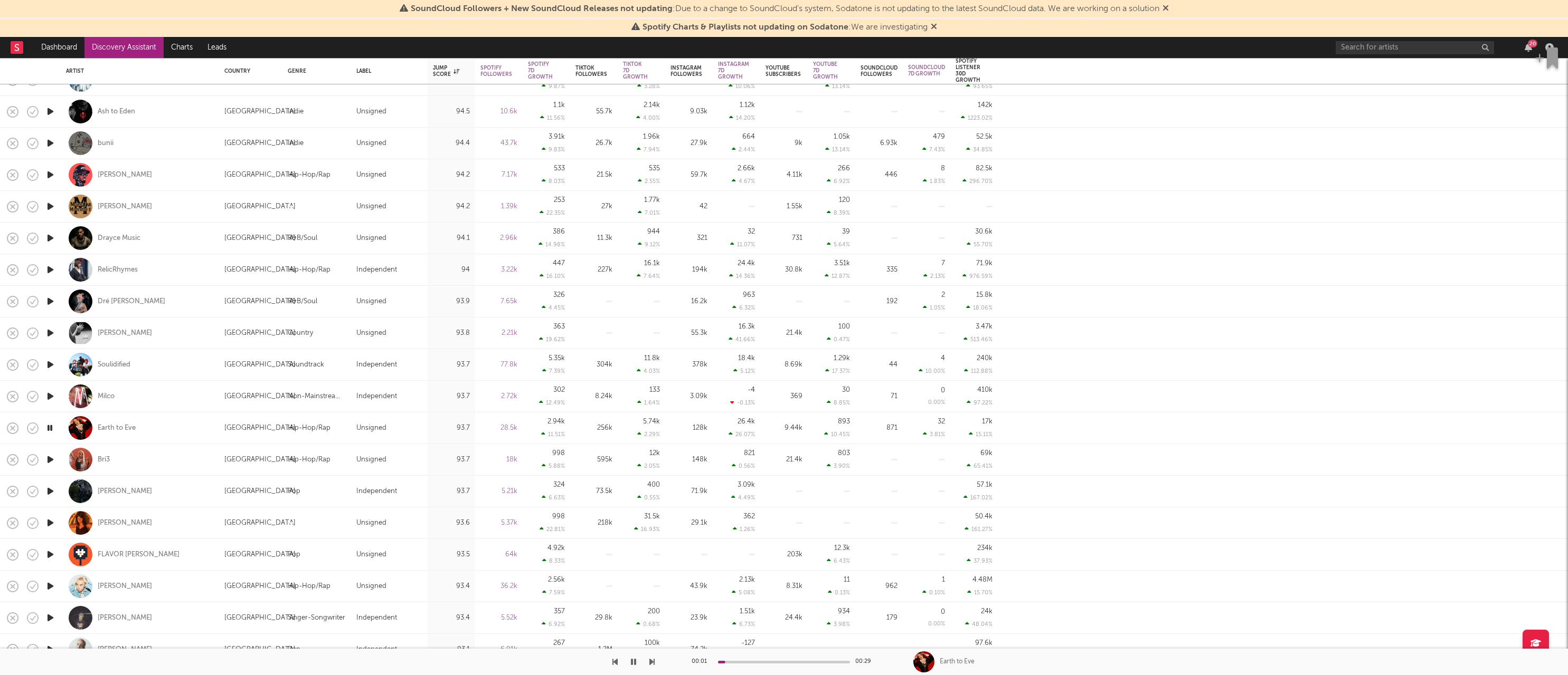
click at [49, 462] on icon "button" at bounding box center [50, 460] width 11 height 14
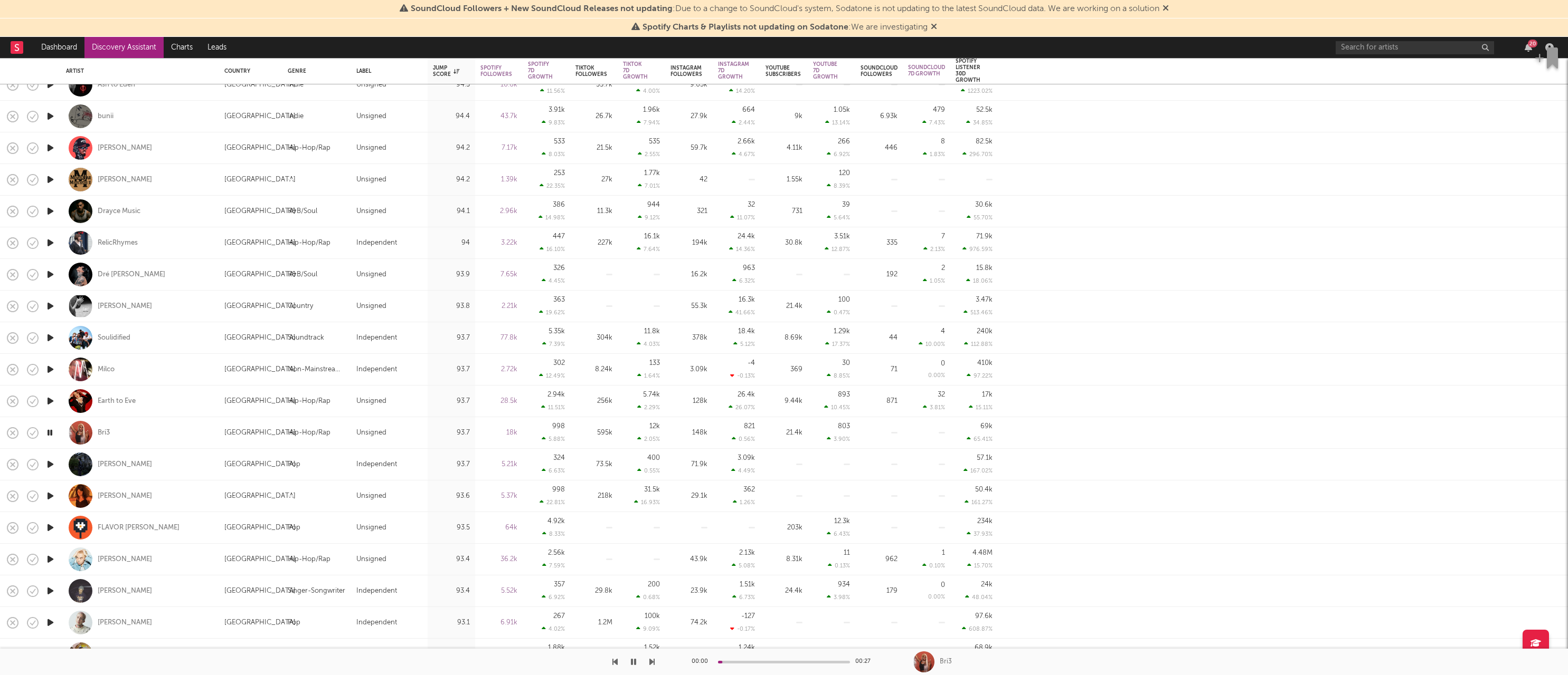
click at [52, 469] on icon "button" at bounding box center [50, 465] width 11 height 14
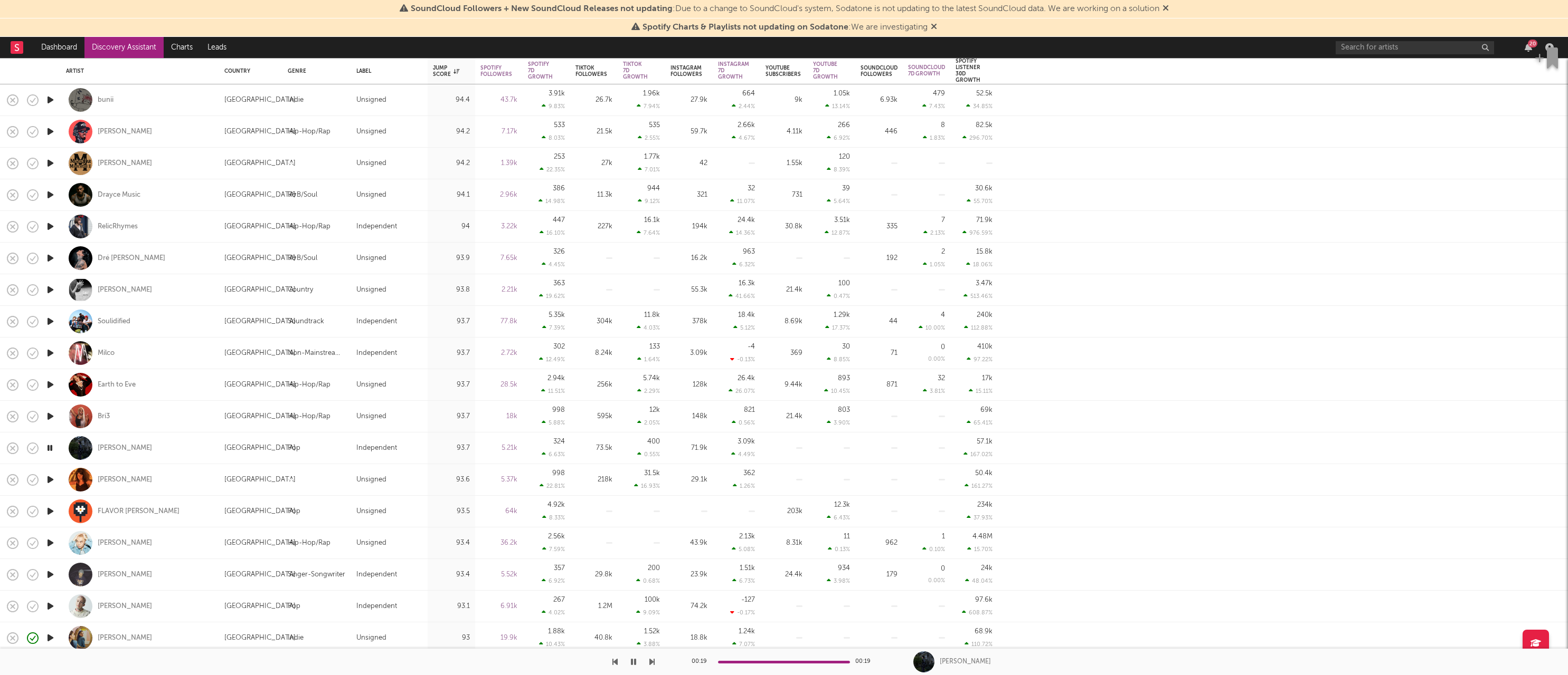
click at [51, 483] on icon "button" at bounding box center [50, 480] width 11 height 14
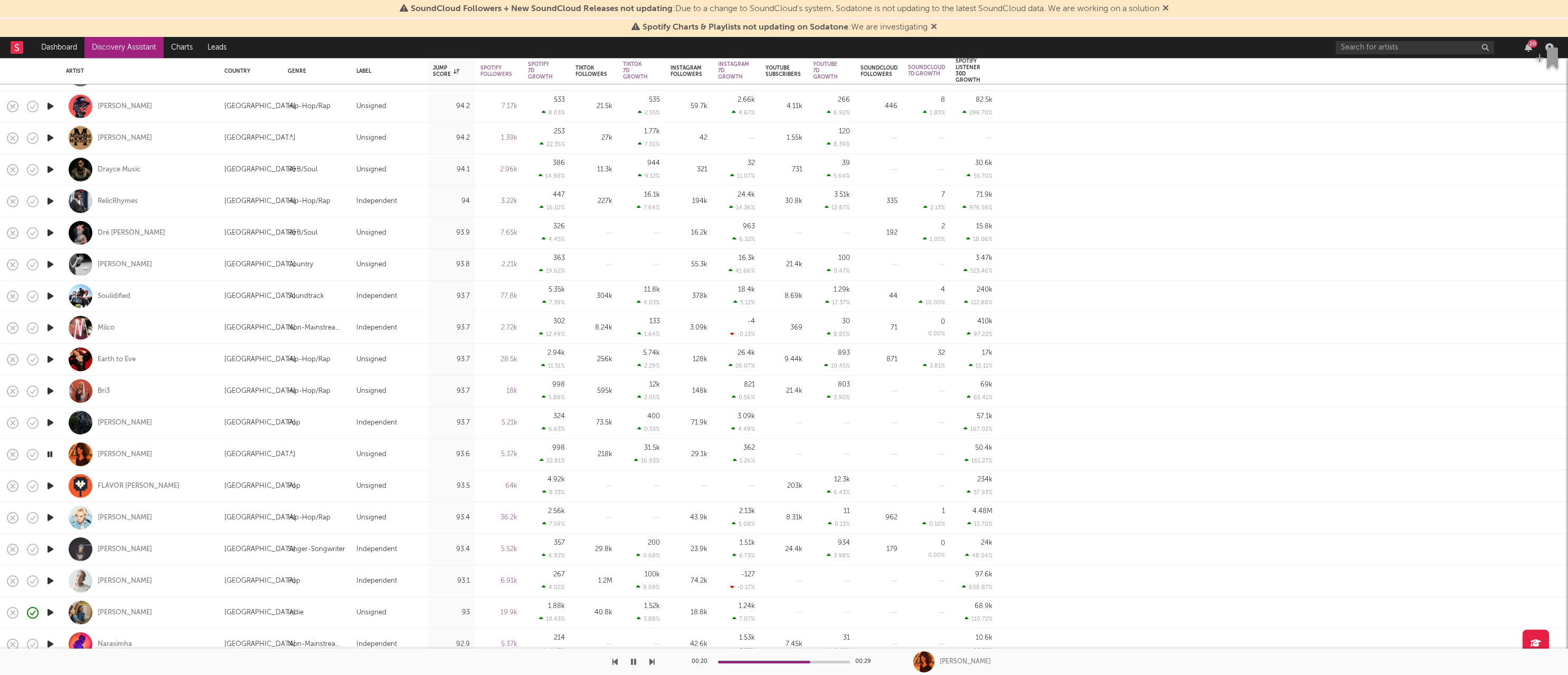
click at [51, 456] on icon "button" at bounding box center [50, 454] width 10 height 14
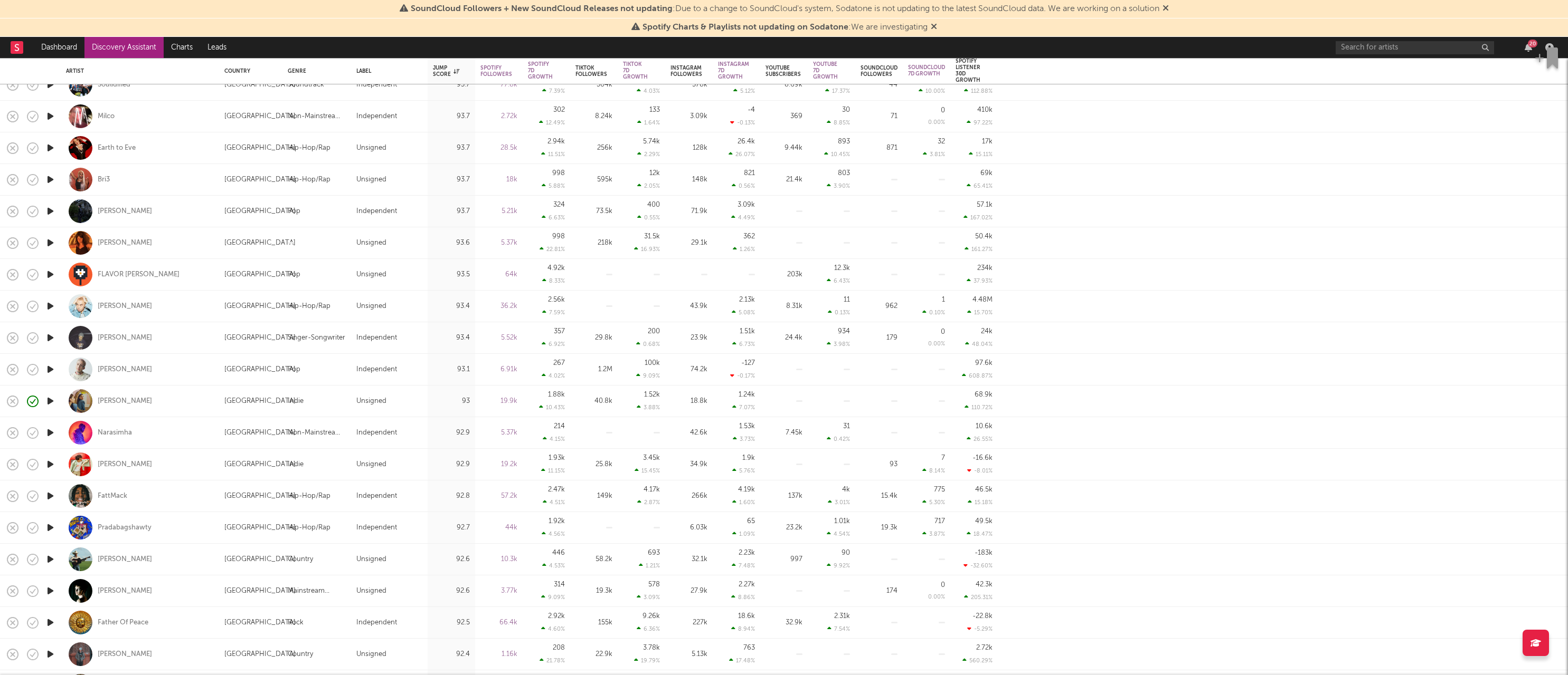
click at [46, 335] on icon "button" at bounding box center [50, 338] width 11 height 14
click at [52, 274] on icon "button" at bounding box center [50, 274] width 11 height 14
click at [52, 307] on icon "button" at bounding box center [50, 307] width 11 height 14
click at [48, 340] on icon "button" at bounding box center [50, 338] width 11 height 14
click at [54, 363] on icon "button" at bounding box center [50, 370] width 11 height 14
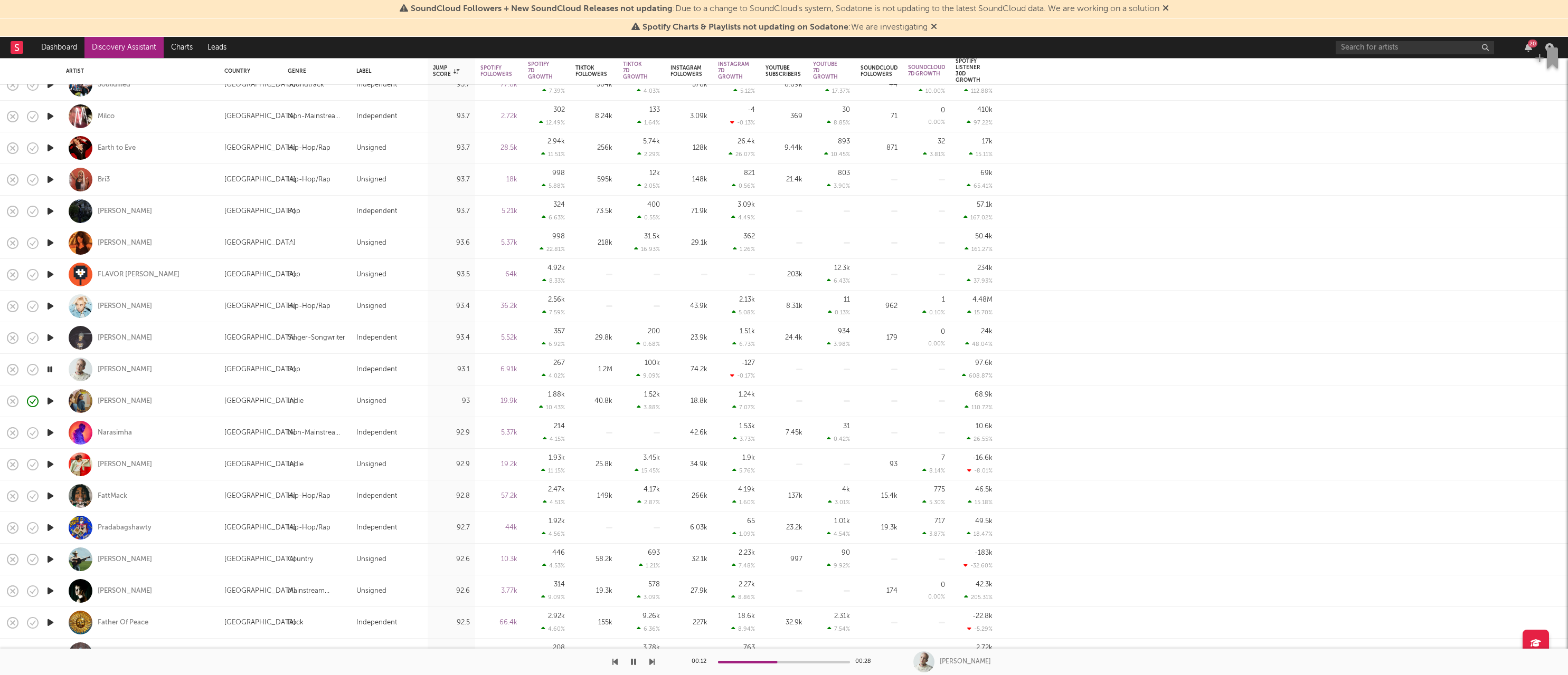
click at [53, 404] on icon "button" at bounding box center [50, 401] width 11 height 14
click at [53, 433] on icon "button" at bounding box center [50, 433] width 11 height 14
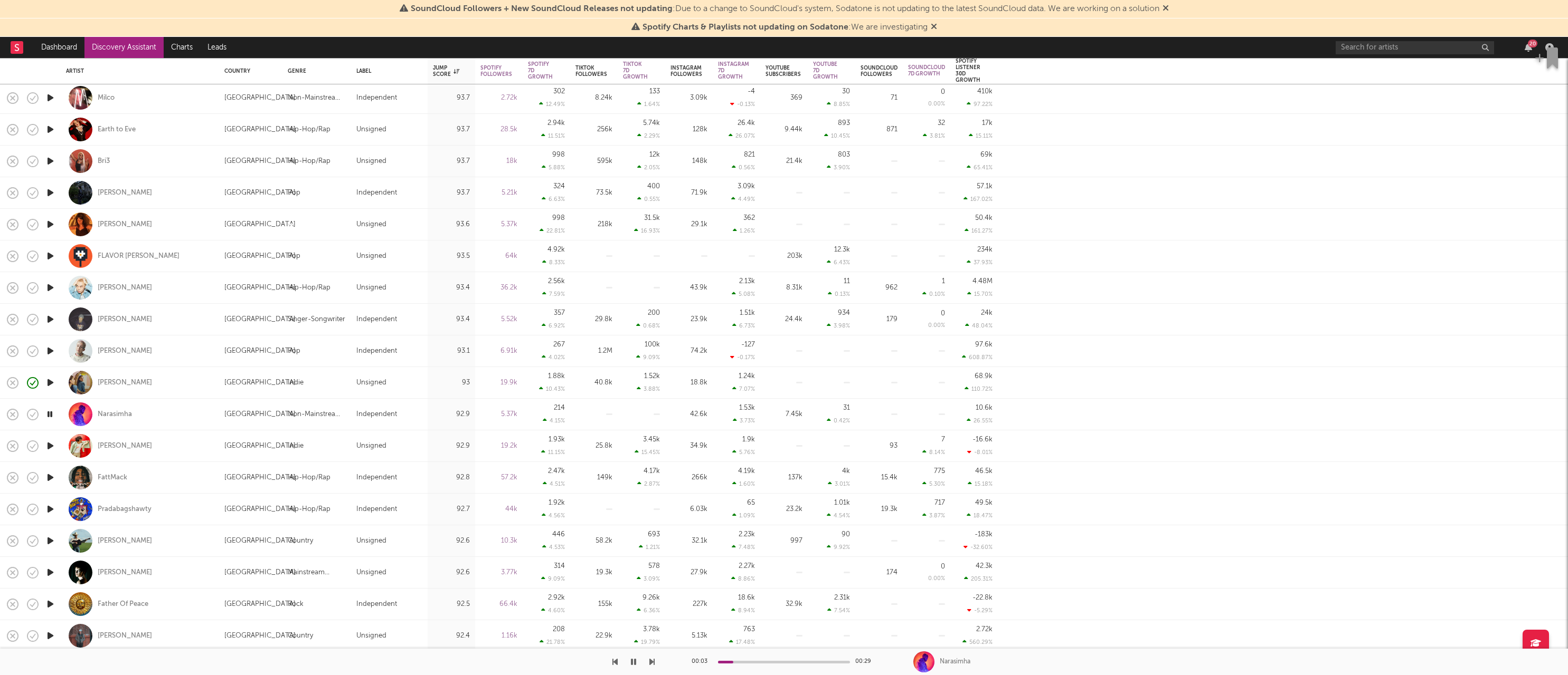
click at [49, 445] on icon "button" at bounding box center [50, 446] width 11 height 14
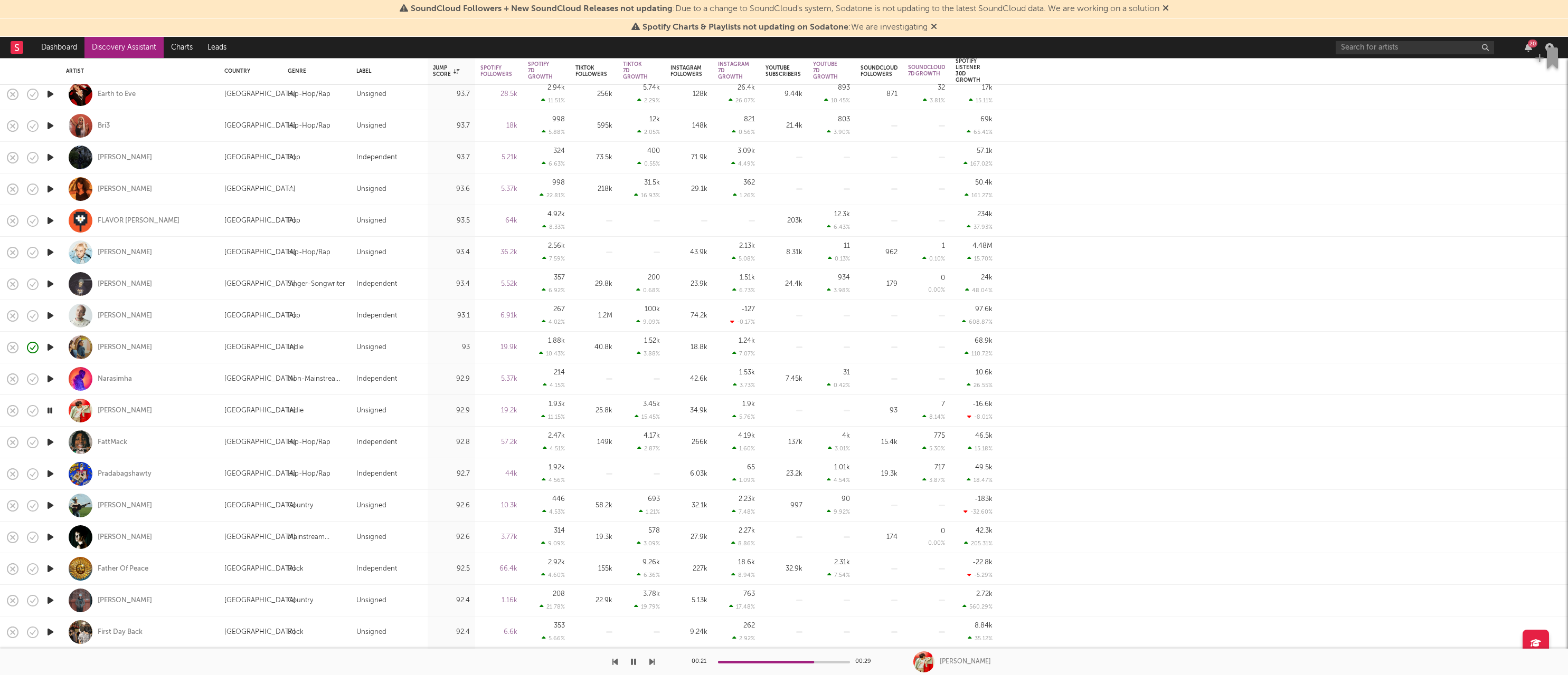
click at [51, 411] on icon "button" at bounding box center [50, 411] width 10 height 14
click at [1350, 49] on input "text" at bounding box center [1415, 48] width 158 height 14
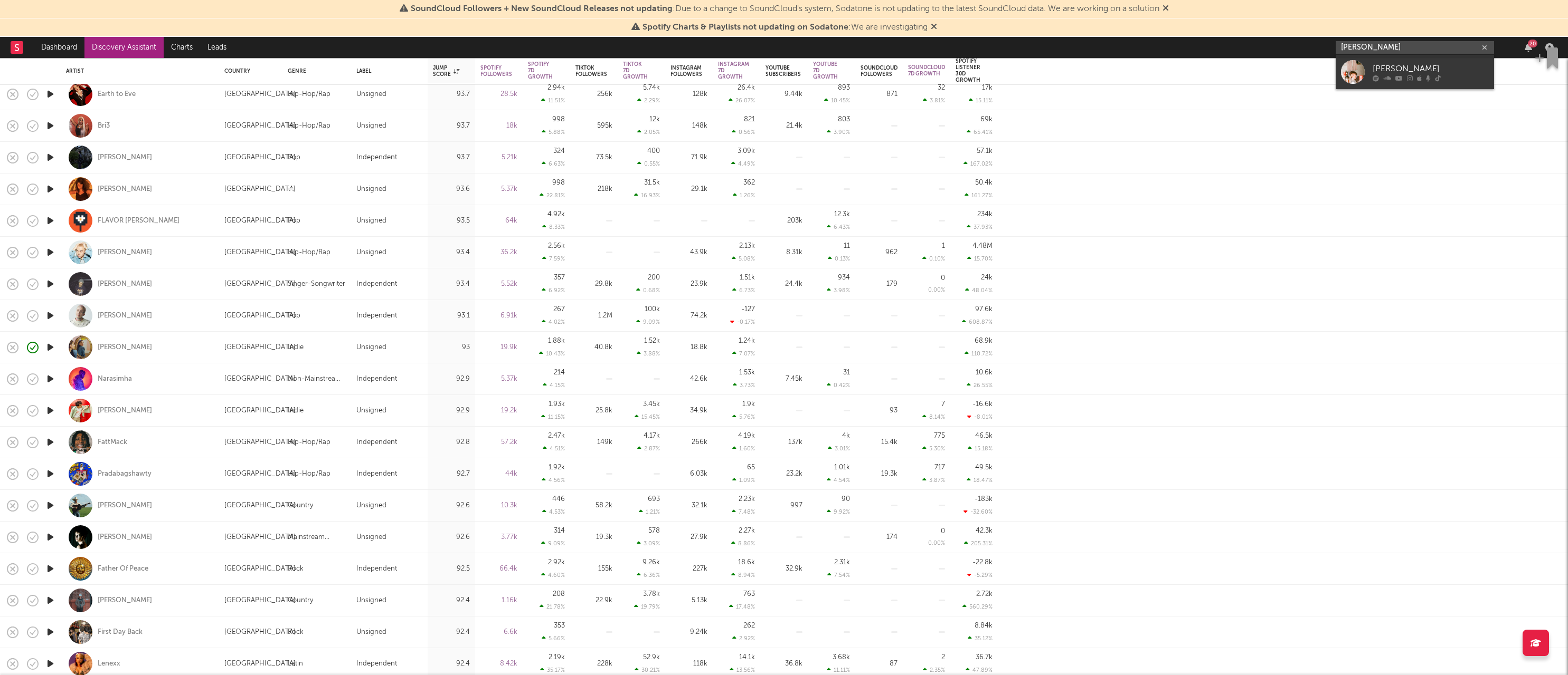
type input "dermot Henry"
drag, startPoint x: 1262, startPoint y: 63, endPoint x: 1302, endPoint y: 40, distance: 46.1
click at [1302, 40] on nav "Dashboard Discovery Assistant Charts Leads dermot Henry 20" at bounding box center [784, 48] width 1568 height 21
